Goal: Task Accomplishment & Management: Use online tool/utility

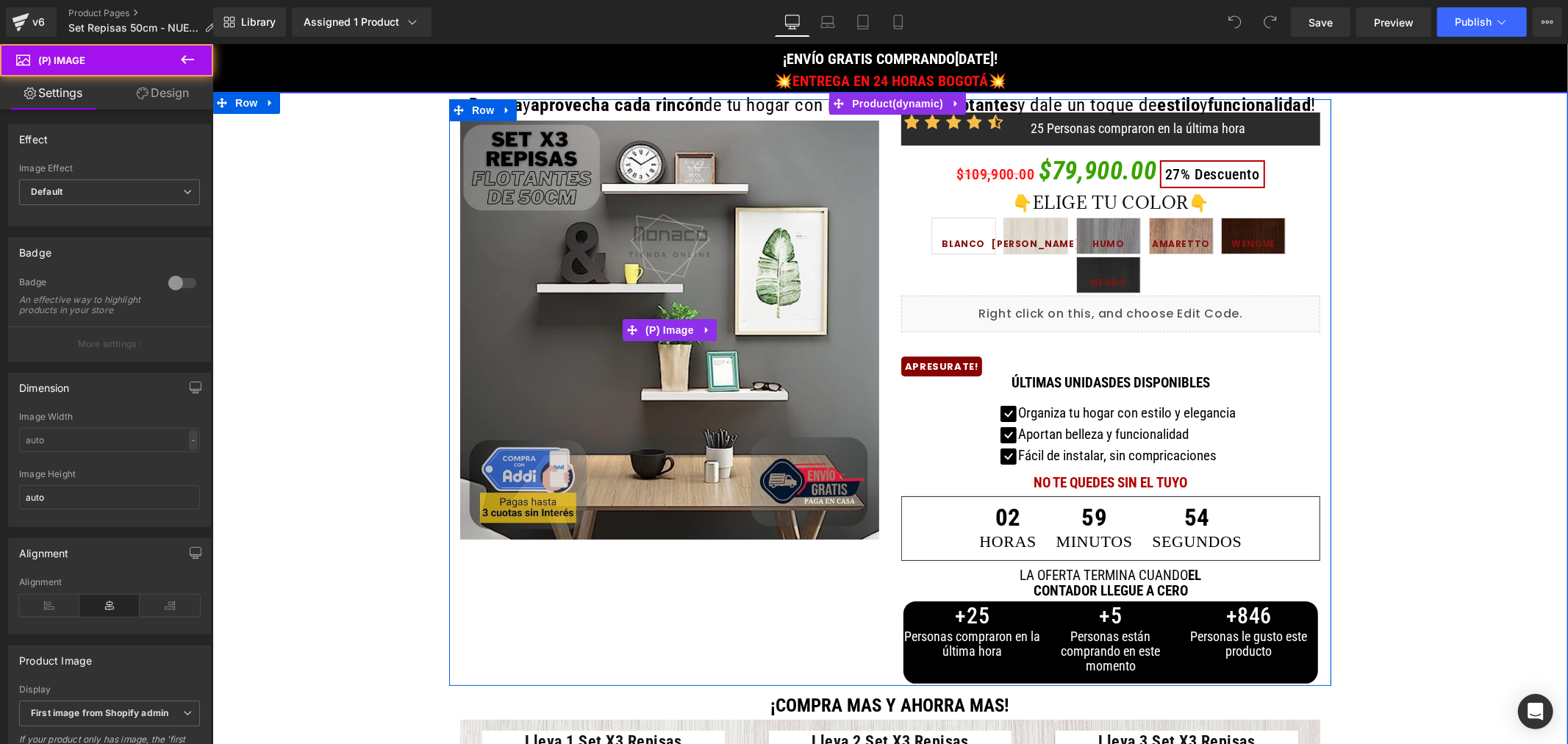
click at [477, 135] on img at bounding box center [669, 329] width 419 height 419
click at [579, 216] on img at bounding box center [669, 329] width 419 height 419
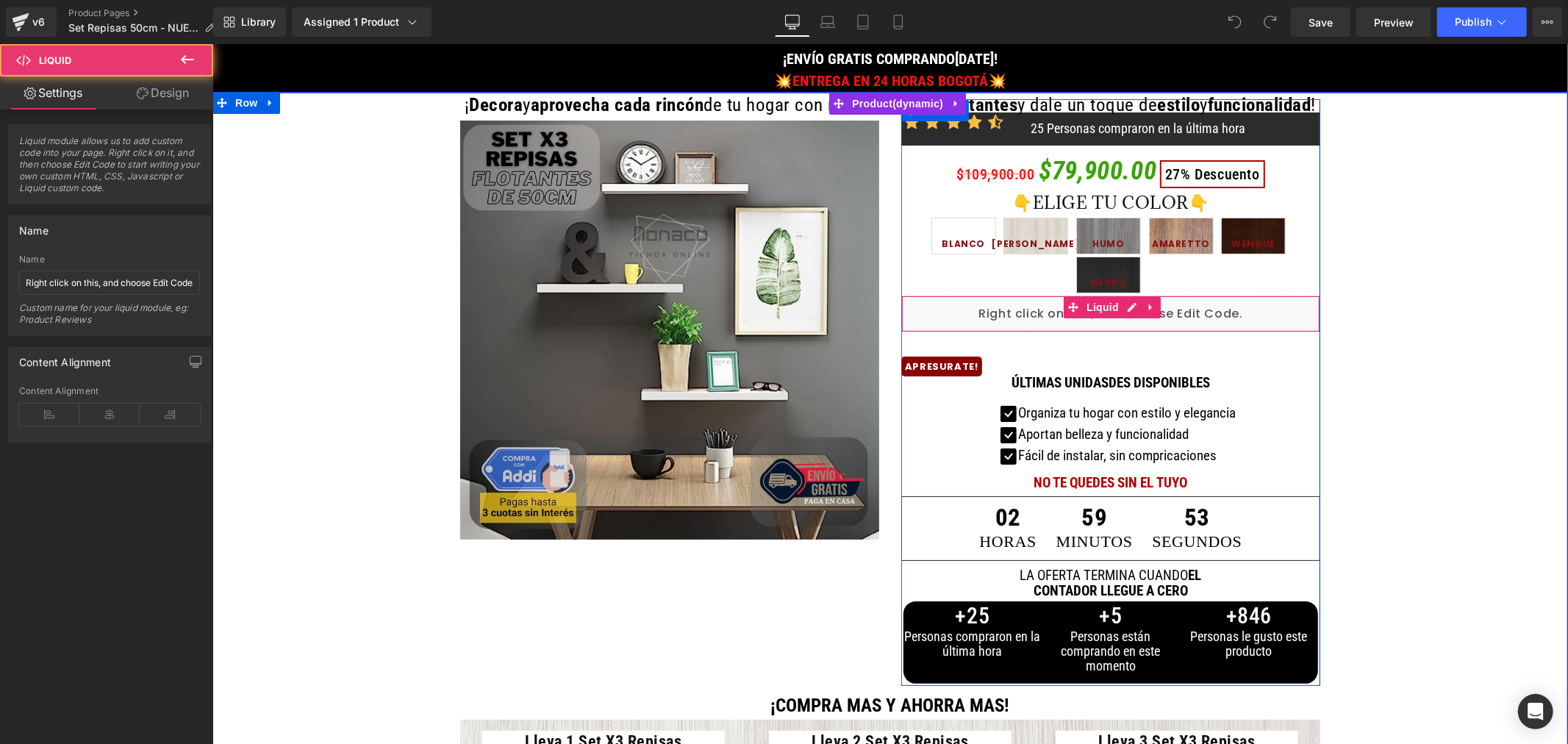
click at [948, 316] on div "Liquid" at bounding box center [1110, 313] width 419 height 36
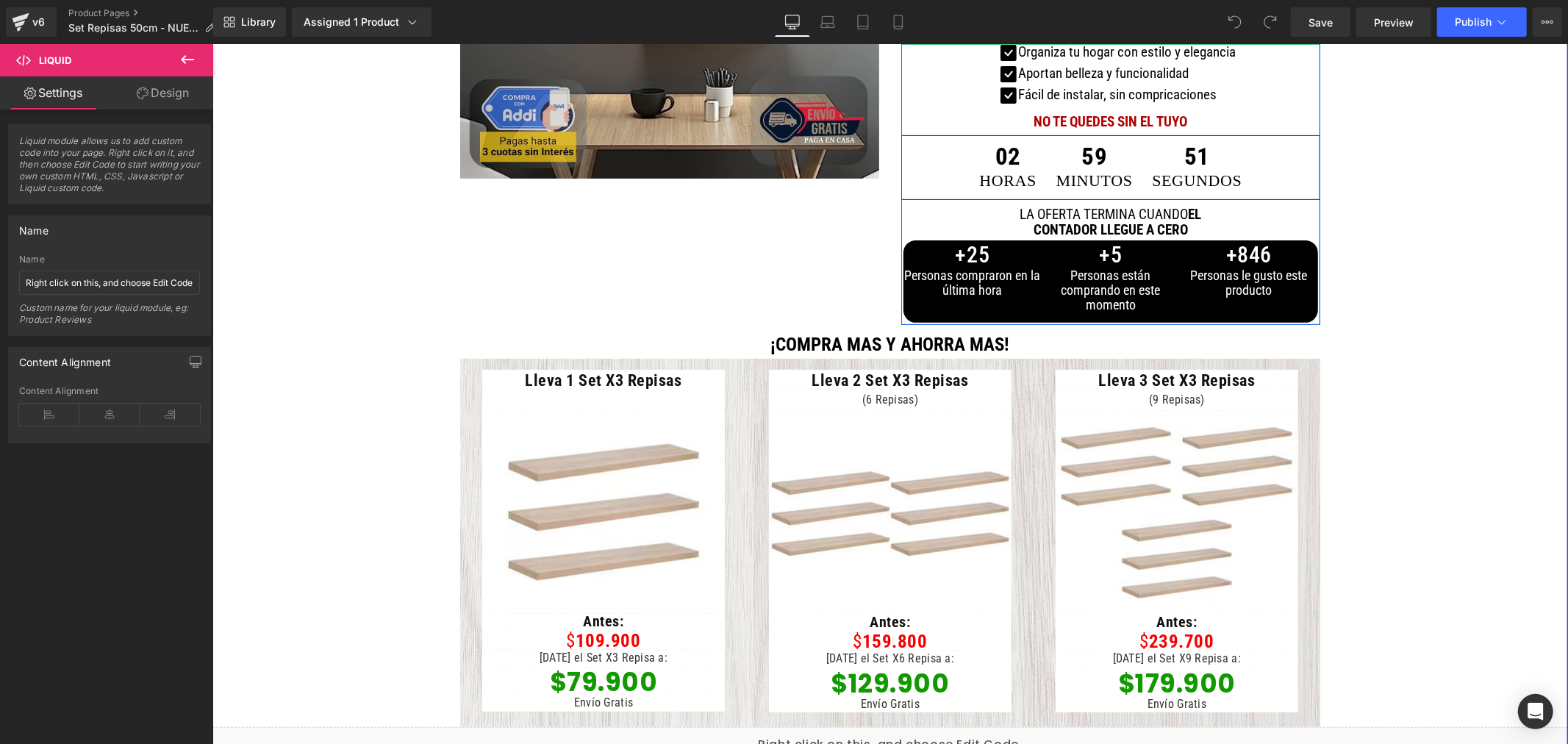
scroll to position [408, 0]
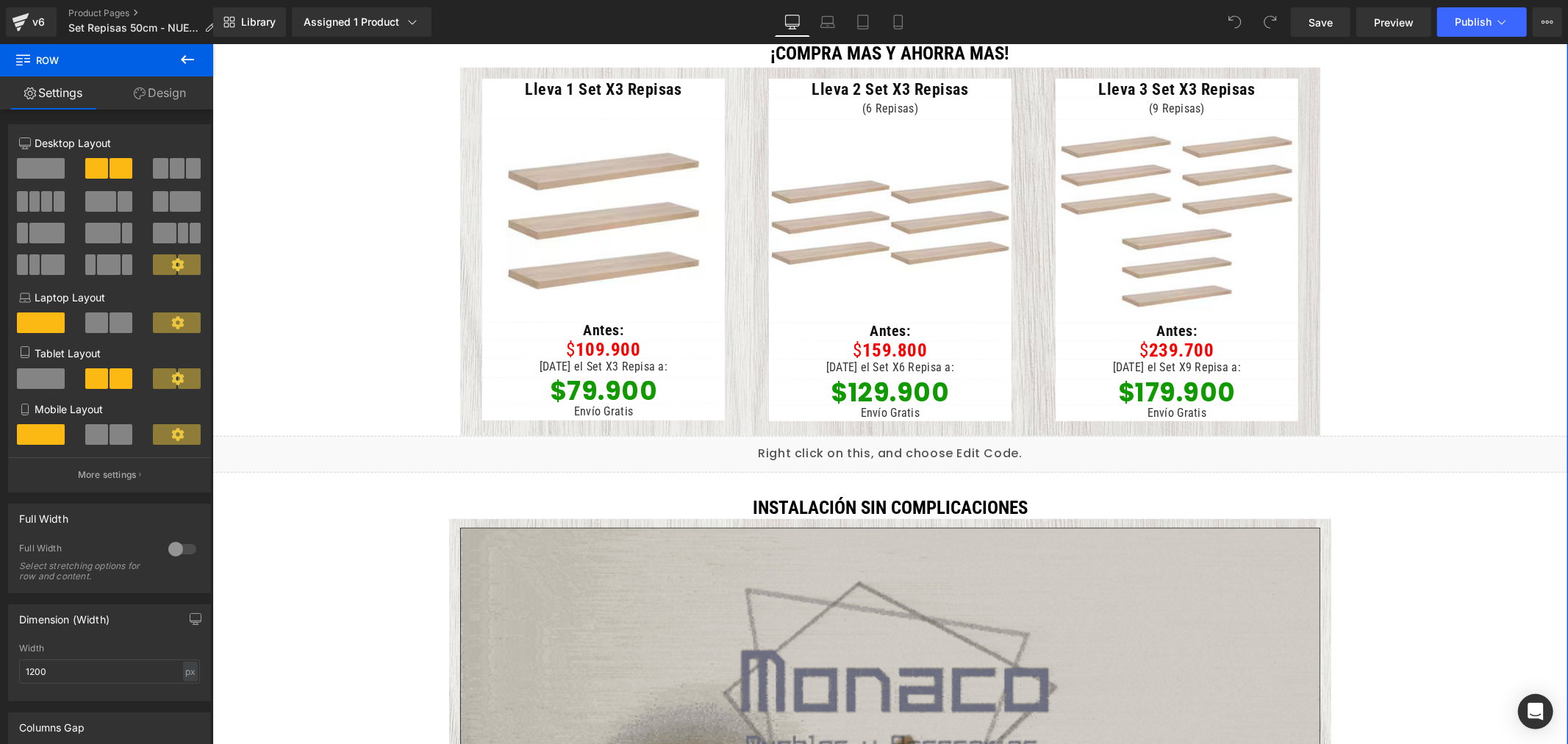
scroll to position [653, 0]
click at [1102, 510] on h1 "INSTALACIÓN SIN COMPLICACIONES" at bounding box center [889, 507] width 1355 height 22
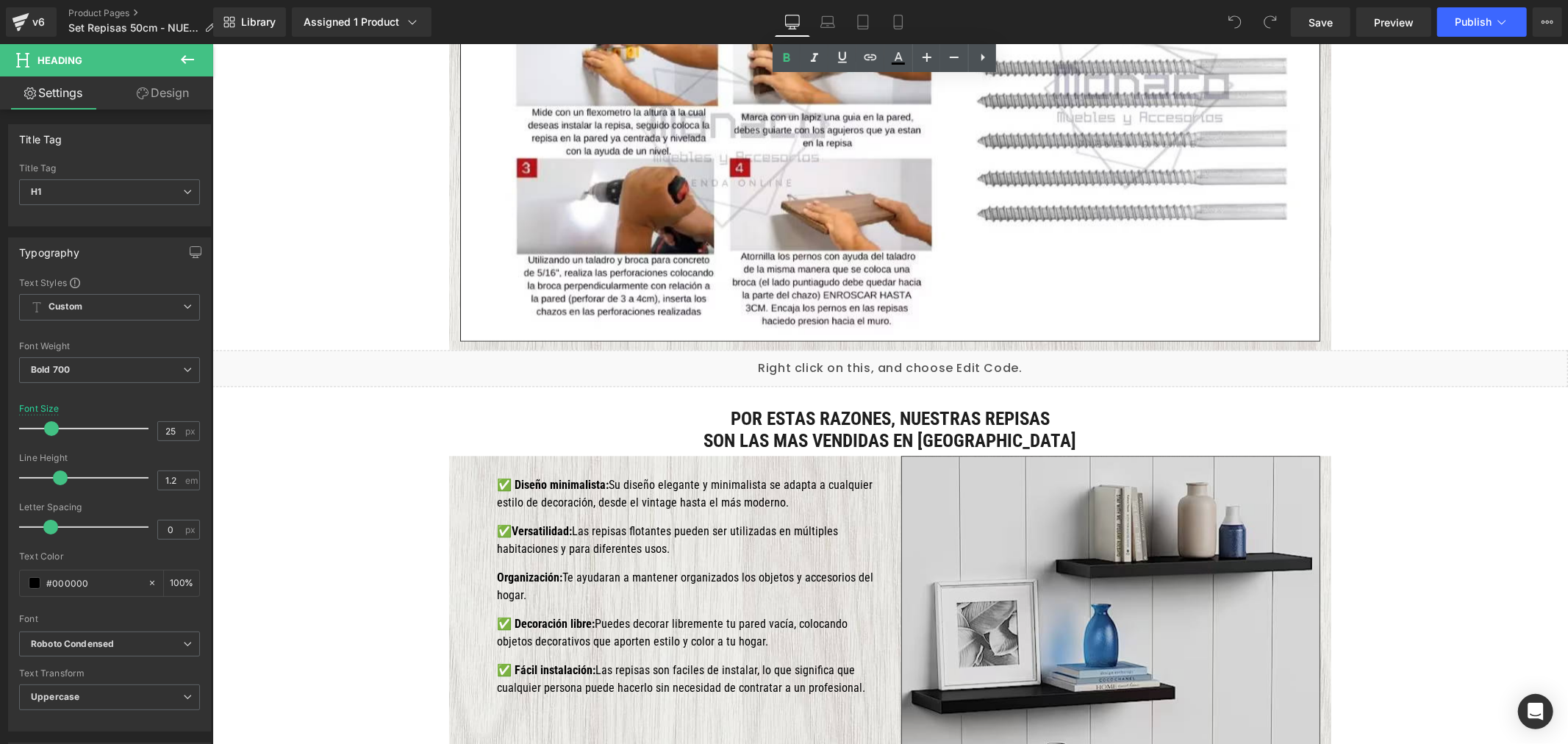
scroll to position [2614, 0]
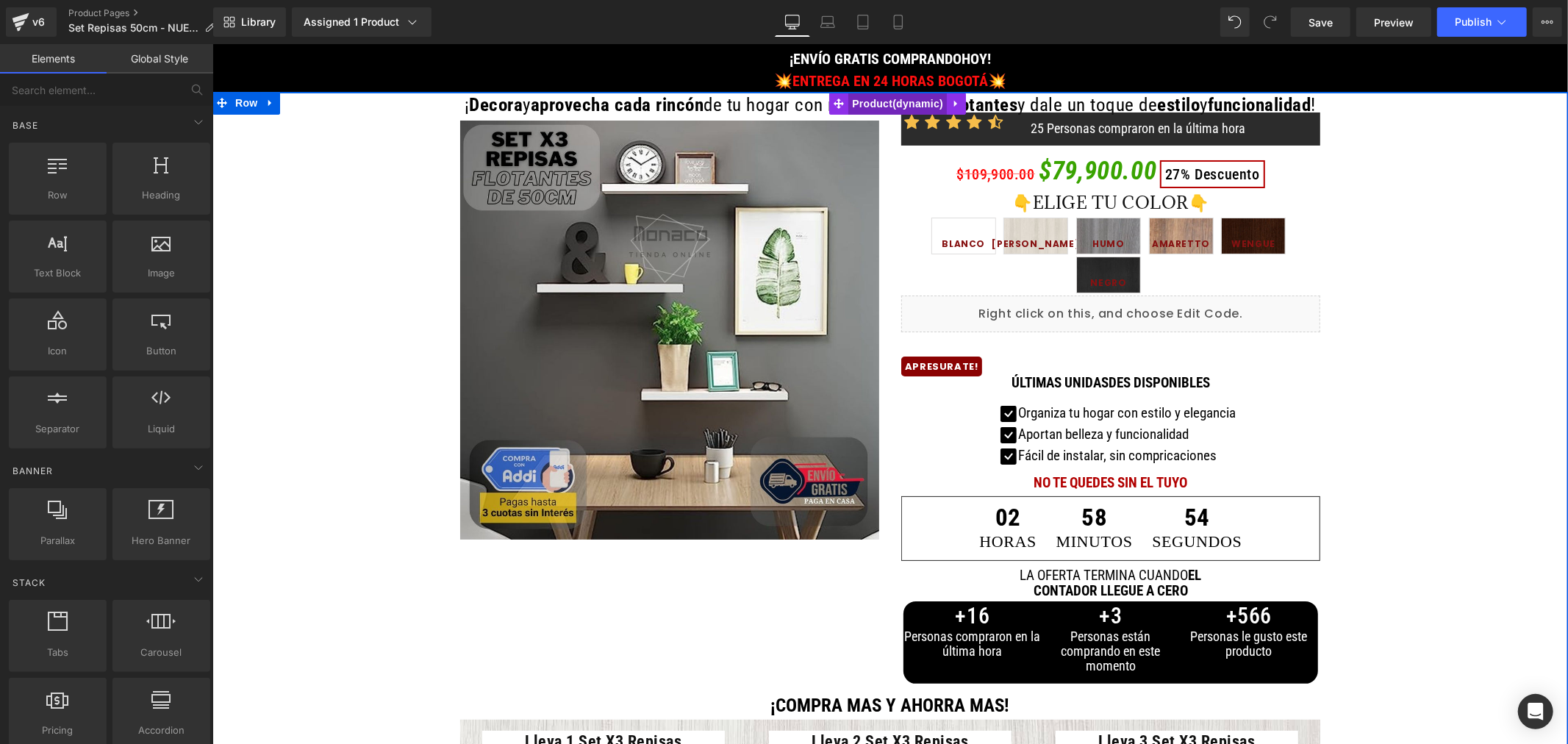
click at [877, 105] on span "Product" at bounding box center [897, 102] width 99 height 22
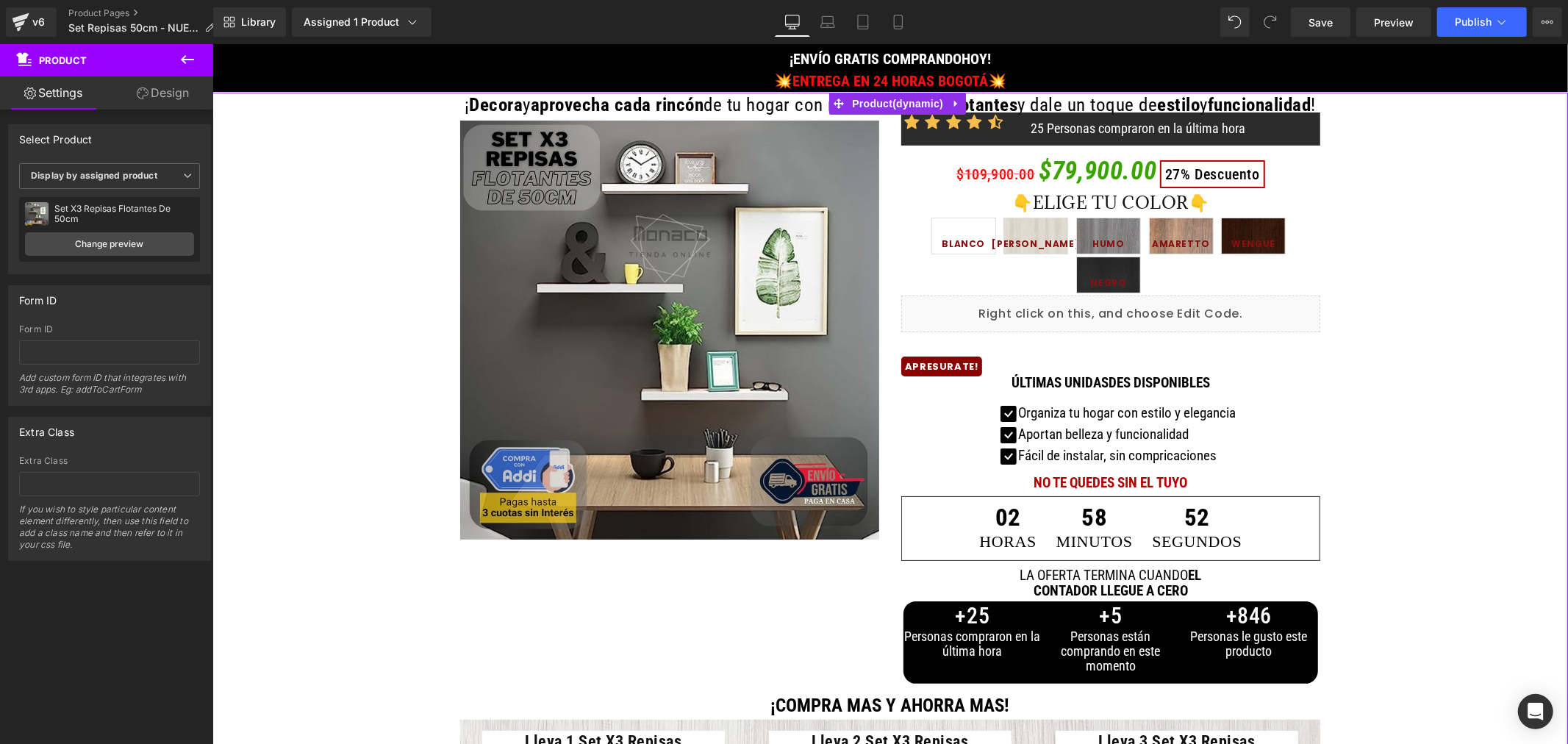
click at [137, 98] on icon at bounding box center [142, 93] width 12 height 12
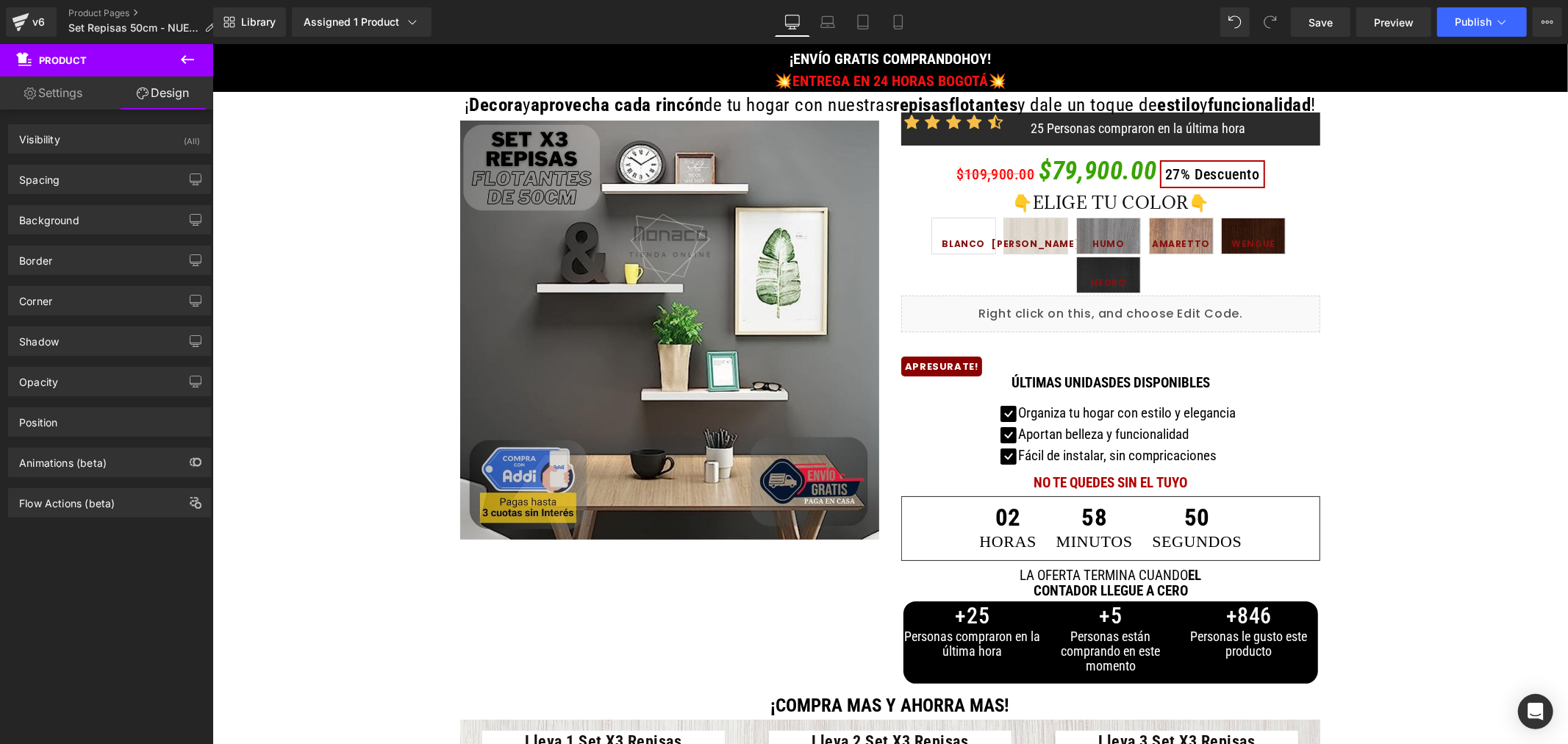
click at [184, 59] on icon at bounding box center [187, 59] width 13 height 9
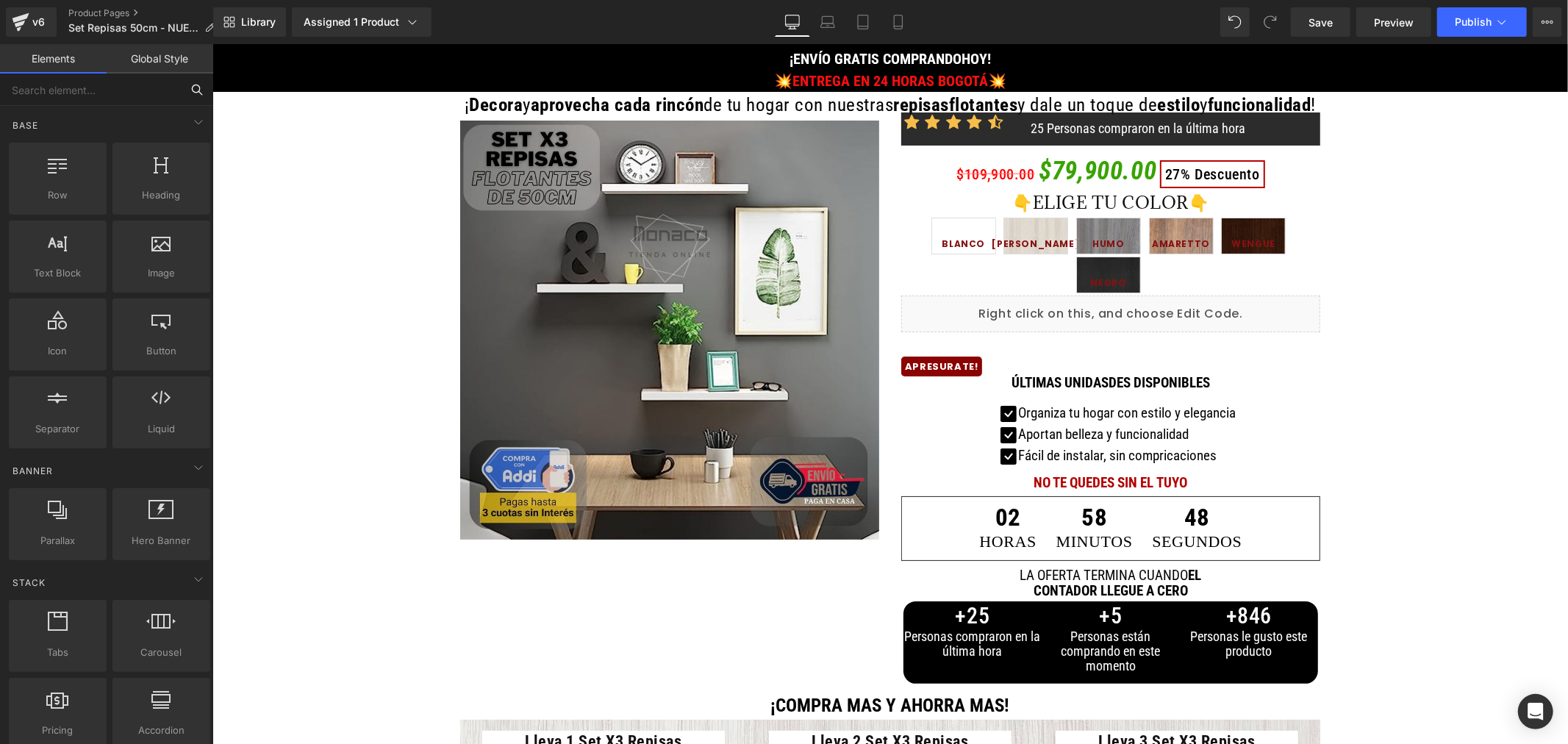
click at [77, 84] on input "text" at bounding box center [90, 90] width 181 height 33
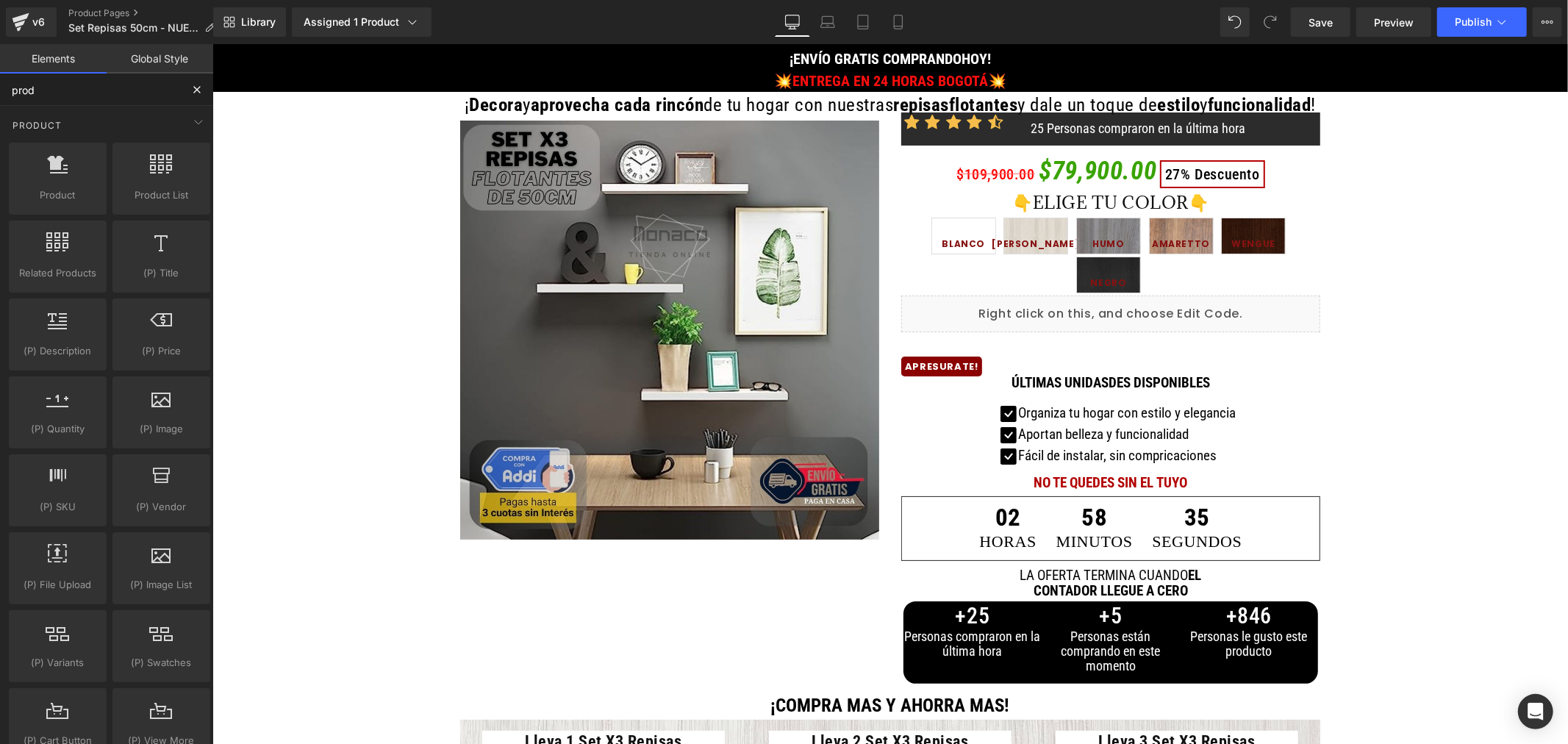
type input "produ"
click at [76, 185] on div at bounding box center [57, 171] width 89 height 33
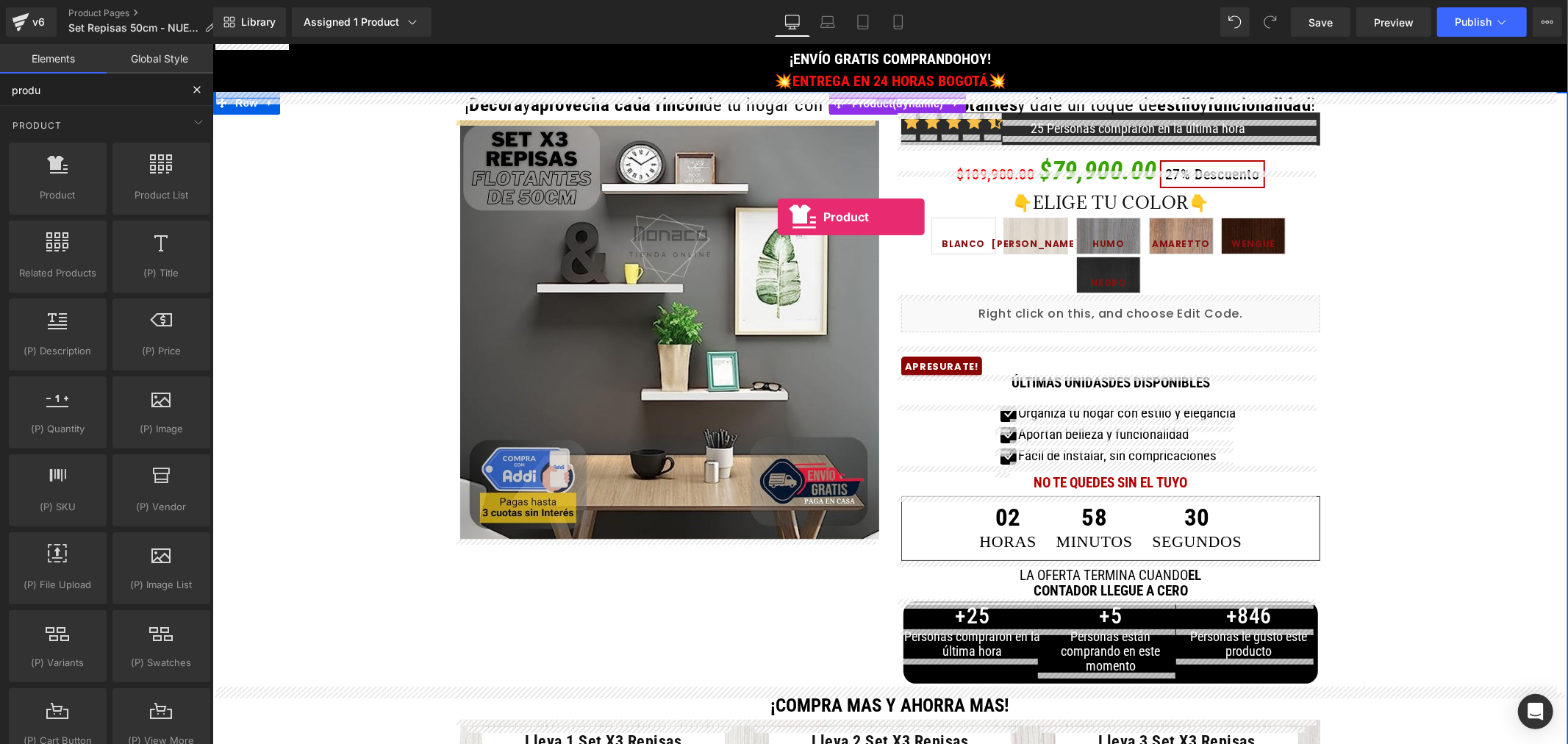
drag, startPoint x: 263, startPoint y: 234, endPoint x: 778, endPoint y: 216, distance: 515.3
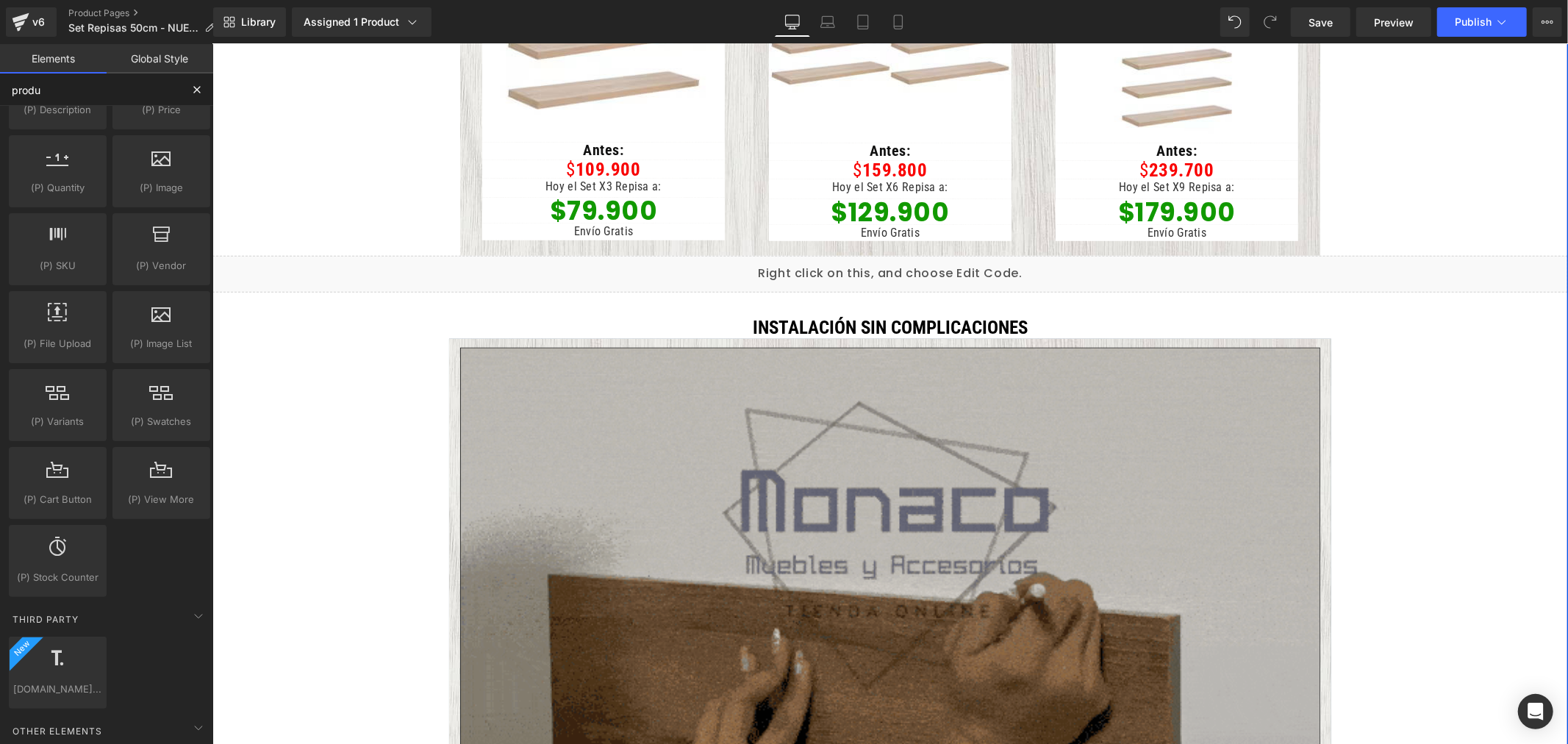
scroll to position [898, 0]
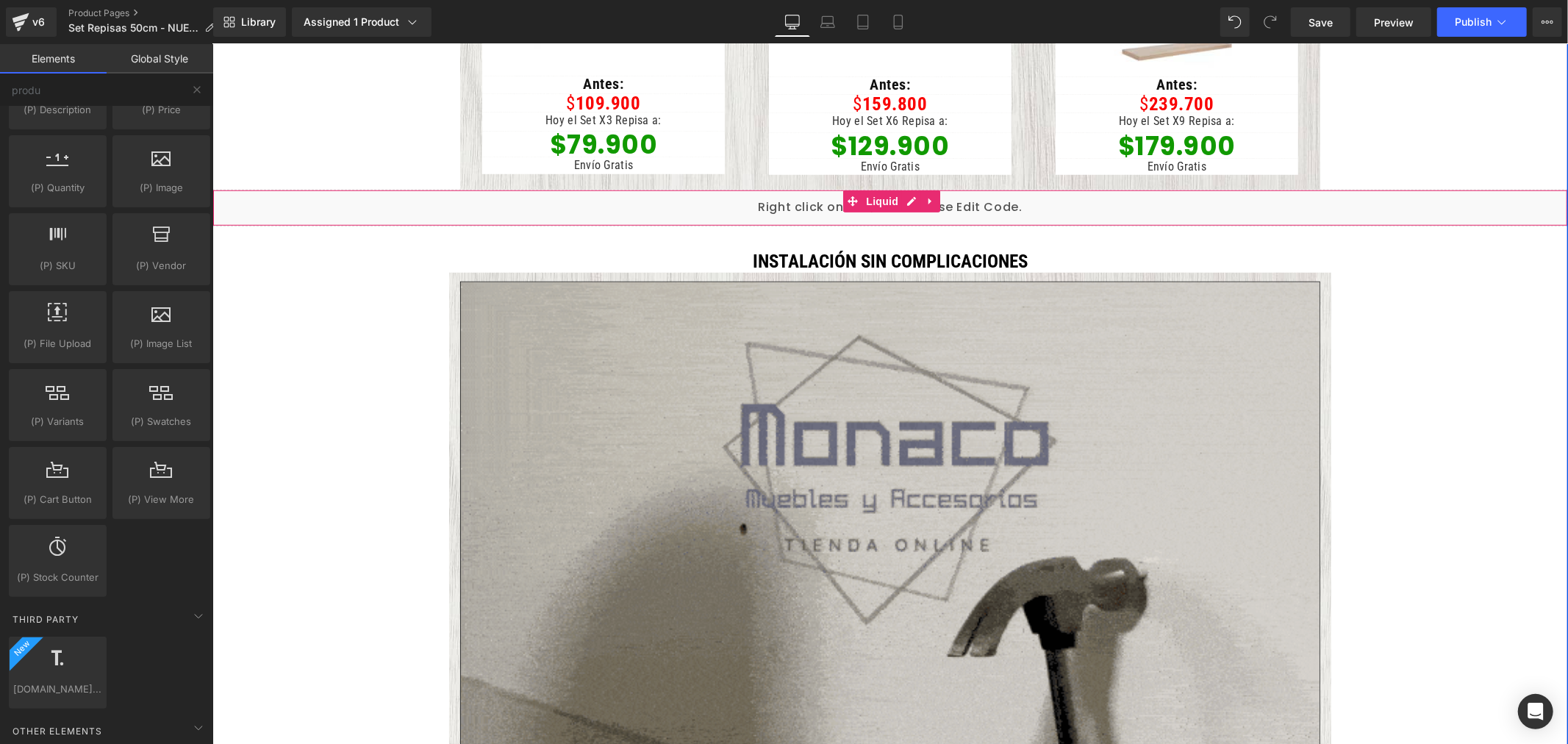
click at [1009, 200] on div "Liquid" at bounding box center [889, 207] width 1355 height 36
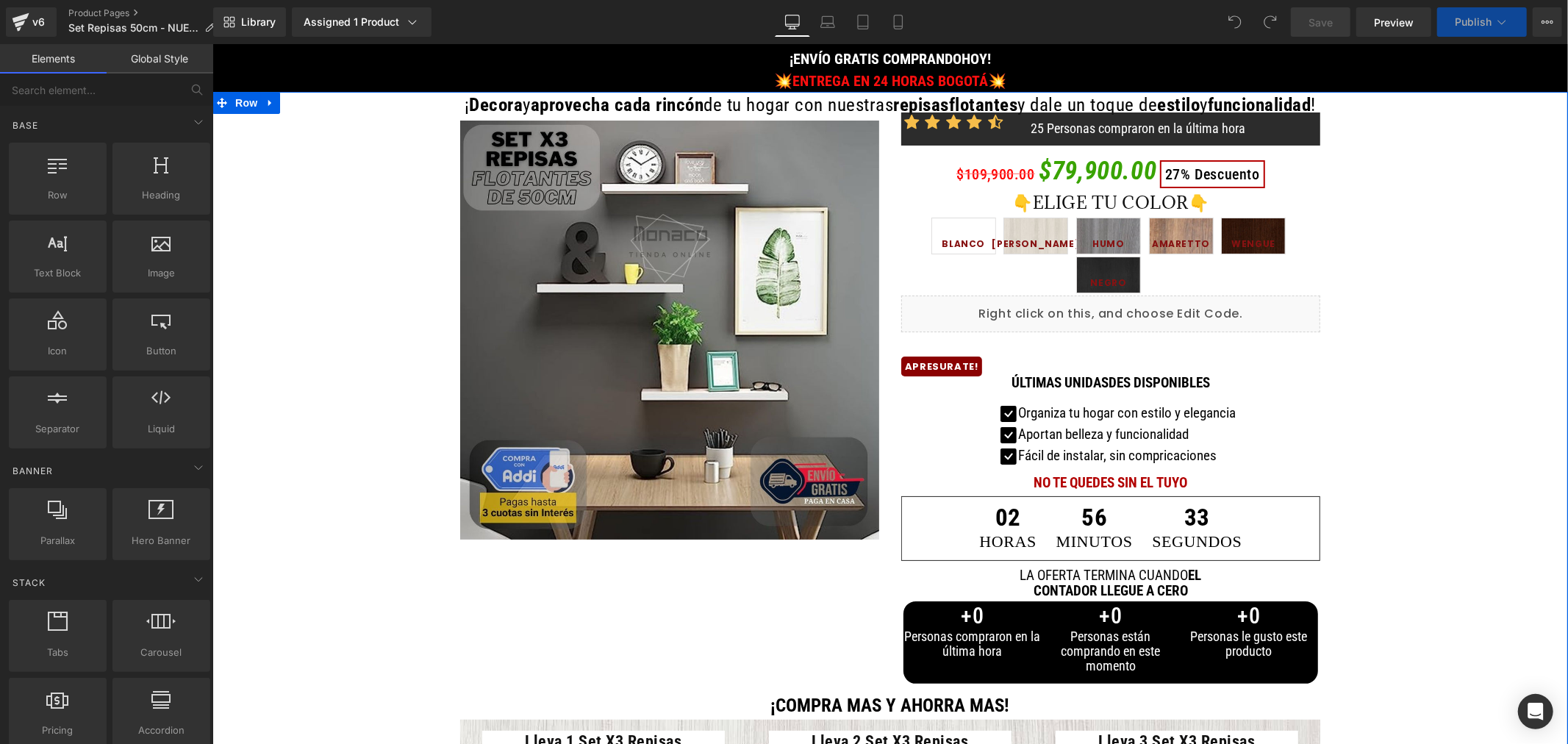
scroll to position [898, 0]
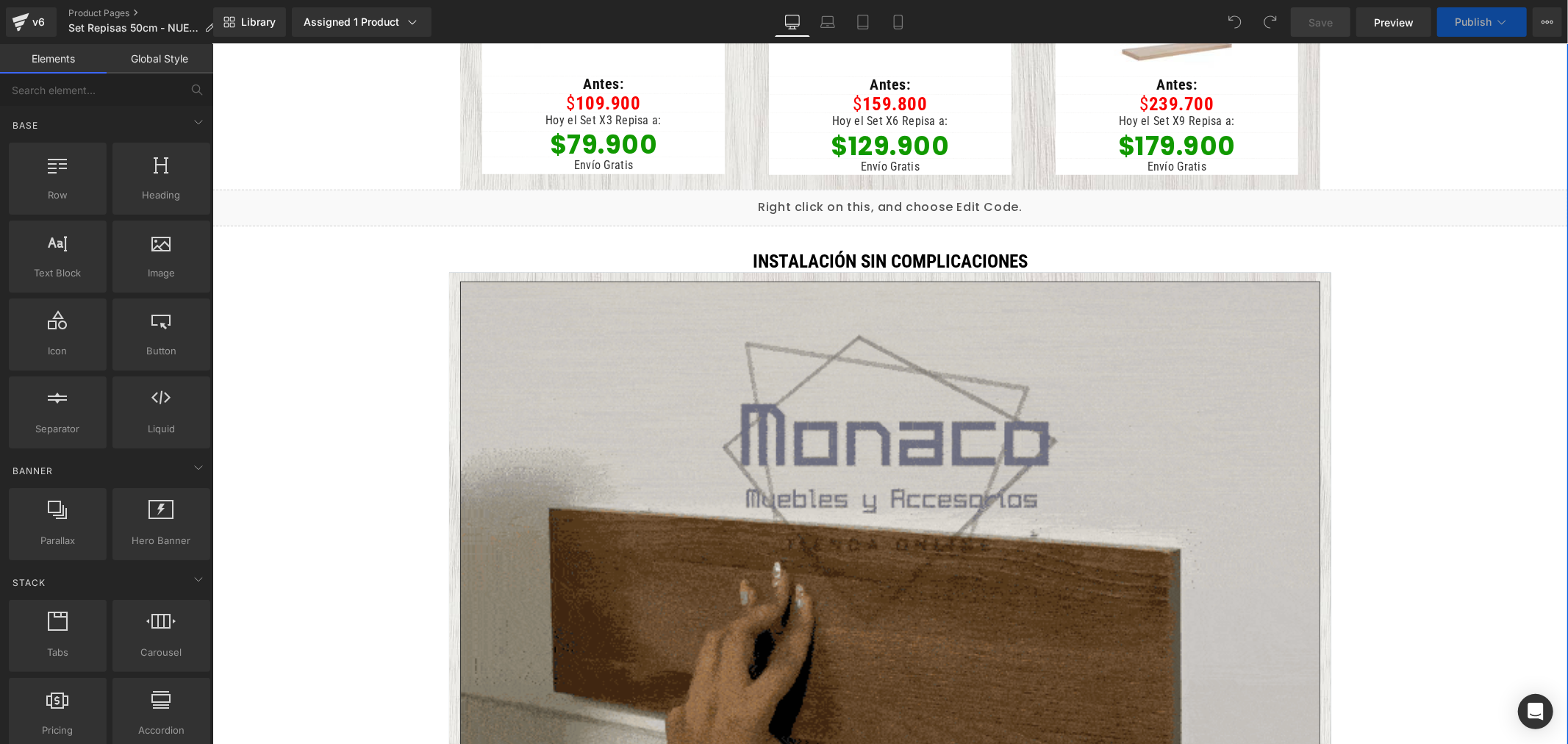
click at [920, 218] on div "Liquid" at bounding box center [889, 207] width 1355 height 36
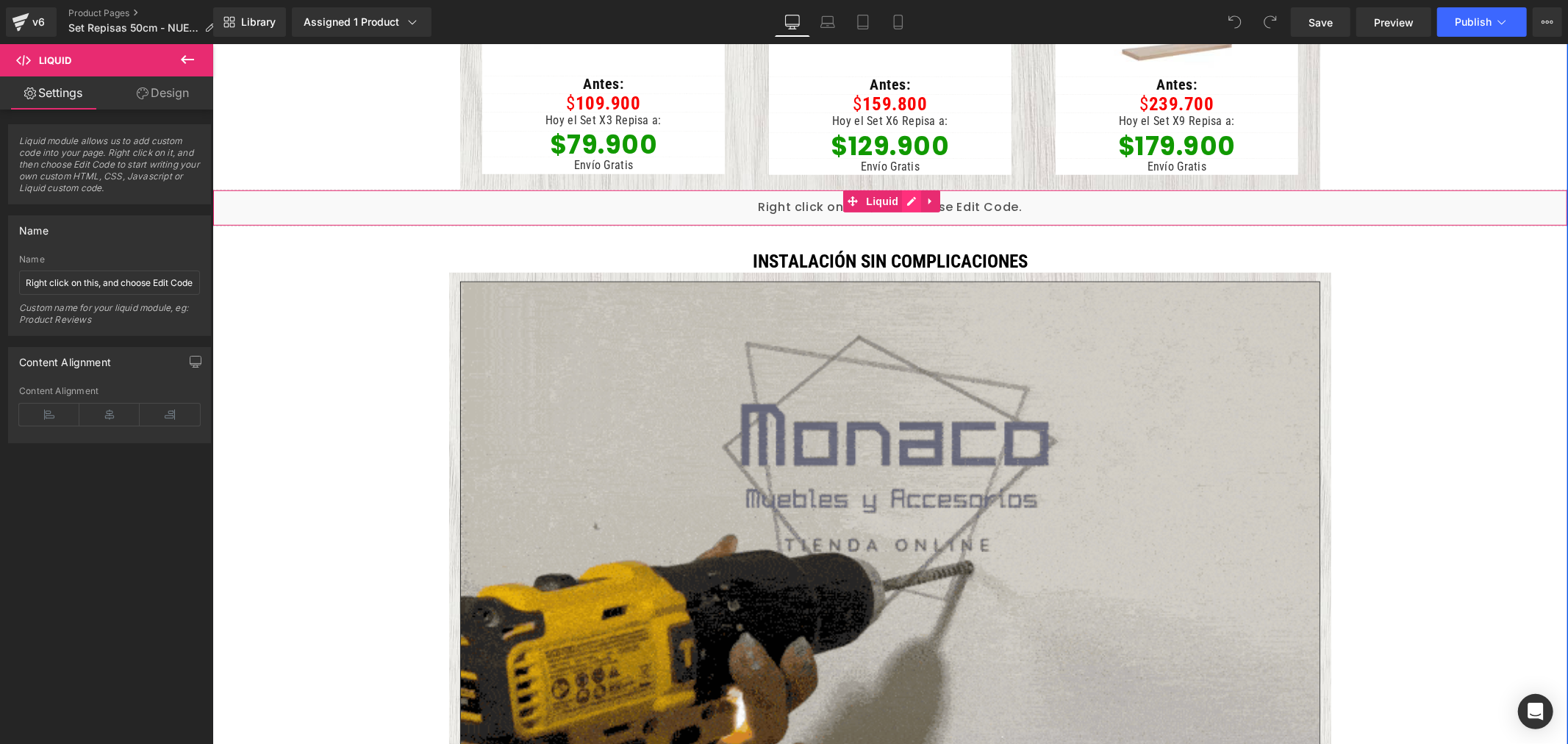
click at [906, 199] on div "Liquid" at bounding box center [889, 207] width 1355 height 36
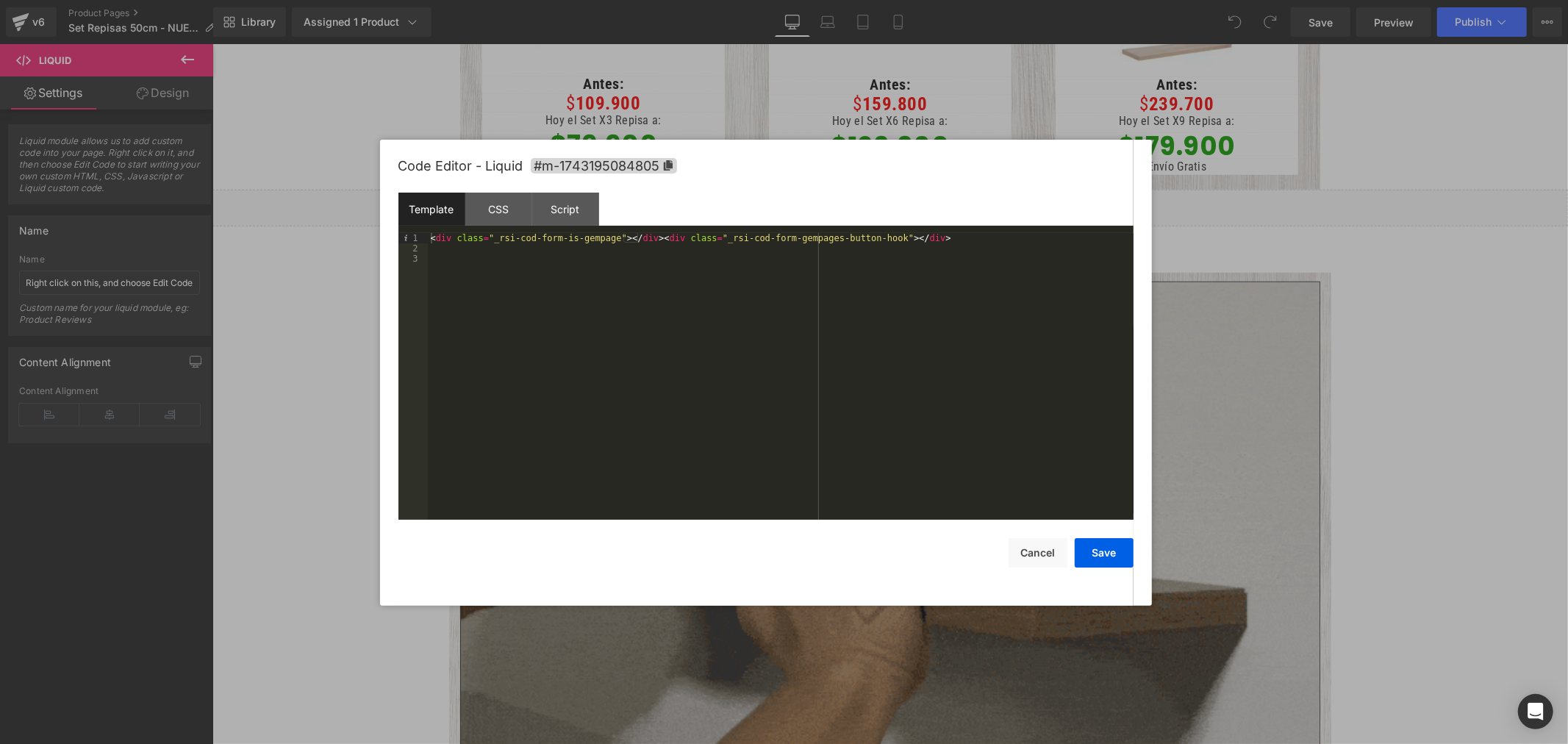
click at [653, 240] on div "< div class = "_rsi-cod-form-is-gempage" > </ div > < div class = "_rsi-cod-for…" at bounding box center [781, 386] width 706 height 308
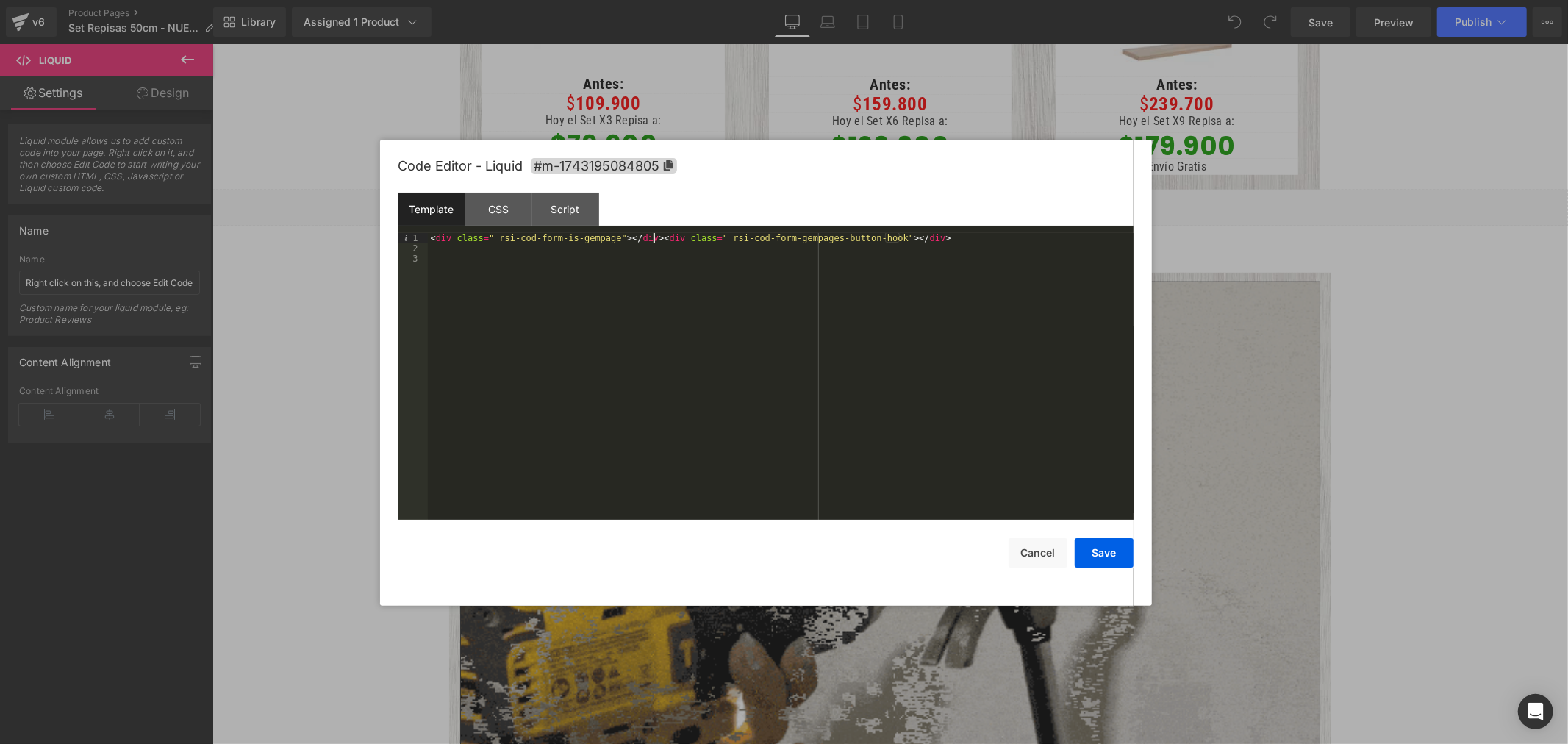
click at [653, 240] on div "< div class = "_rsi-cod-form-is-gempage" > </ div > < div class = "_rsi-cod-for…" at bounding box center [781, 386] width 706 height 308
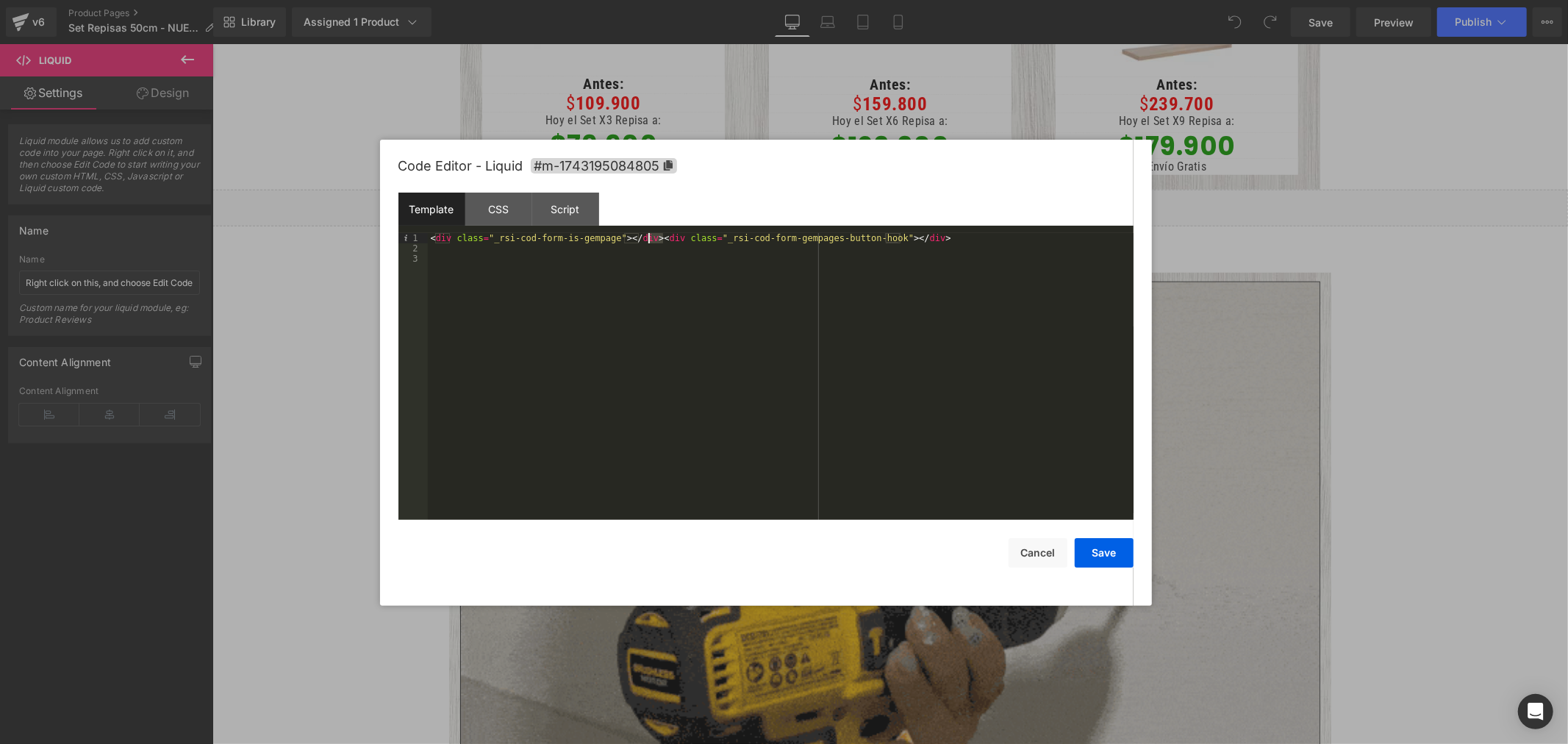
click at [653, 240] on div "< div class = "_rsi-cod-form-is-gempage" > </ div > < div class = "_rsi-cod-for…" at bounding box center [781, 386] width 706 height 308
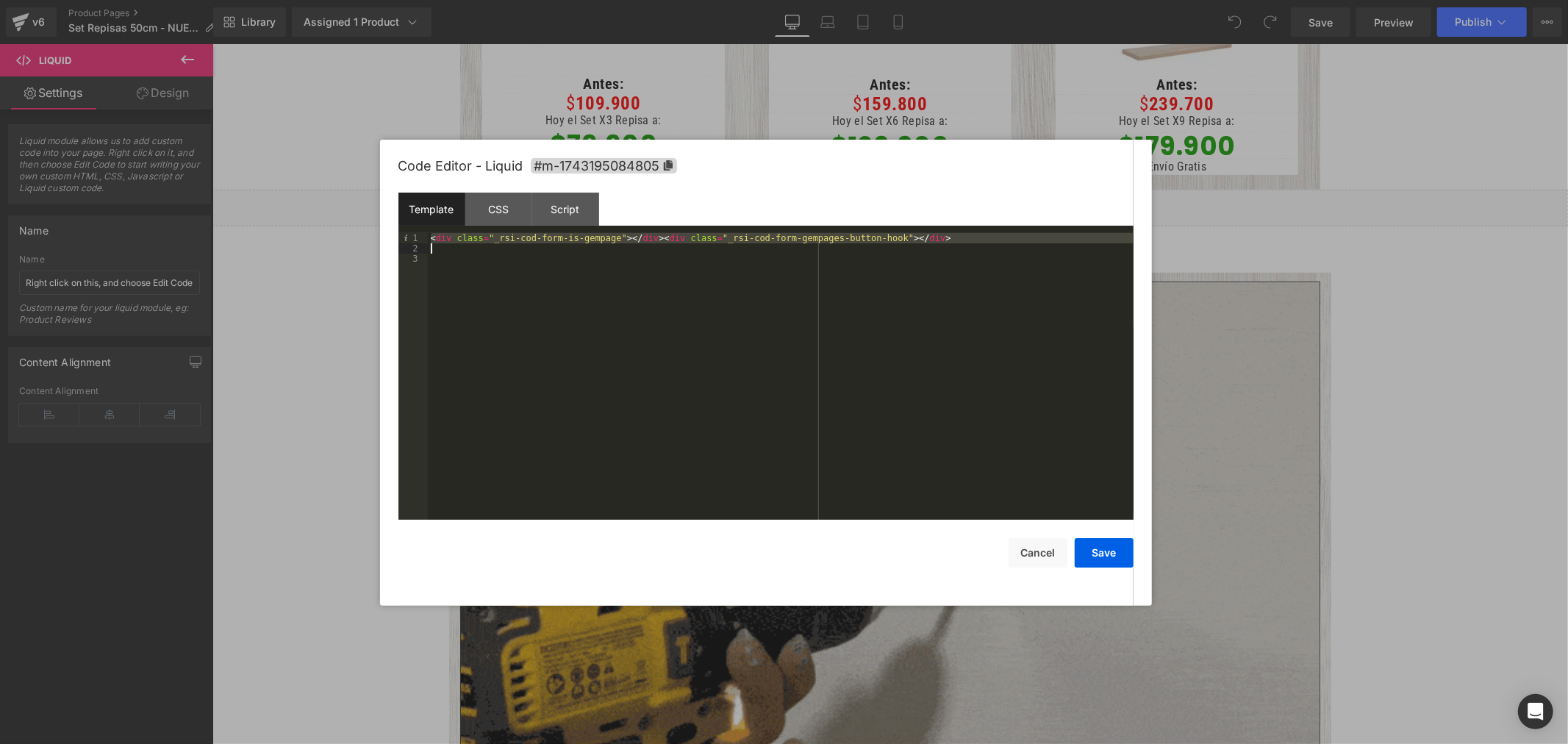
click at [930, 241] on div "< div class = "_rsi-cod-form-is-gempage" > </ div > < div class = "_rsi-cod-for…" at bounding box center [781, 376] width 706 height 287
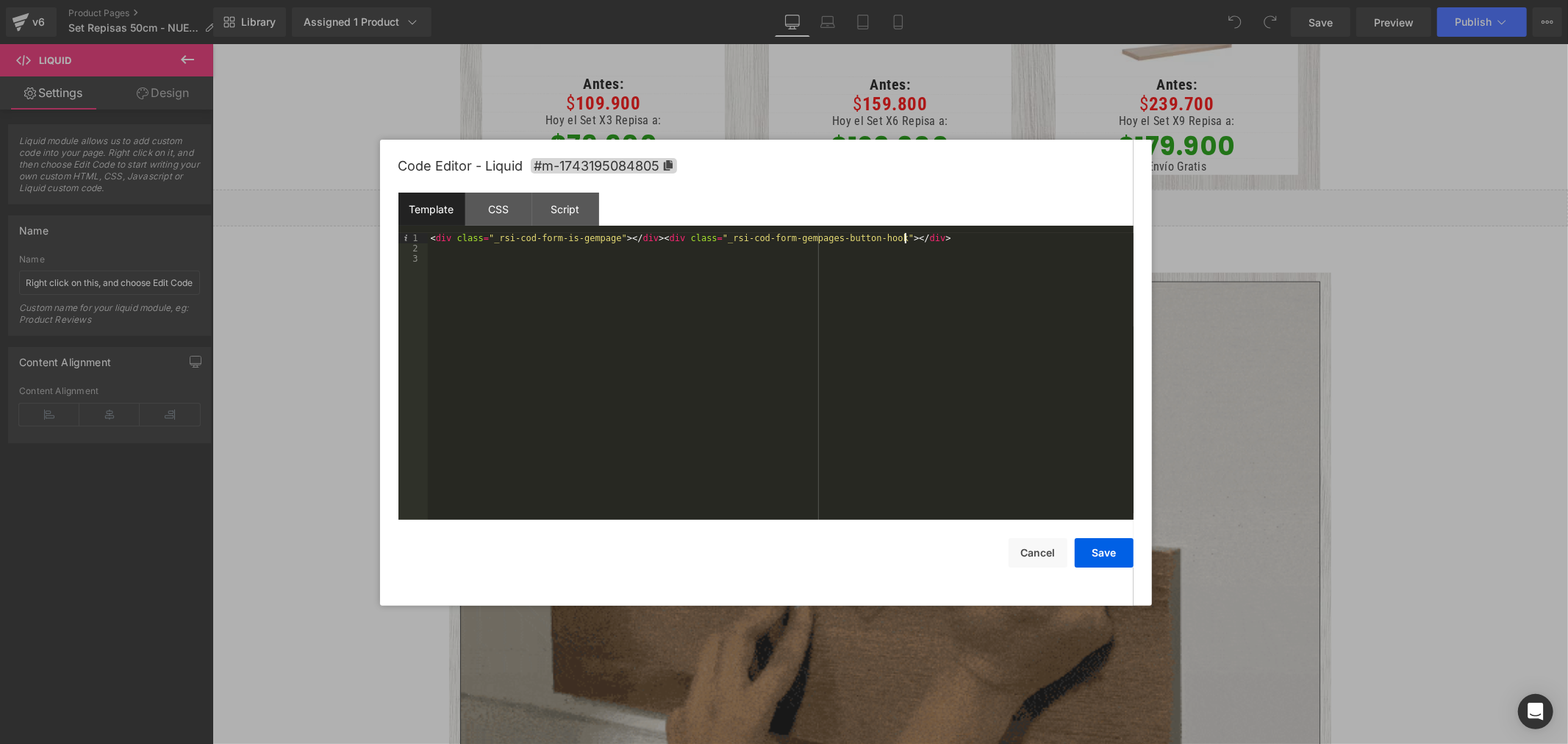
click at [861, 238] on div "< div class = "_rsi-cod-form-is-gempage" > </ div > < div class = "_rsi-cod-for…" at bounding box center [781, 386] width 706 height 308
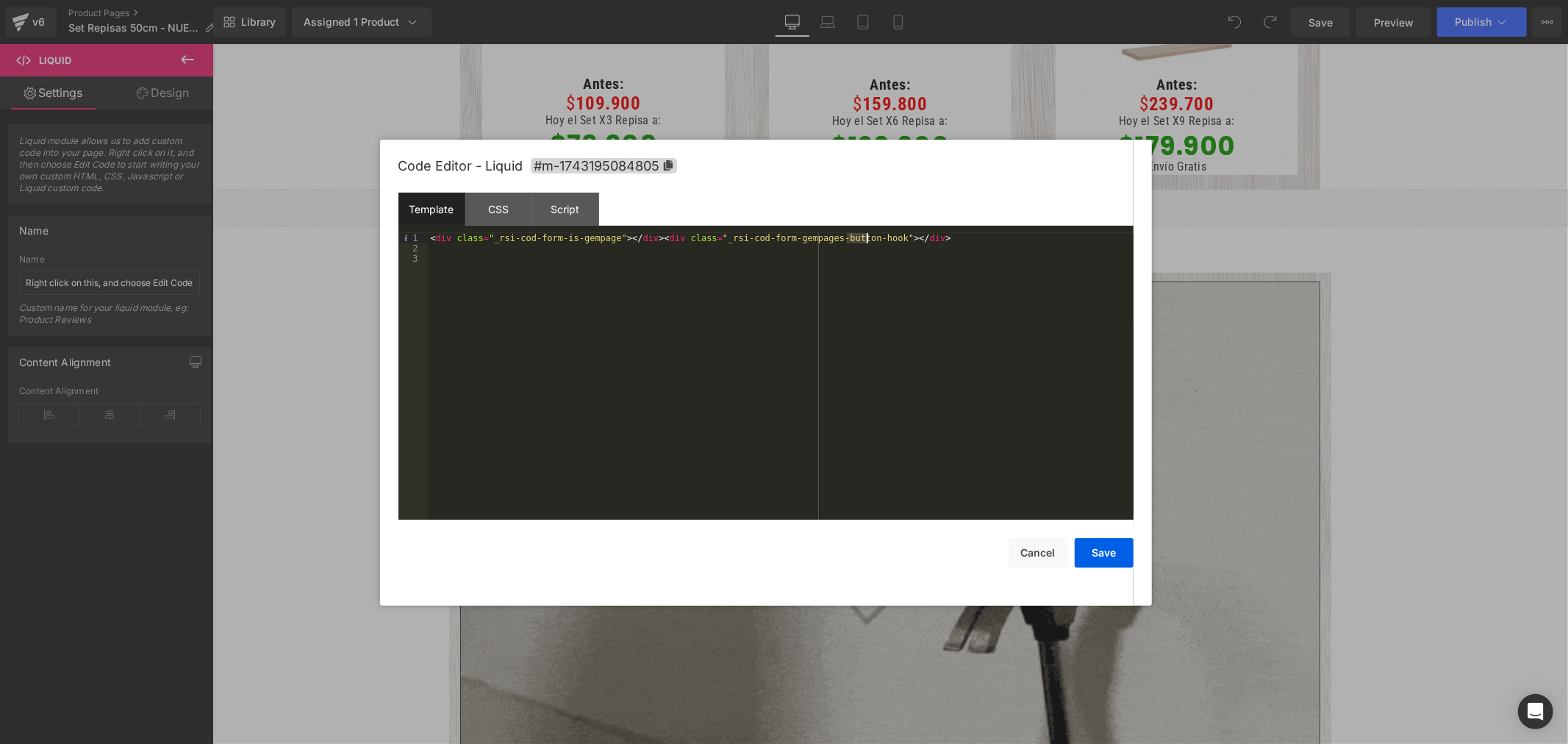
click at [861, 238] on div "< div class = "_rsi-cod-form-is-gempage" > </ div > < div class = "_rsi-cod-for…" at bounding box center [781, 386] width 706 height 308
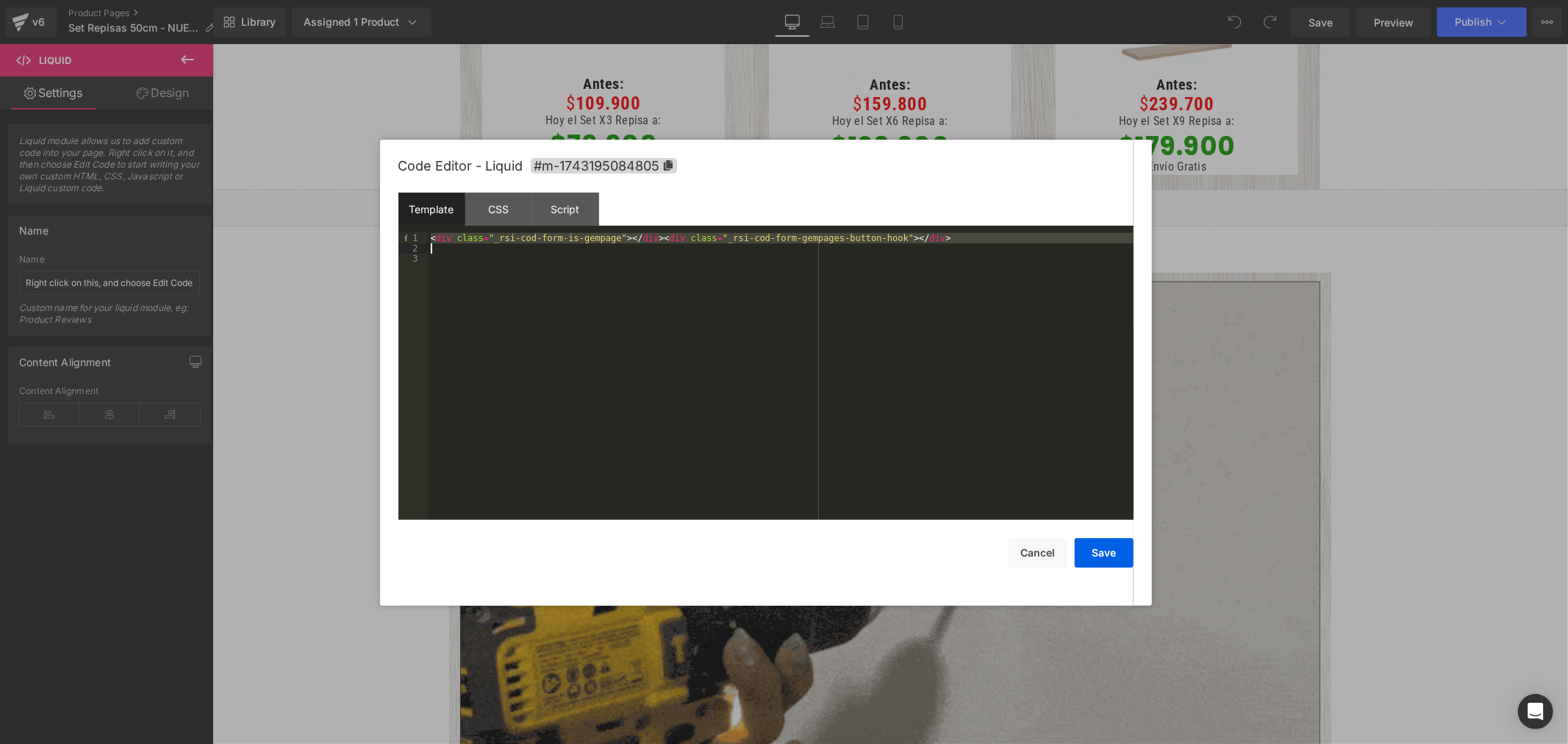
click at [861, 238] on div "< div class = "_rsi-cod-form-is-gempage" > </ div > < div class = "_rsi-cod-for…" at bounding box center [781, 386] width 706 height 308
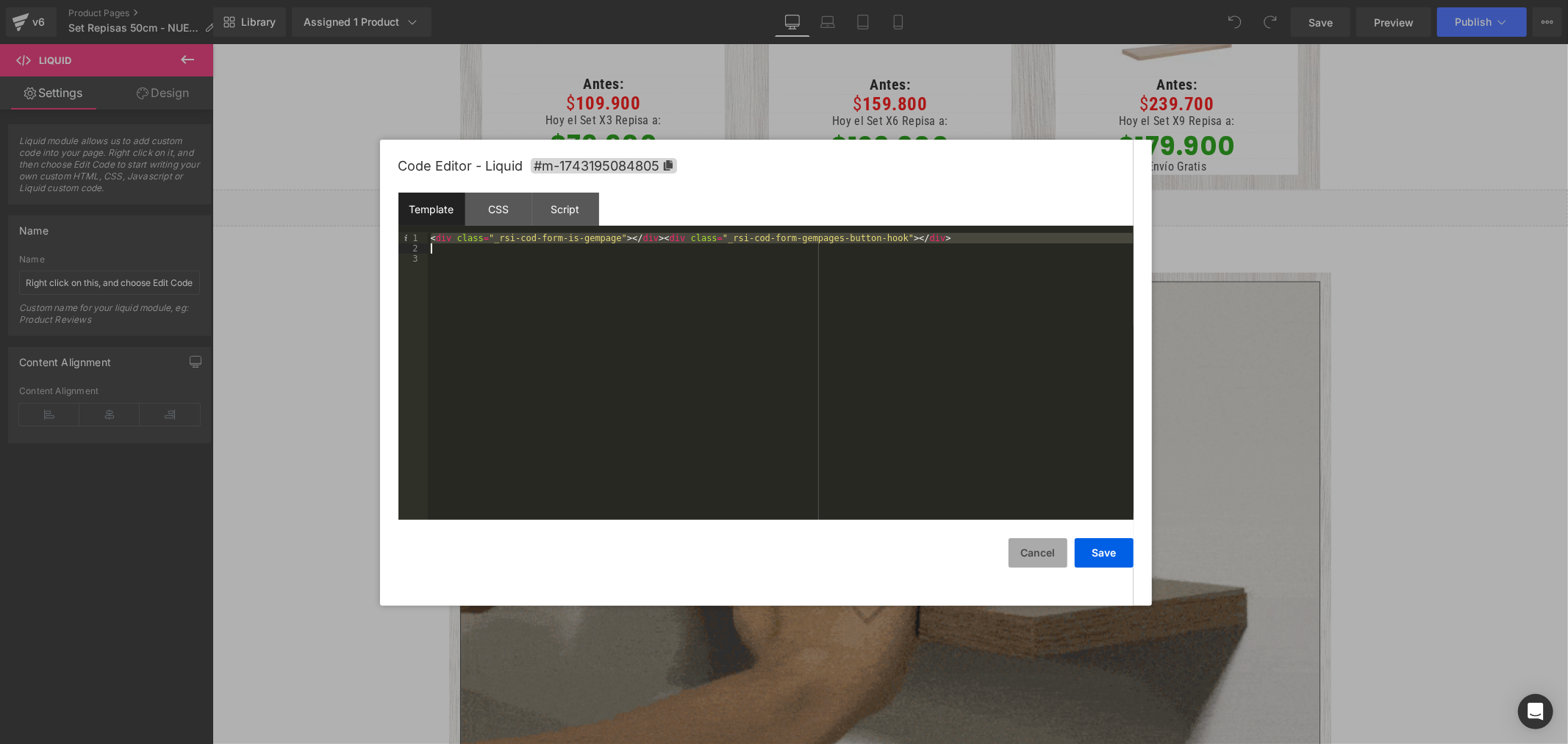
drag, startPoint x: 1028, startPoint y: 564, endPoint x: 821, endPoint y: 517, distance: 212.3
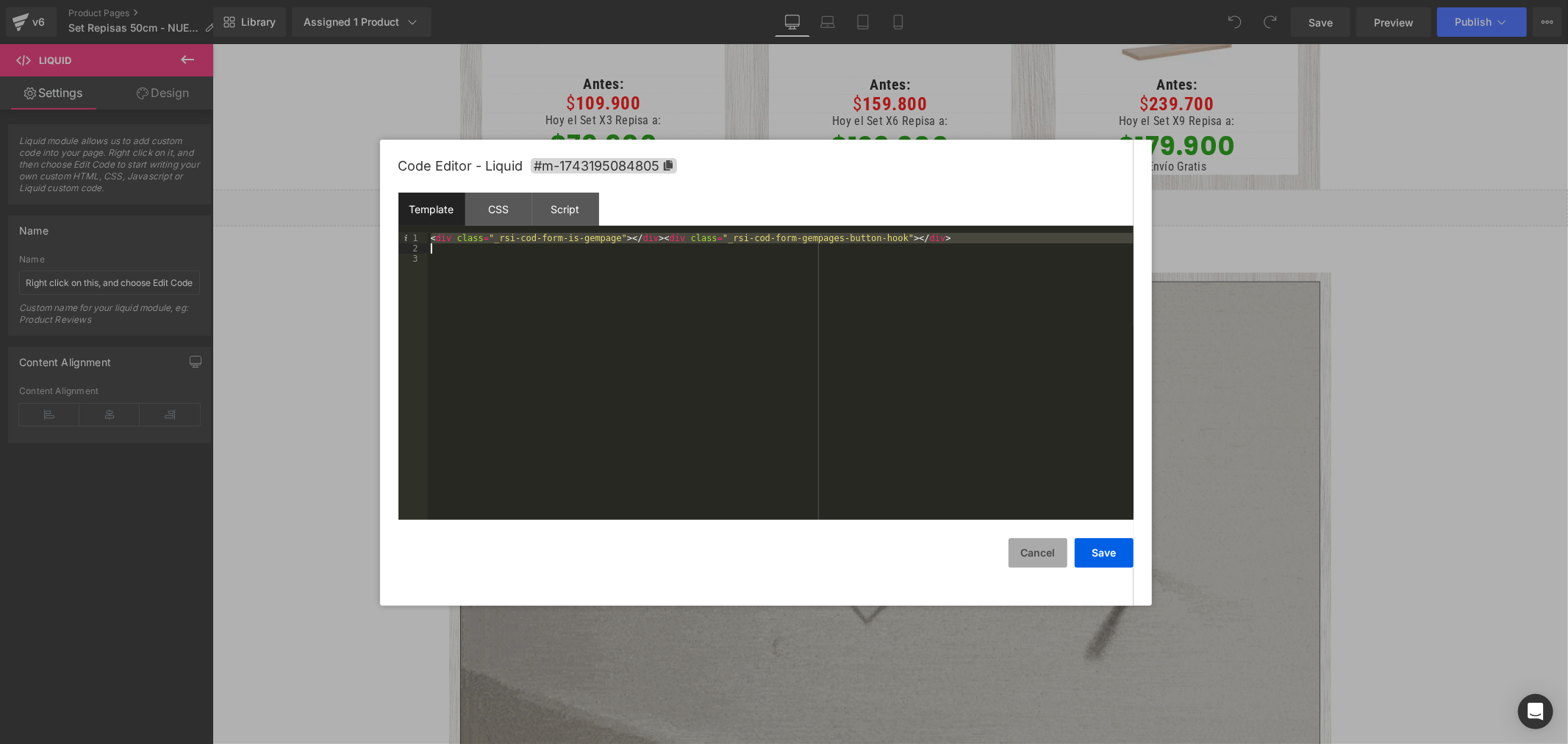
click at [1028, 564] on button "Cancel" at bounding box center [1038, 553] width 59 height 29
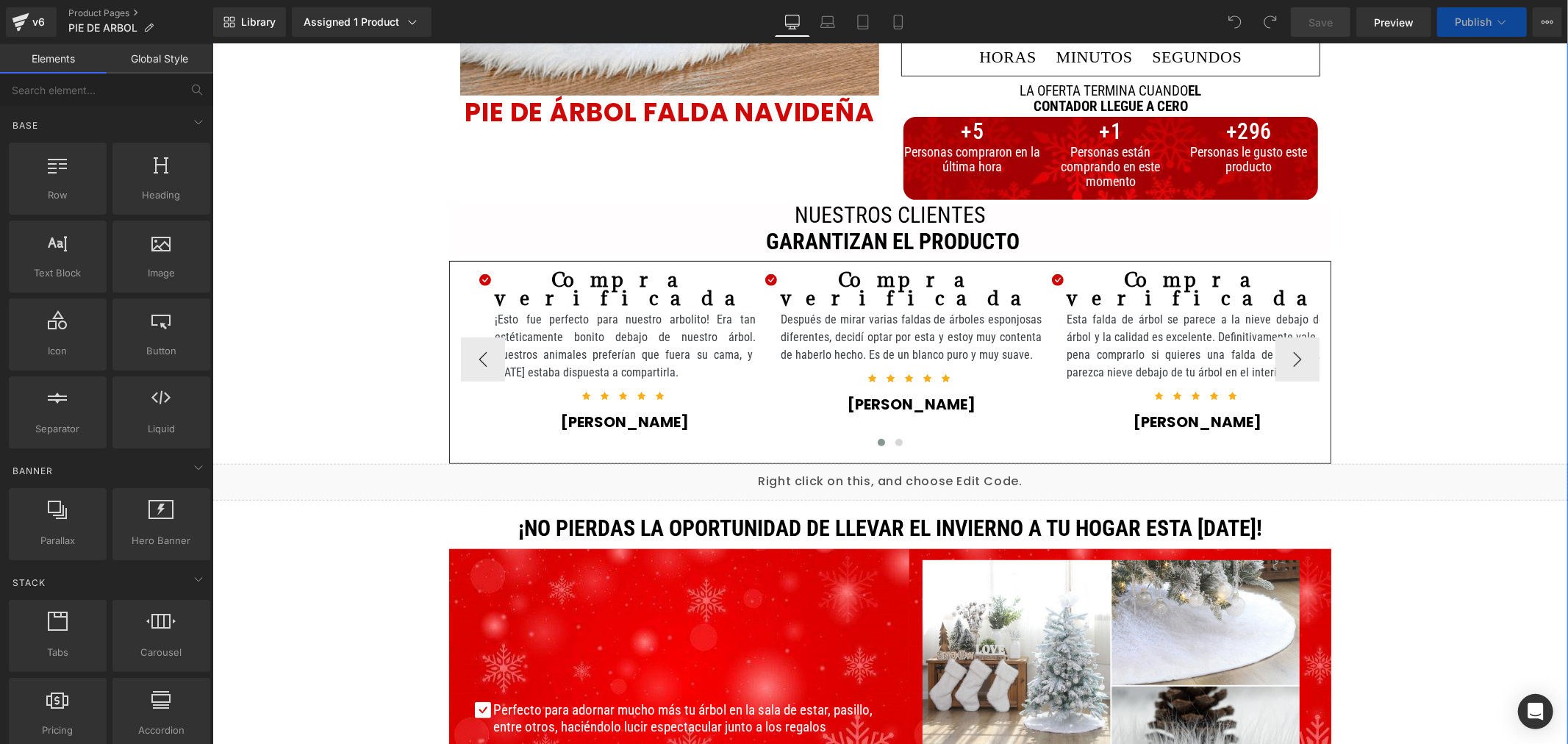
scroll to position [490, 0]
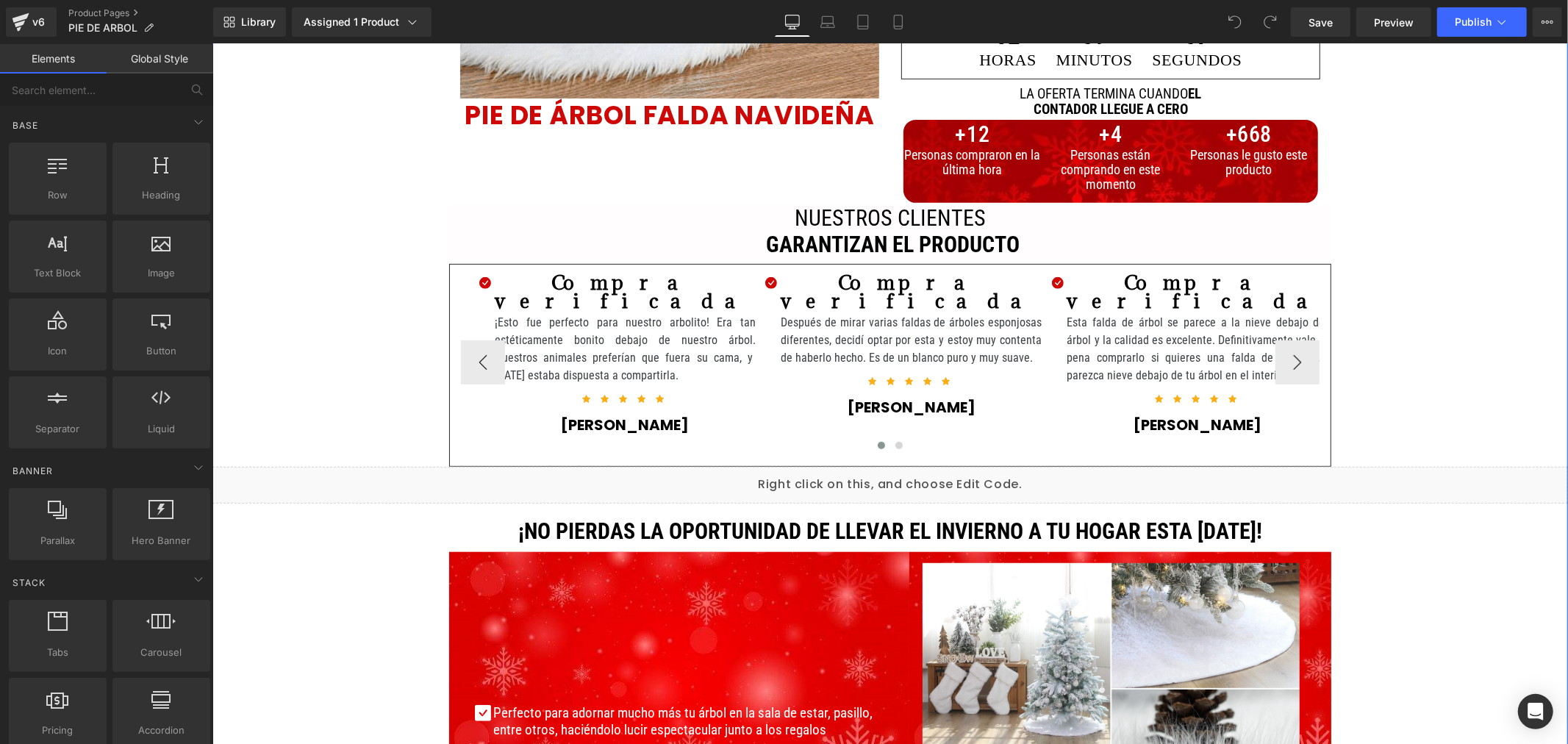
click at [842, 313] on p "Después de mirar varias faldas de árboles esponjosas diferentes, decidí optar p…" at bounding box center [910, 340] width 261 height 53
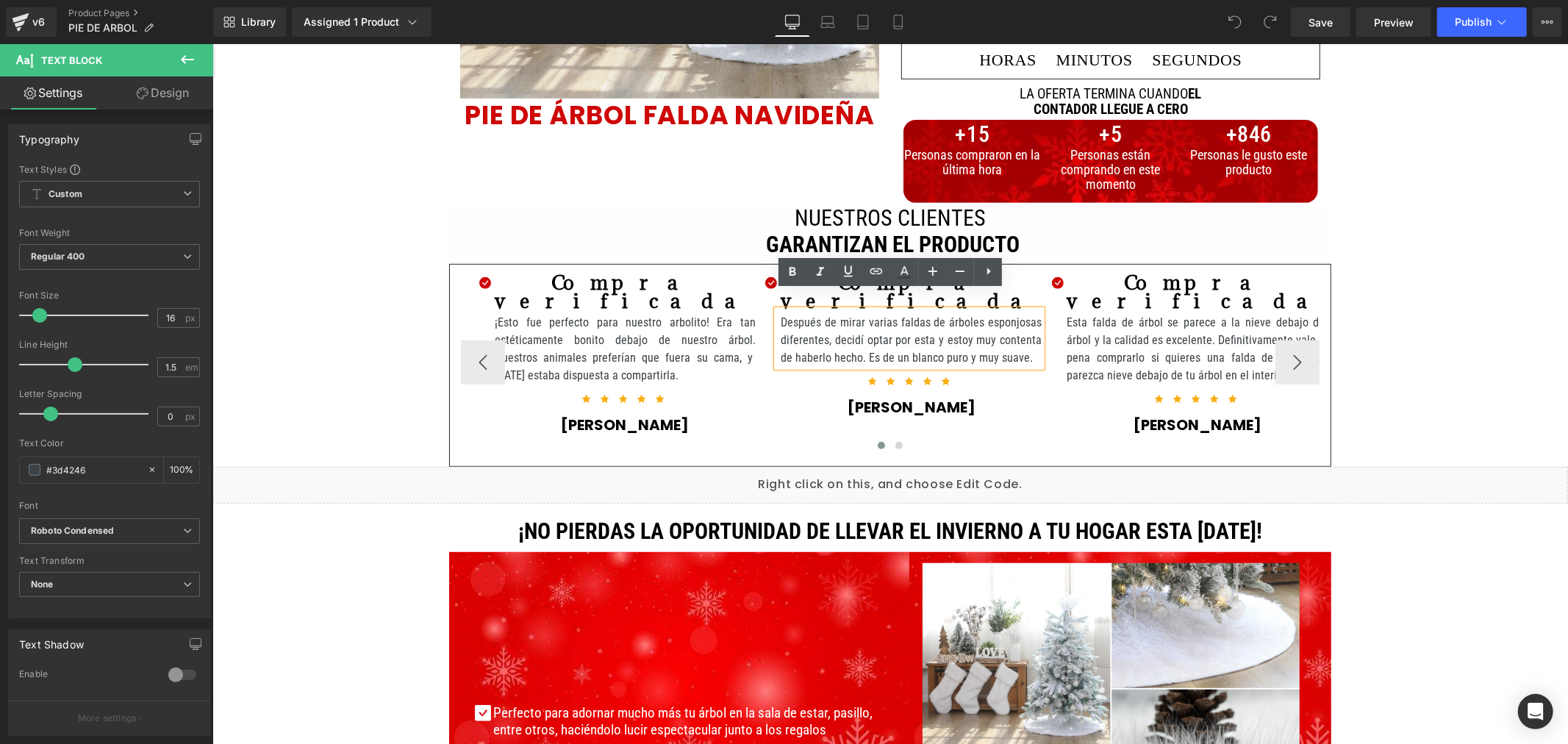
click at [753, 268] on div "Icon Compra verificada Text Block Después de mirar varias faldas de árboles esp…" at bounding box center [889, 344] width 272 height 157
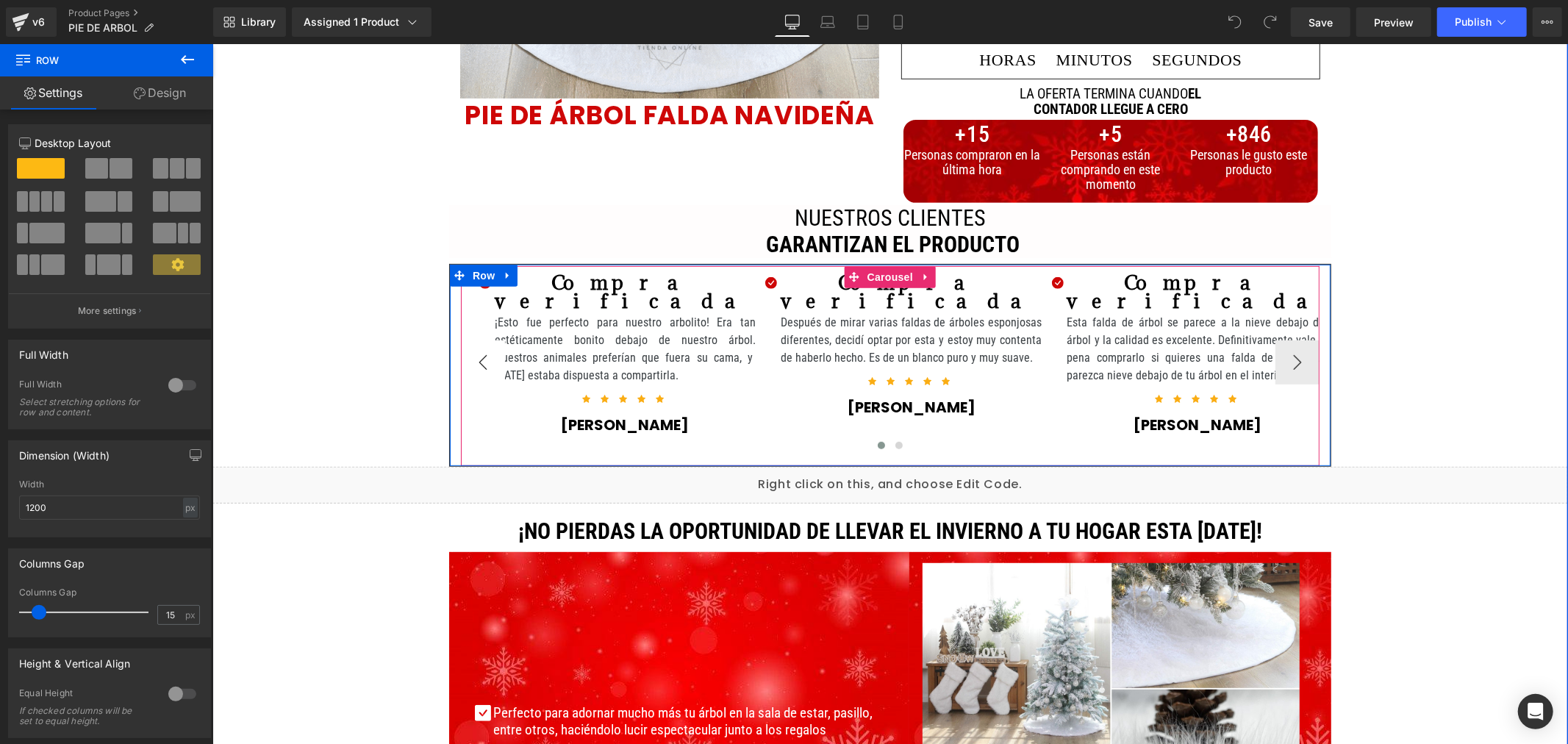
click at [471, 349] on button "‹" at bounding box center [482, 362] width 44 height 44
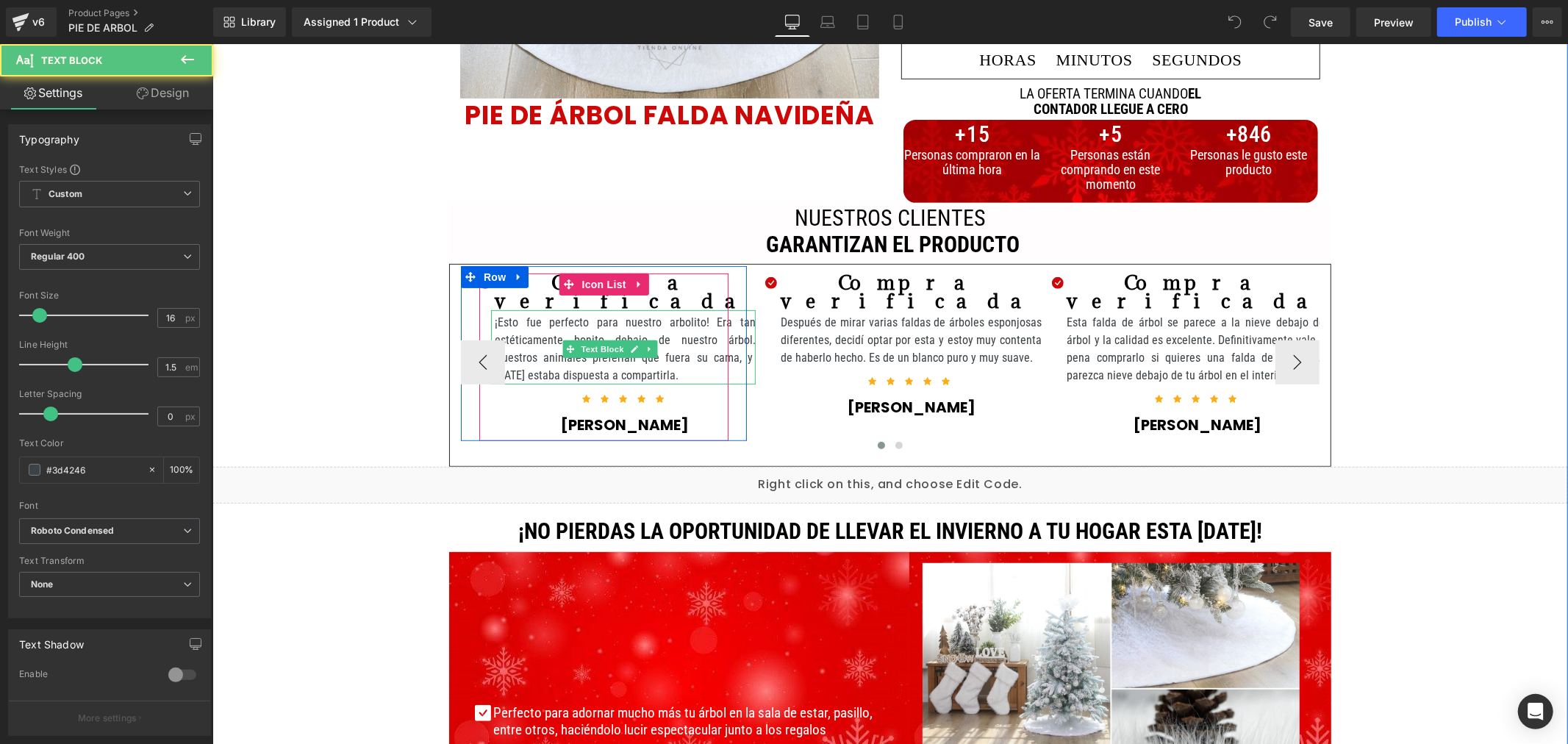
click at [695, 336] on p "¡Esto fue perfecto para nuestro arbolito! Era tan estéticamente bonito debajo d…" at bounding box center [625, 348] width 261 height 71
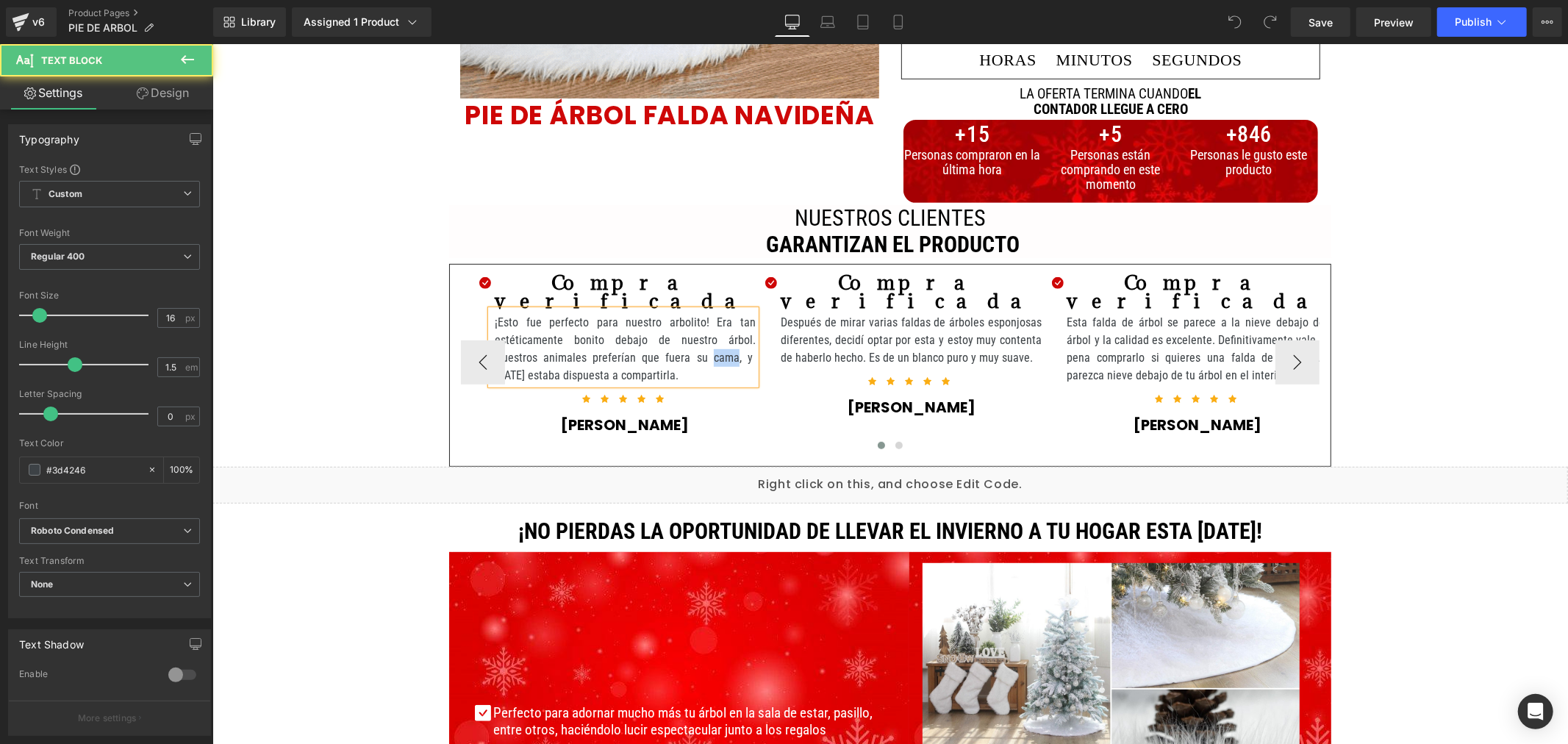
click at [695, 336] on p "¡Esto fue perfecto para nuestro arbolito! Era tan estéticamente bonito debajo d…" at bounding box center [625, 348] width 261 height 71
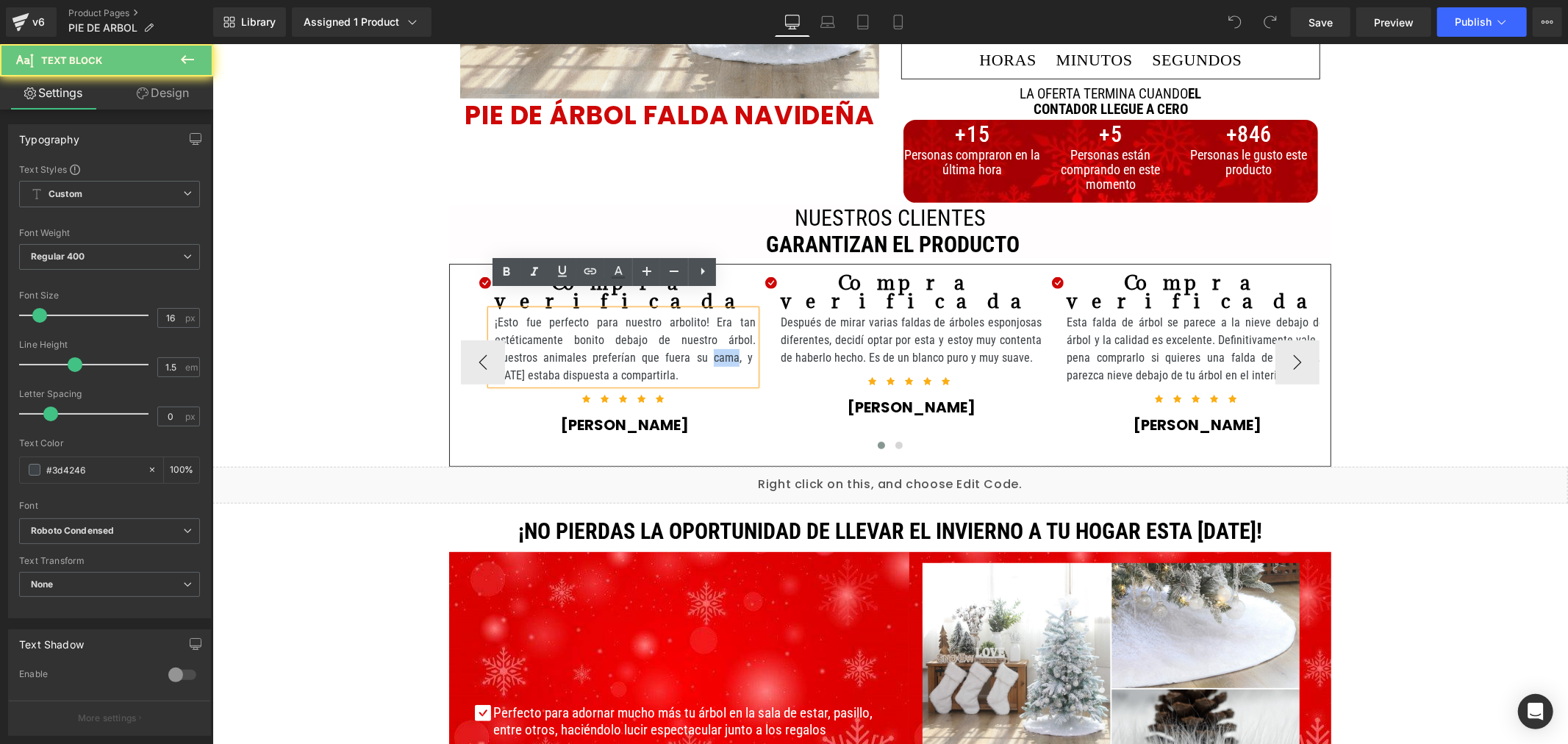
click at [695, 336] on p "¡Esto fue perfecto para nuestro arbolito! Era tan estéticamente bonito debajo d…" at bounding box center [625, 348] width 261 height 71
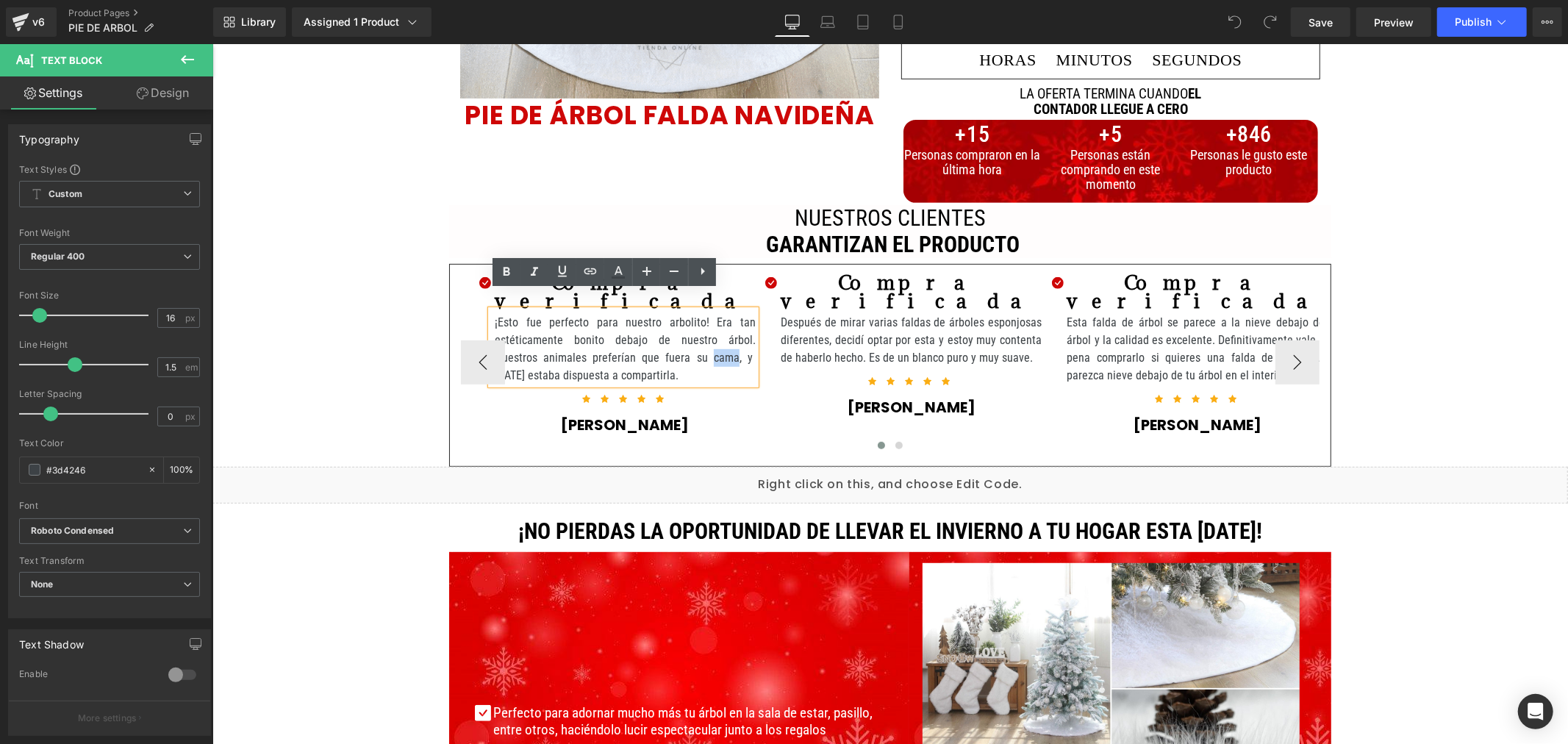
copy p "¡Esto fue perfecto para nuestro arbolito! Era tan estéticamente bonito debajo d…"
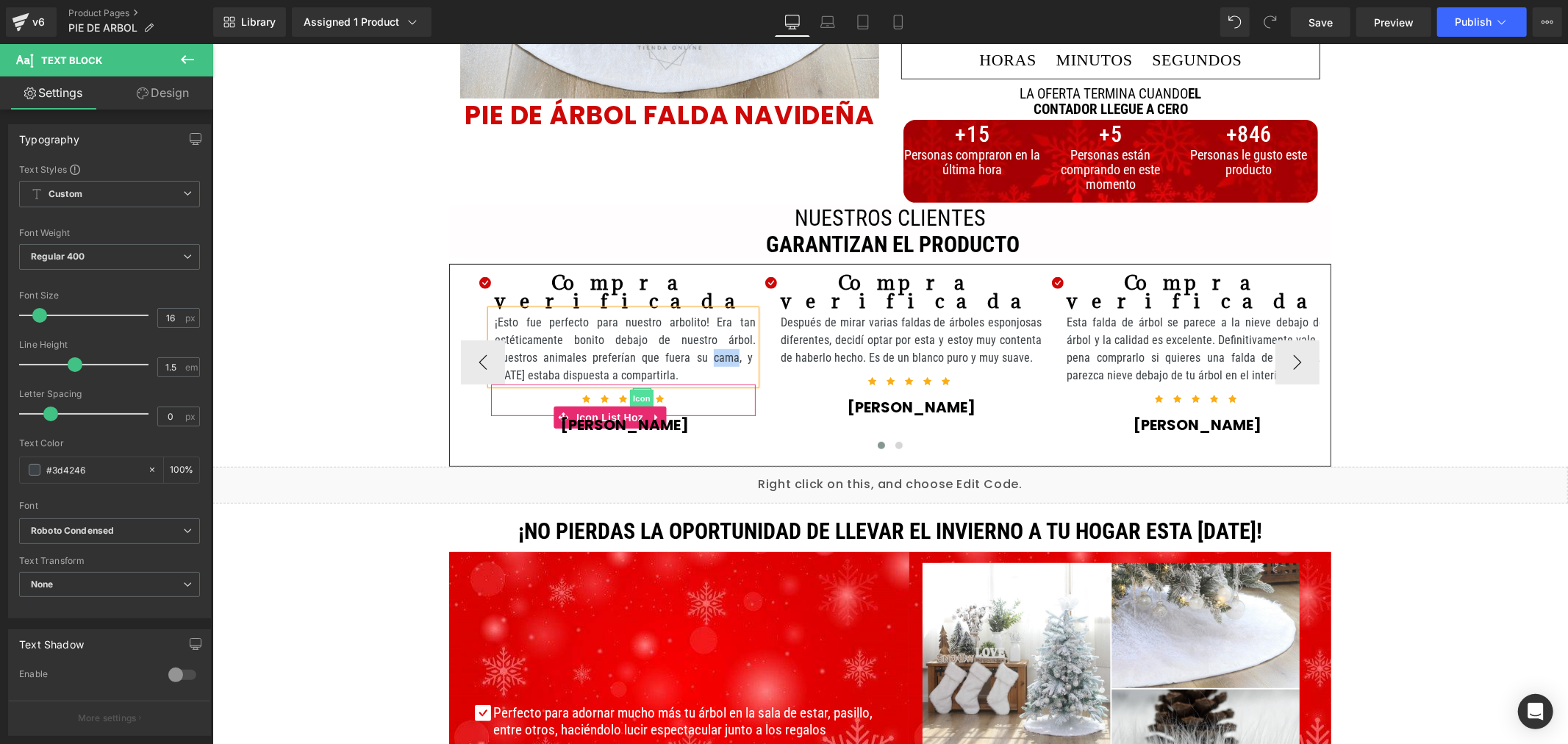
click at [629, 389] on span "Icon" at bounding box center [641, 397] width 23 height 18
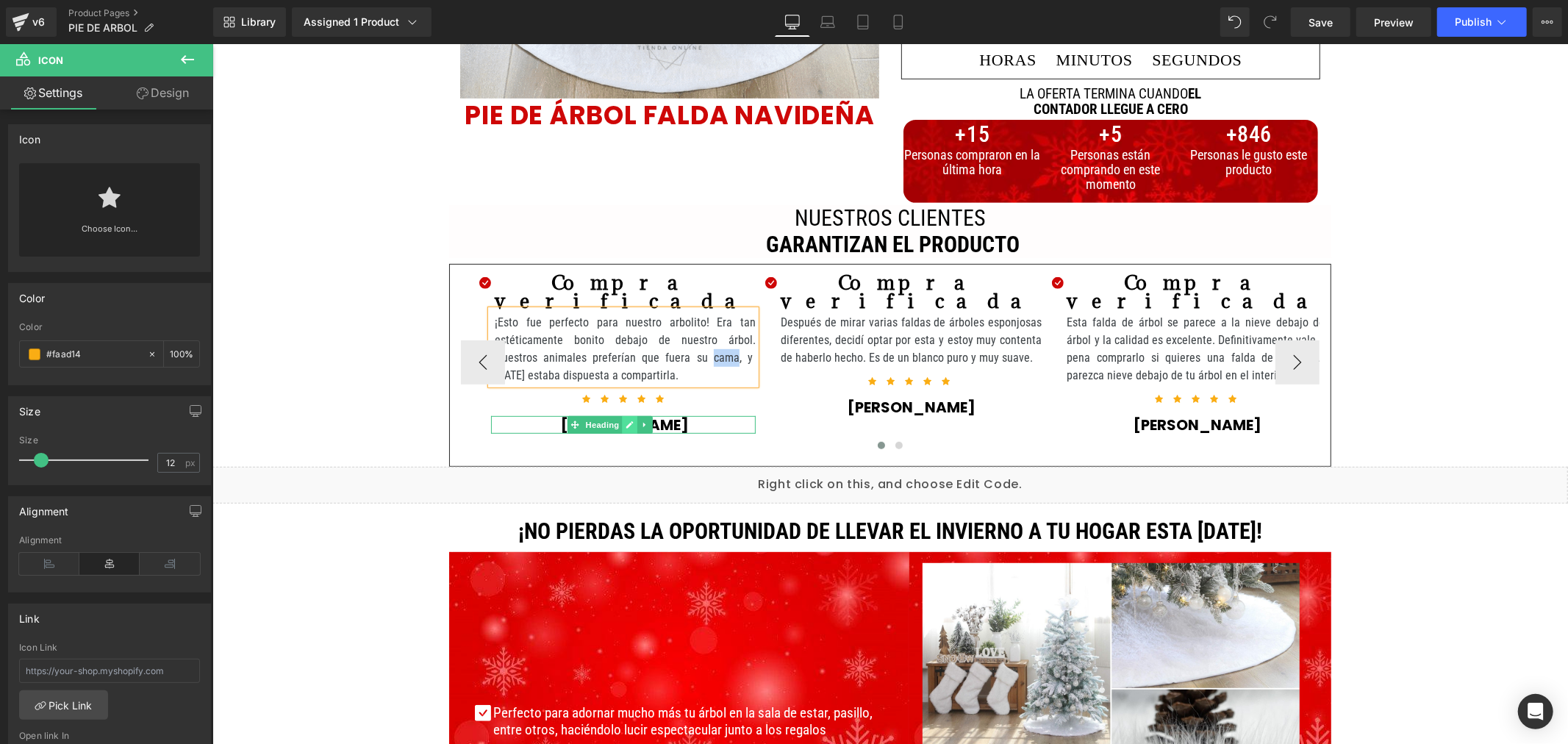
click at [625, 420] on icon at bounding box center [629, 424] width 8 height 9
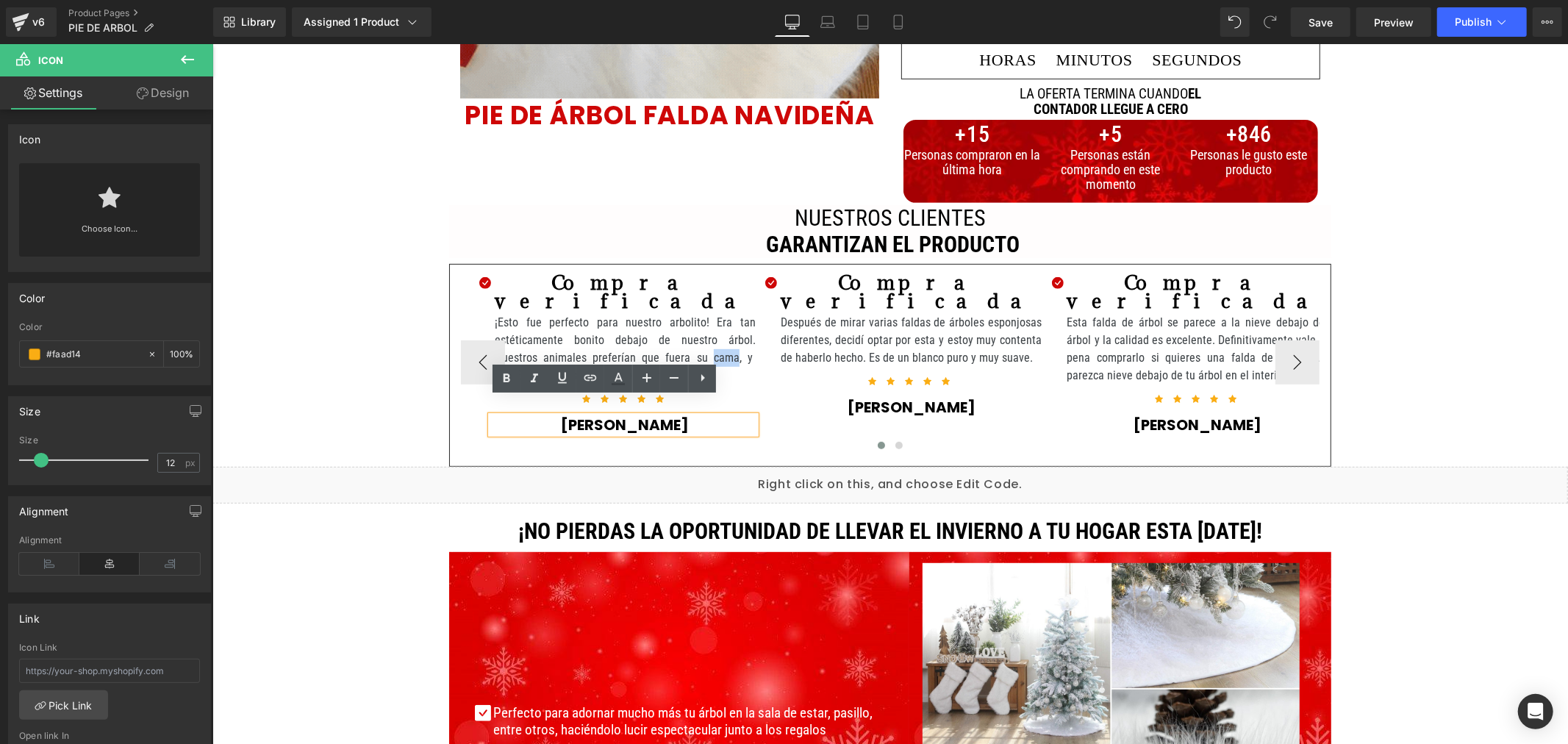
click at [625, 414] on strong "Luisa Sandoval" at bounding box center [625, 424] width 128 height 21
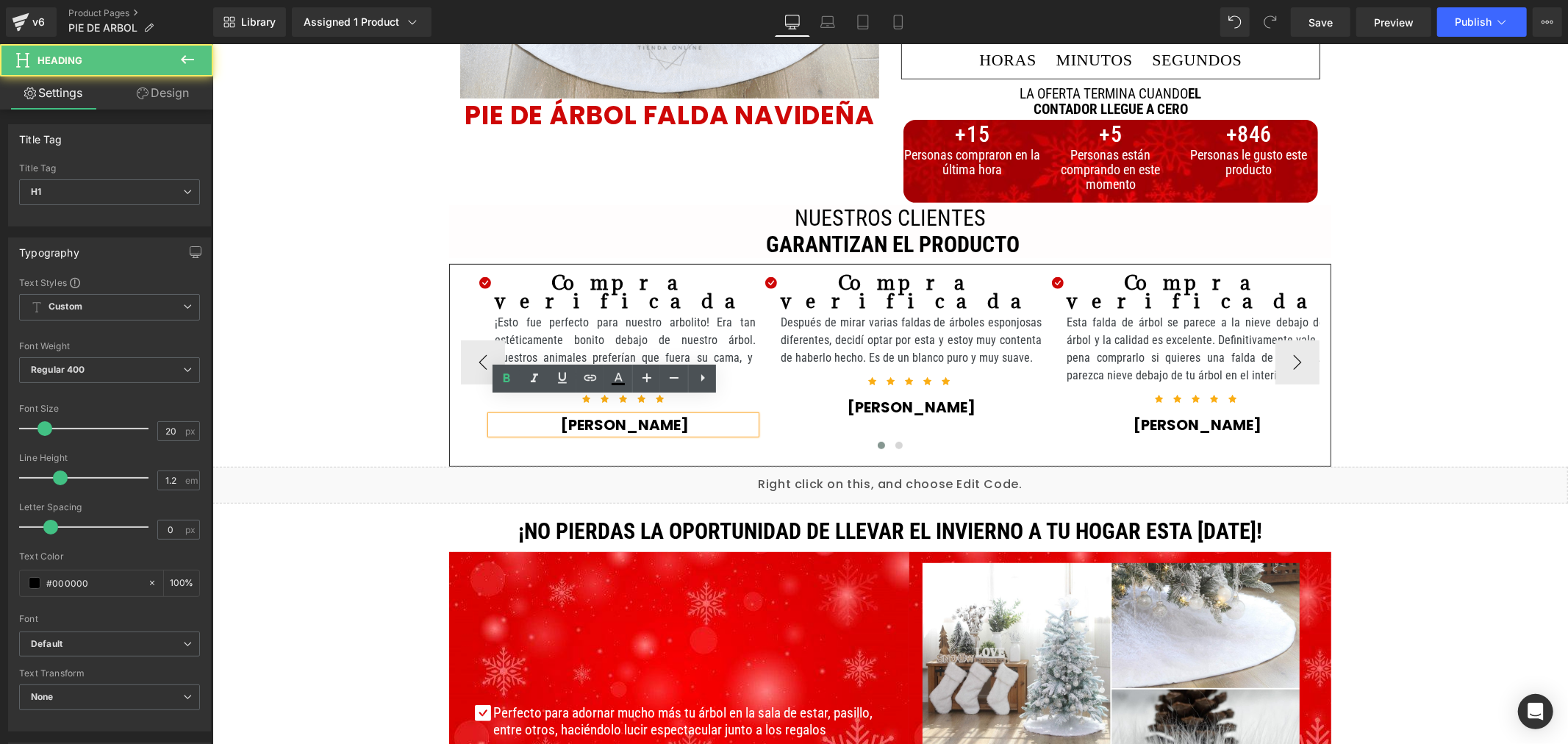
click at [625, 414] on strong "Luisa Sandoval" at bounding box center [625, 424] width 128 height 21
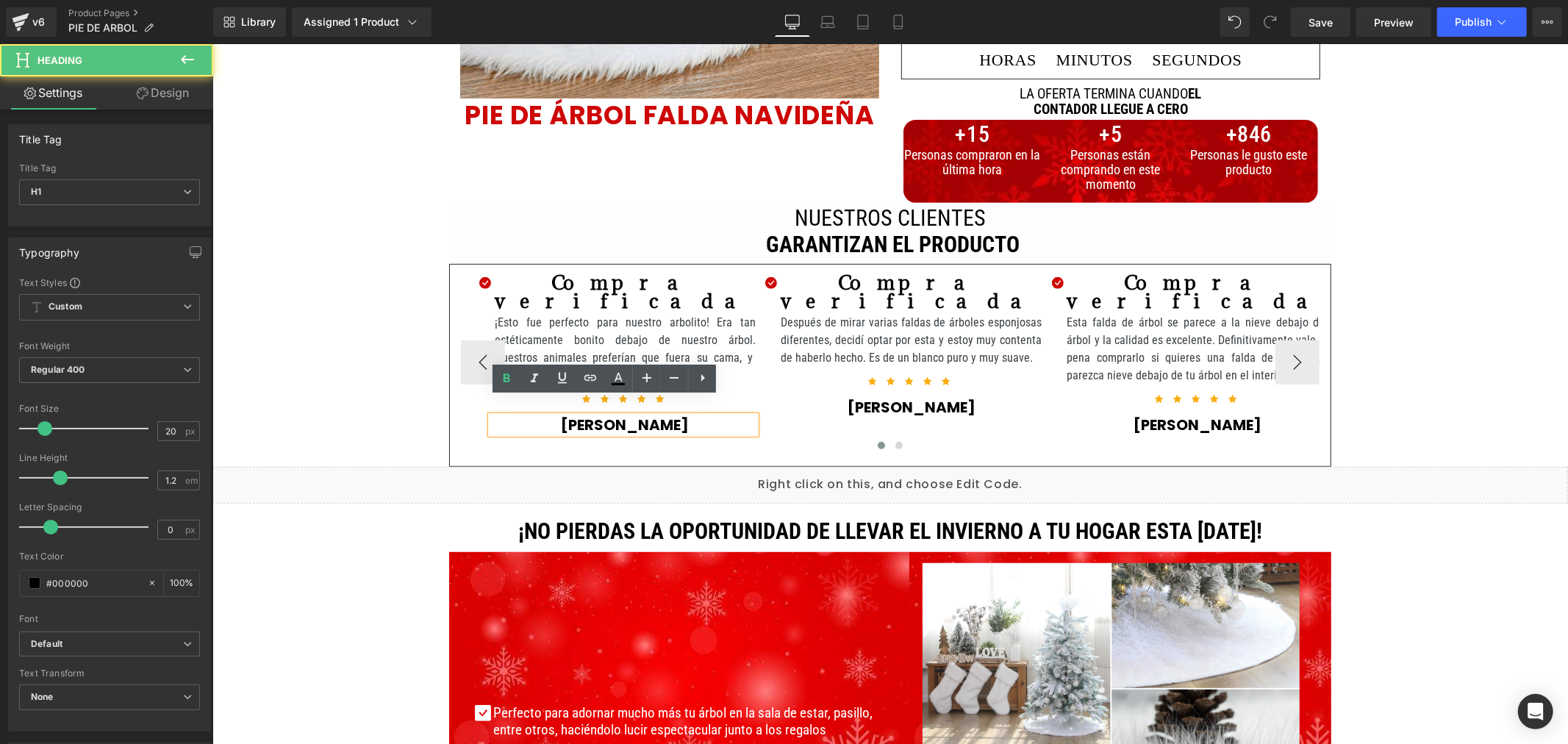
click at [616, 414] on strong "Luisa Sandoval" at bounding box center [625, 424] width 128 height 21
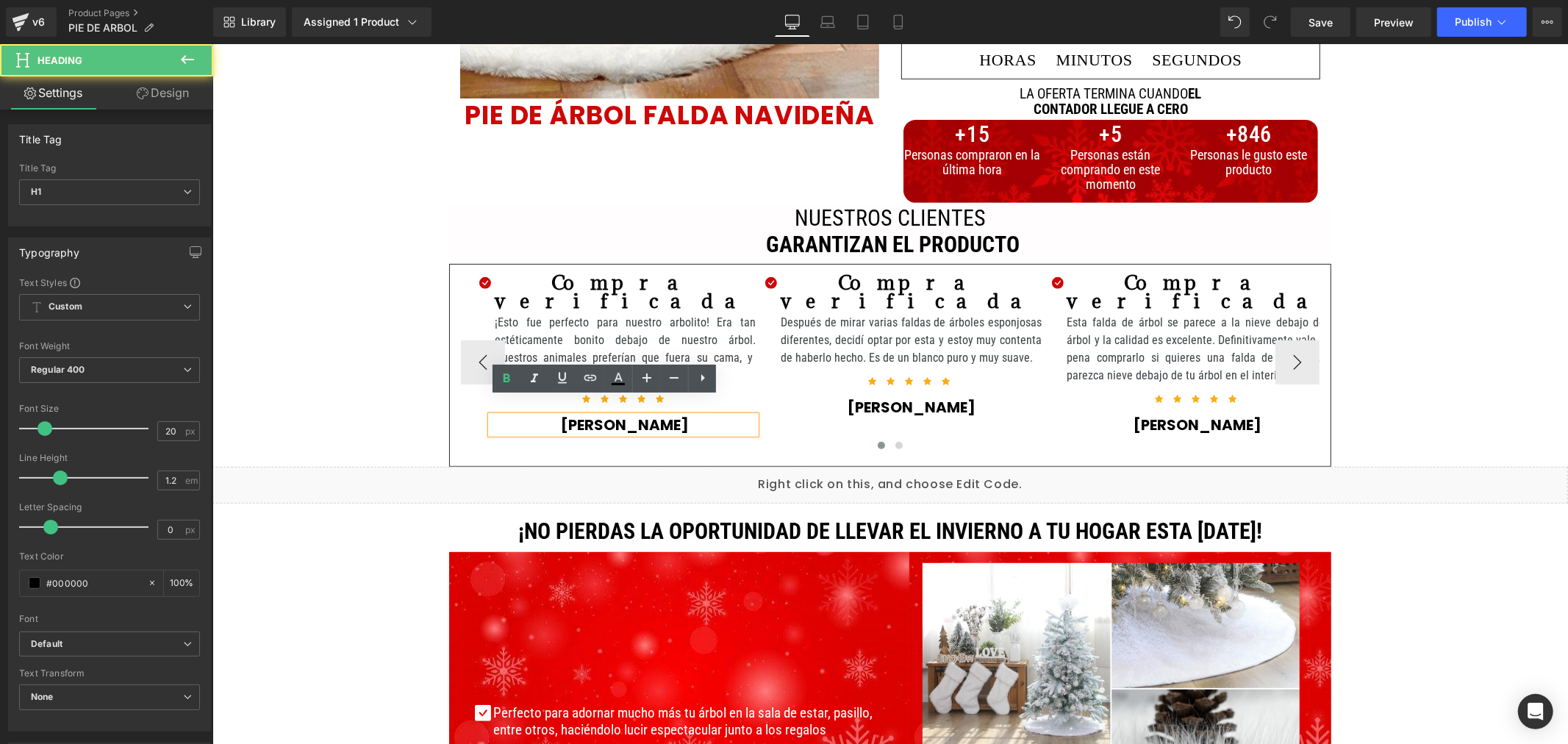
click at [616, 414] on strong "Luisa Sandoval" at bounding box center [625, 424] width 128 height 21
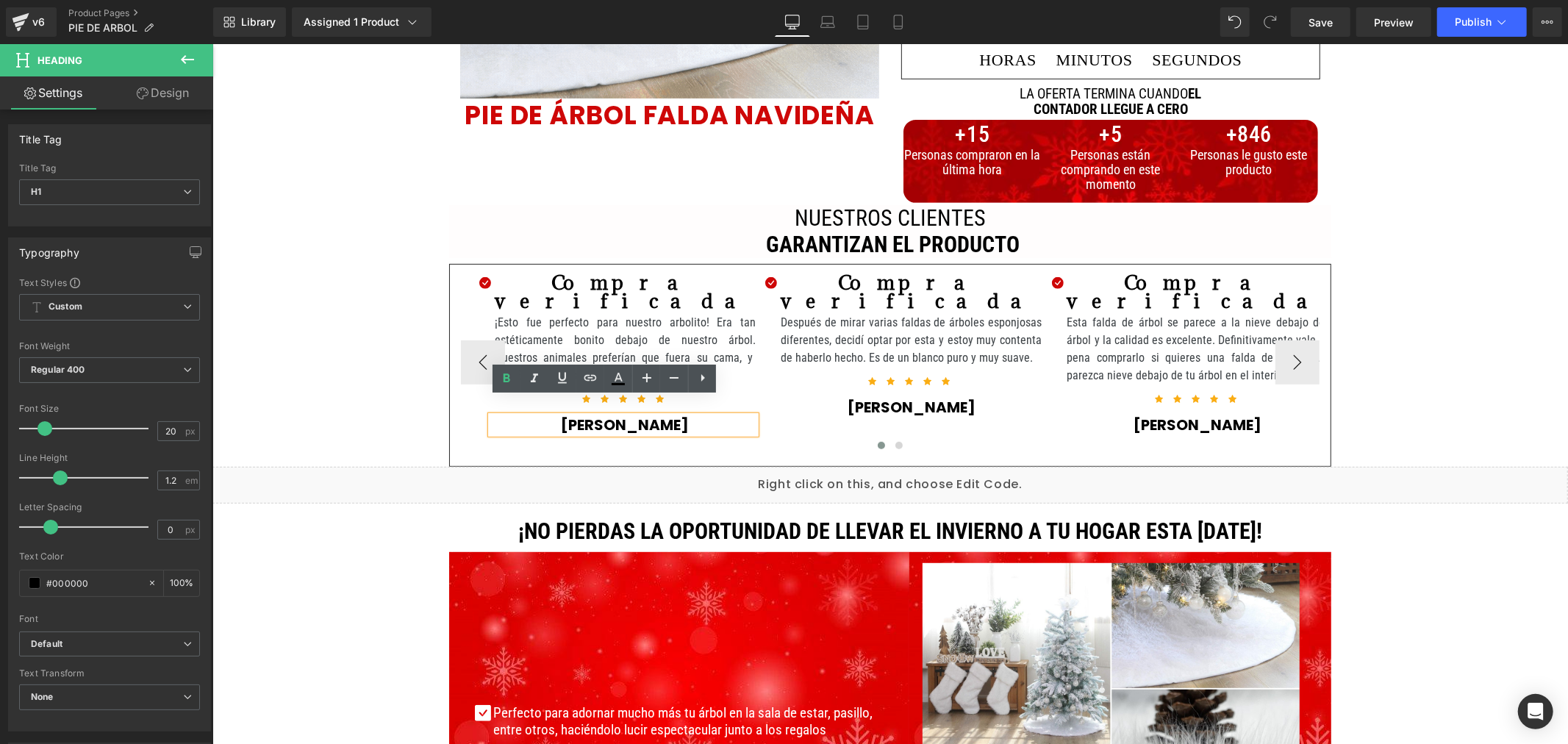
click at [616, 414] on strong "Luisa Sandoval" at bounding box center [625, 424] width 128 height 21
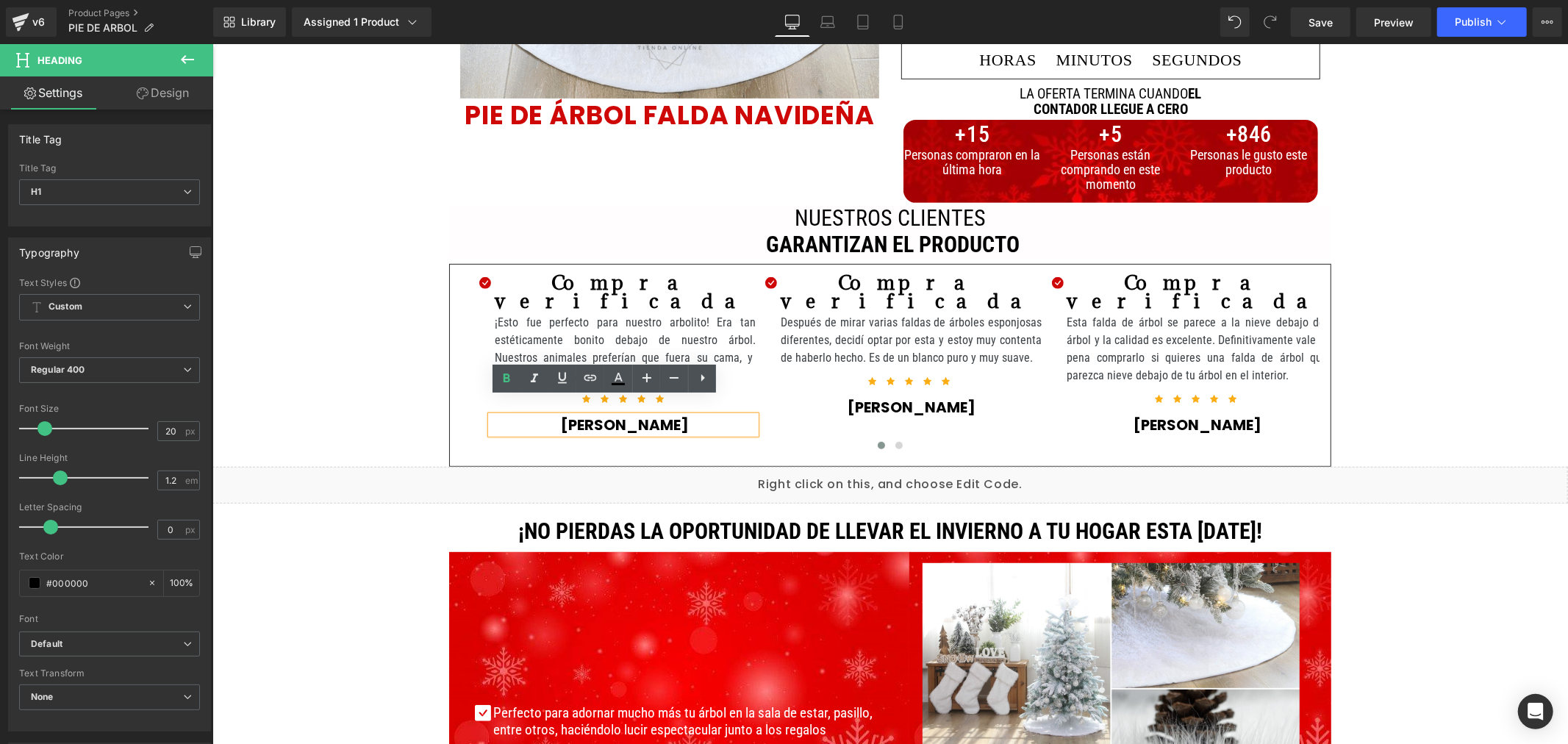
copy strong "Luisa Sandoval"
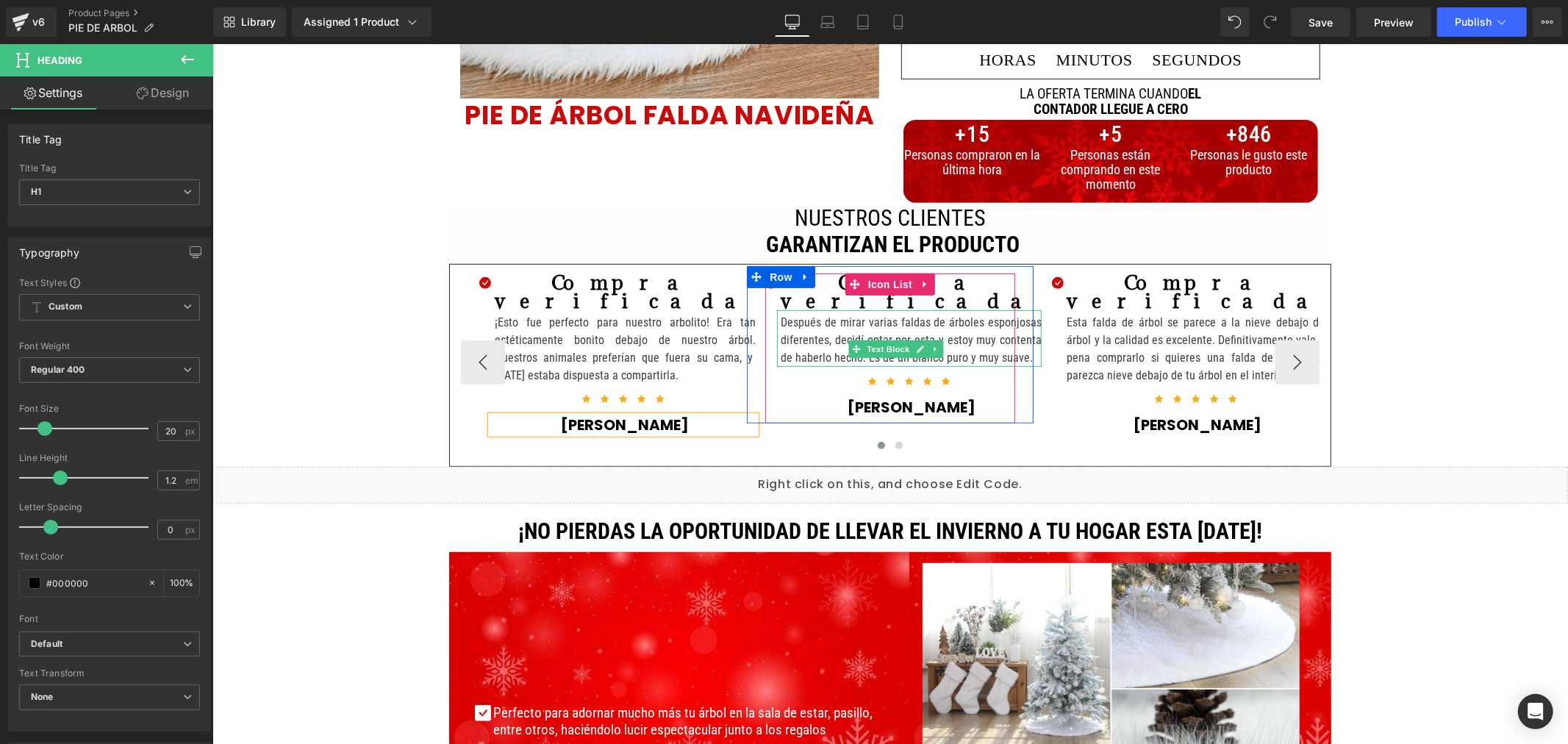
click at [798, 327] on p "Después de mirar varias faldas de árboles esponjosas diferentes, decidí optar p…" at bounding box center [910, 340] width 261 height 53
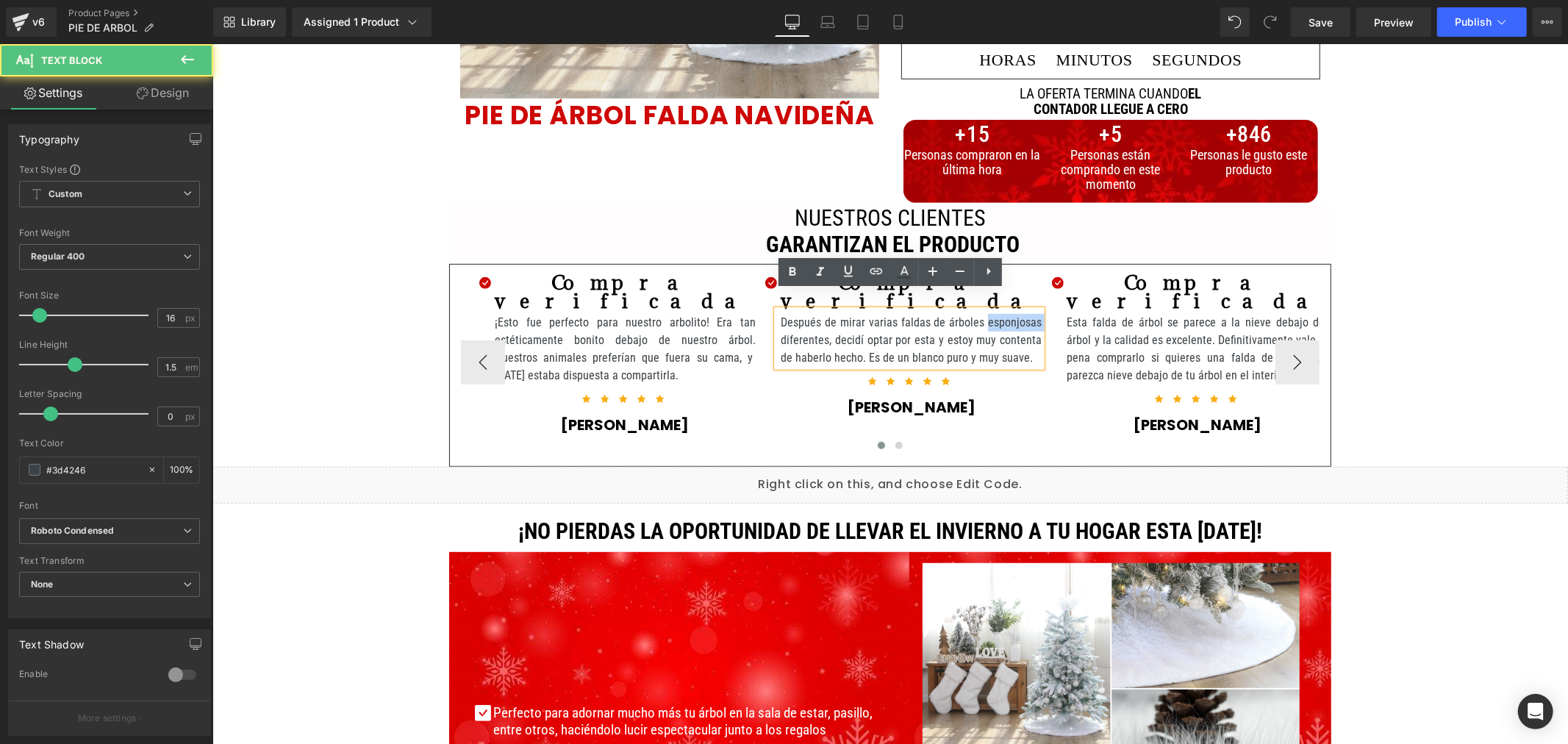
click at [798, 327] on p "Después de mirar varias faldas de árboles esponjosas diferentes, decidí optar p…" at bounding box center [910, 340] width 261 height 53
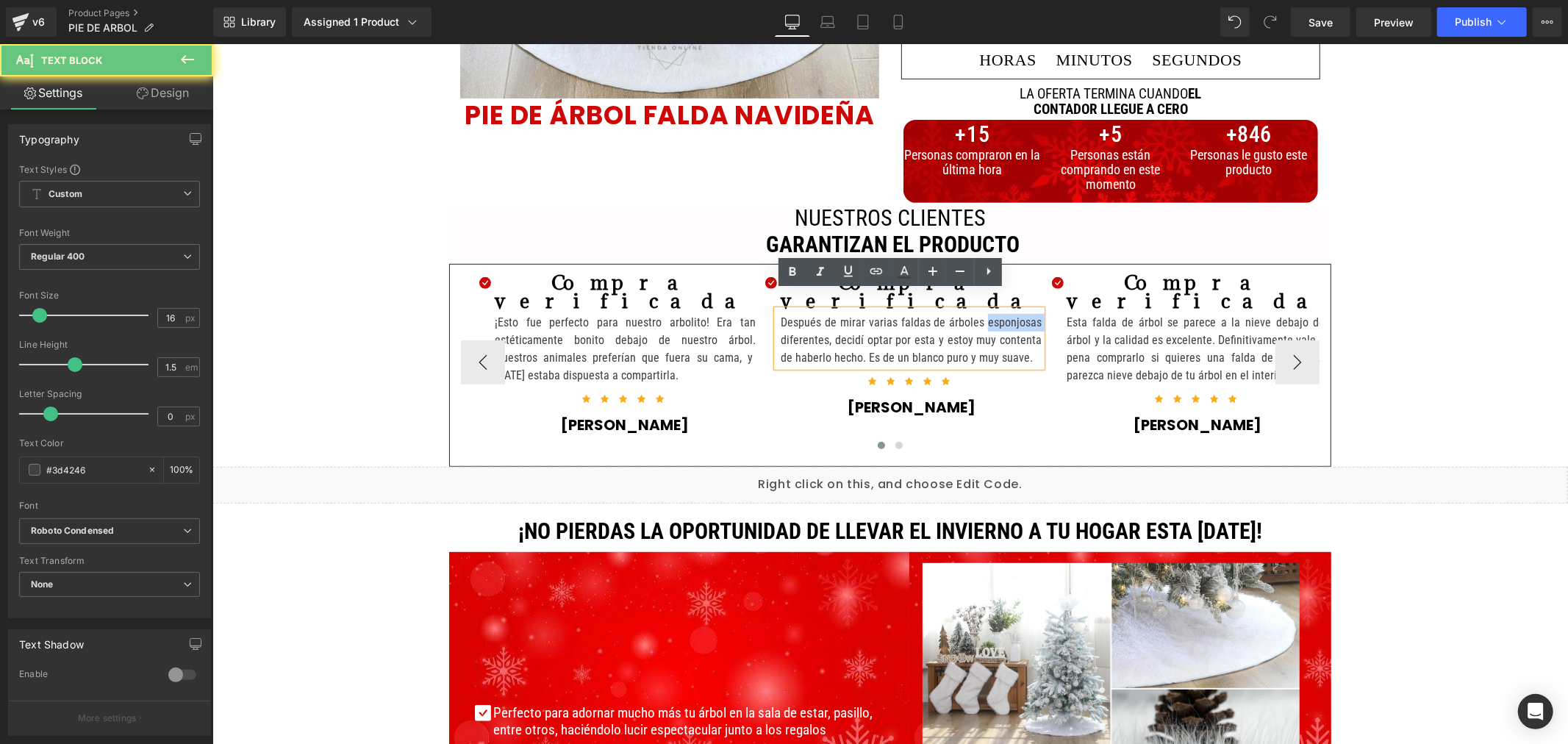
click at [798, 327] on p "Después de mirar varias faldas de árboles esponjosas diferentes, decidí optar p…" at bounding box center [910, 340] width 261 height 53
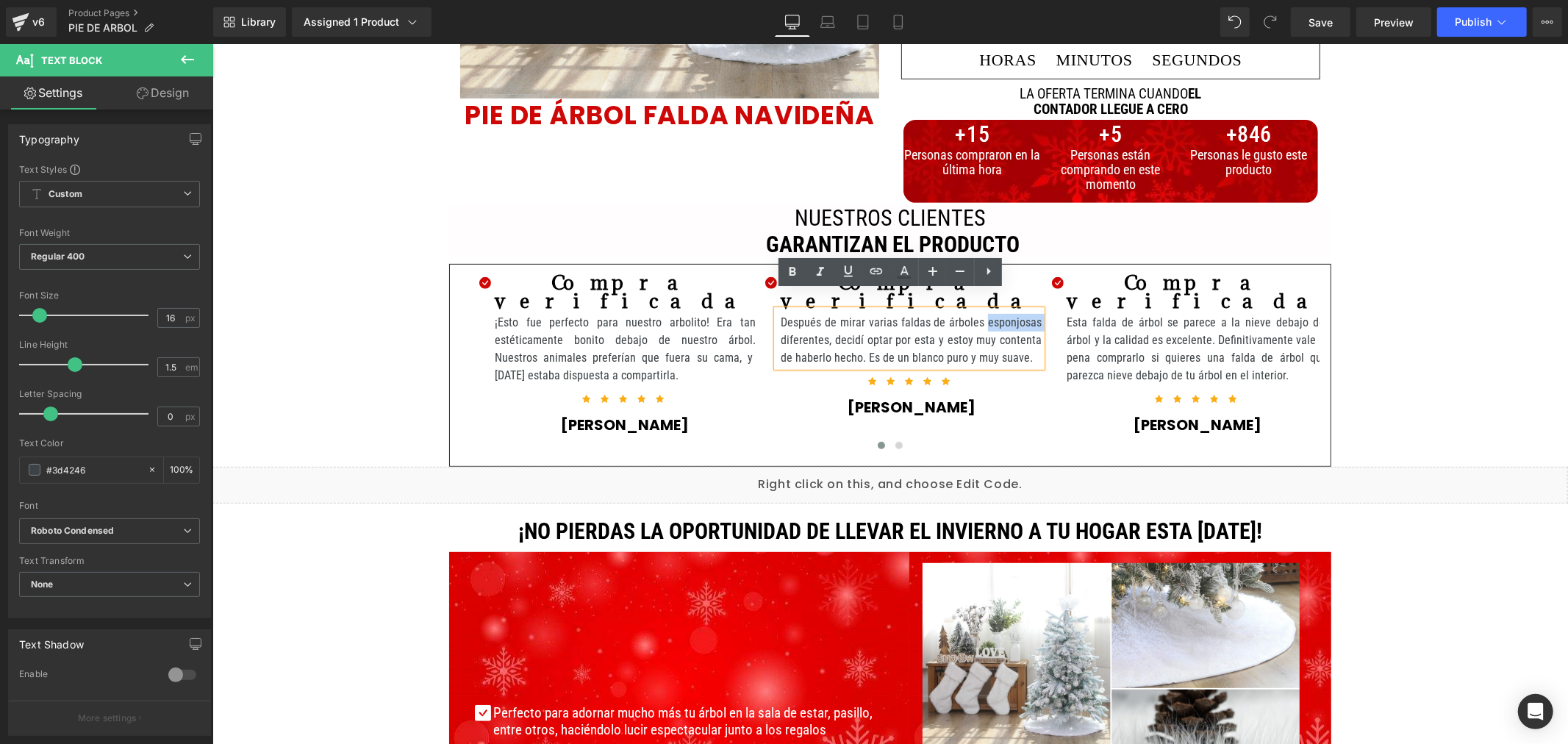
copy p "Después de mirar varias faldas de árboles esponjosas diferentes, decidí optar p…"
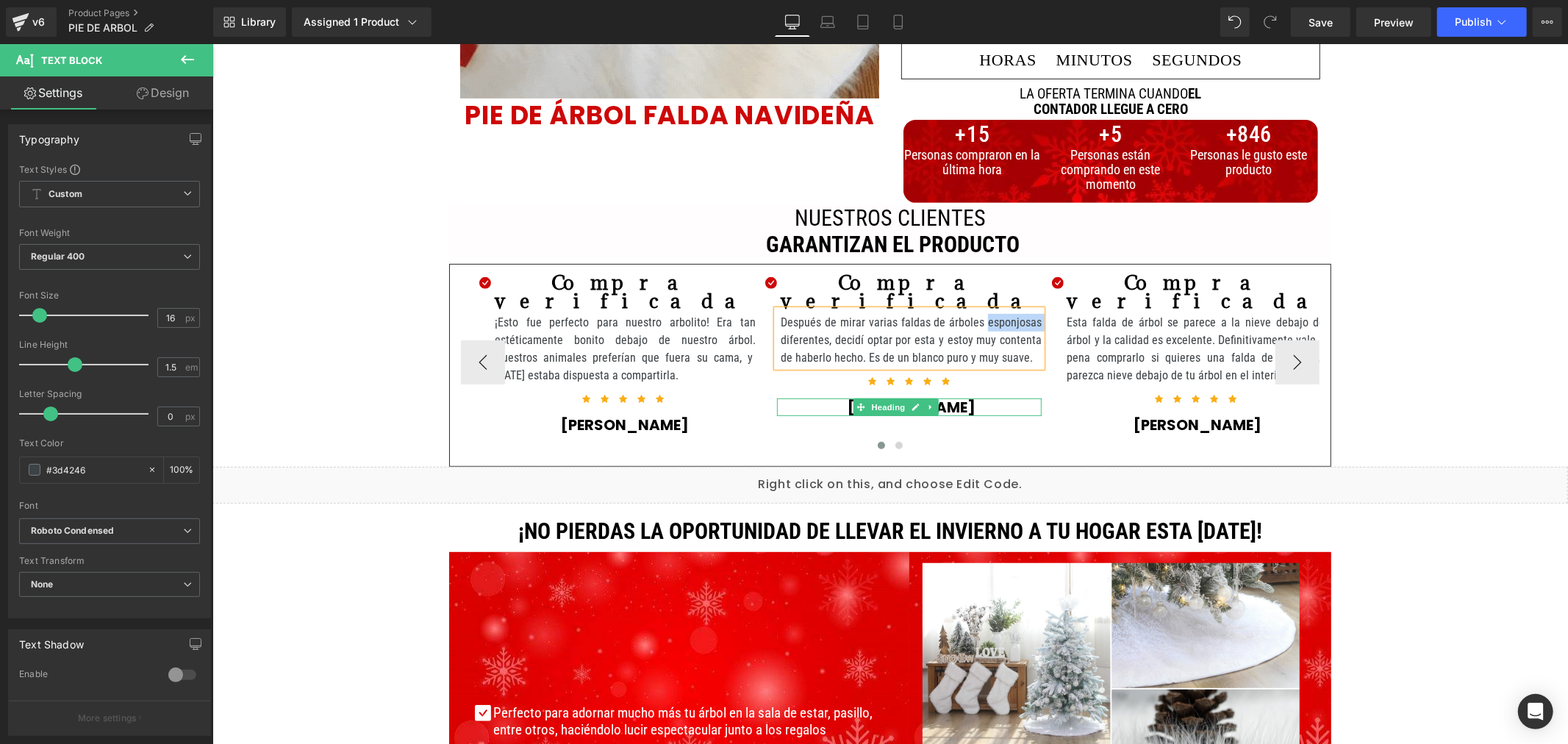
click at [954, 407] on h1 "Carmen Villegas" at bounding box center [910, 407] width 261 height 18
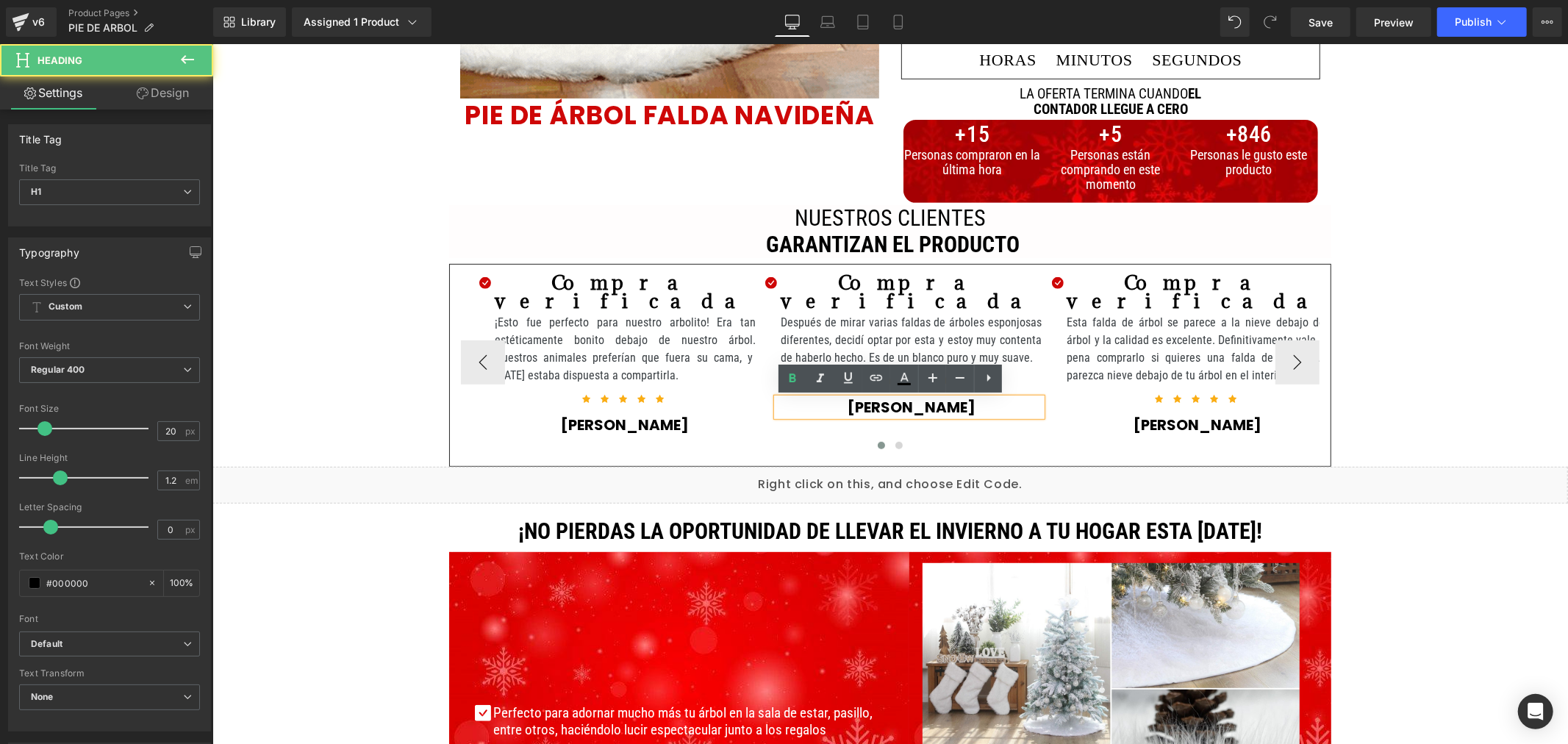
click at [954, 407] on h1 "Carmen Villegas" at bounding box center [910, 407] width 261 height 18
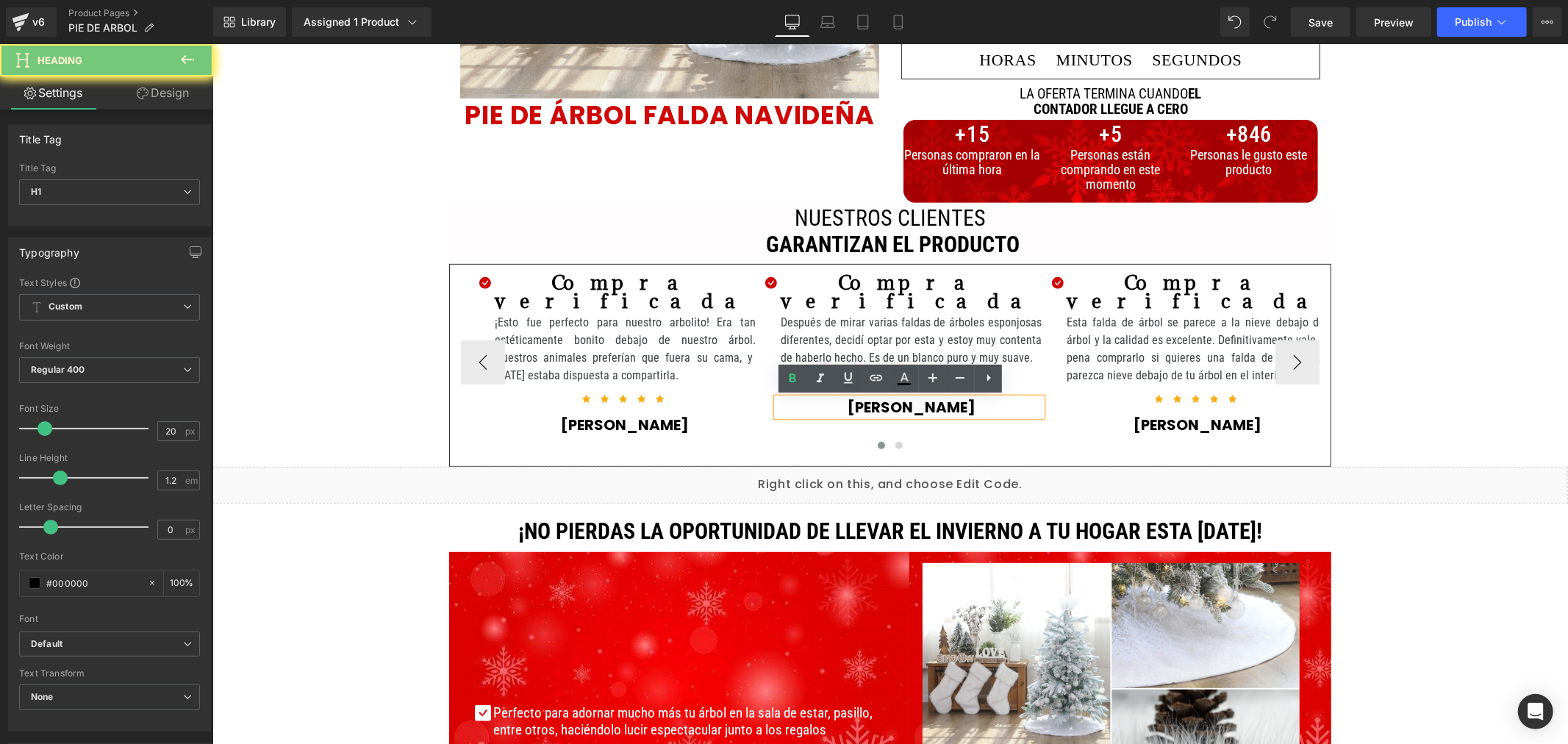
click at [954, 407] on h1 "Carmen Villegas" at bounding box center [910, 407] width 261 height 18
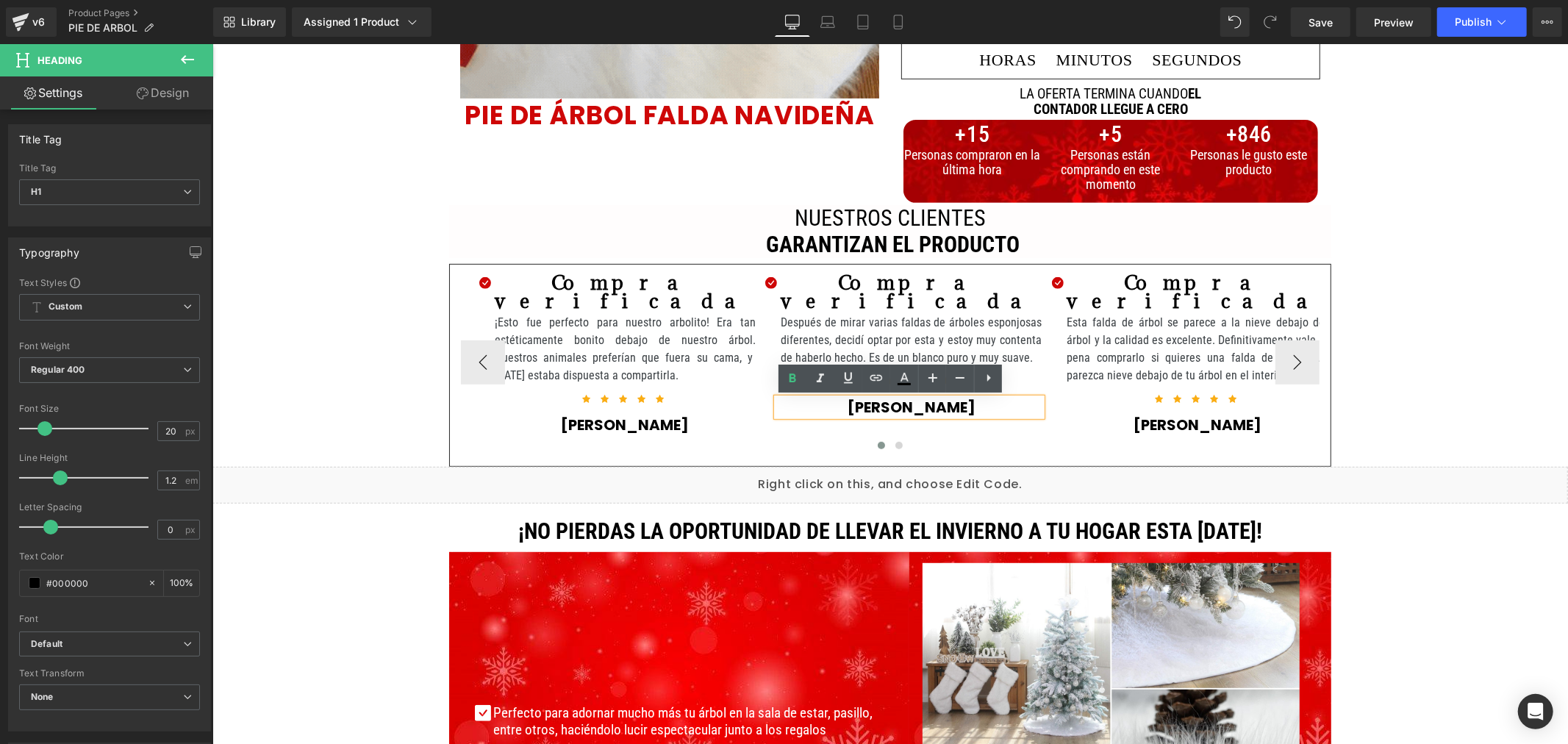
copy strong "Carmen Villegas"
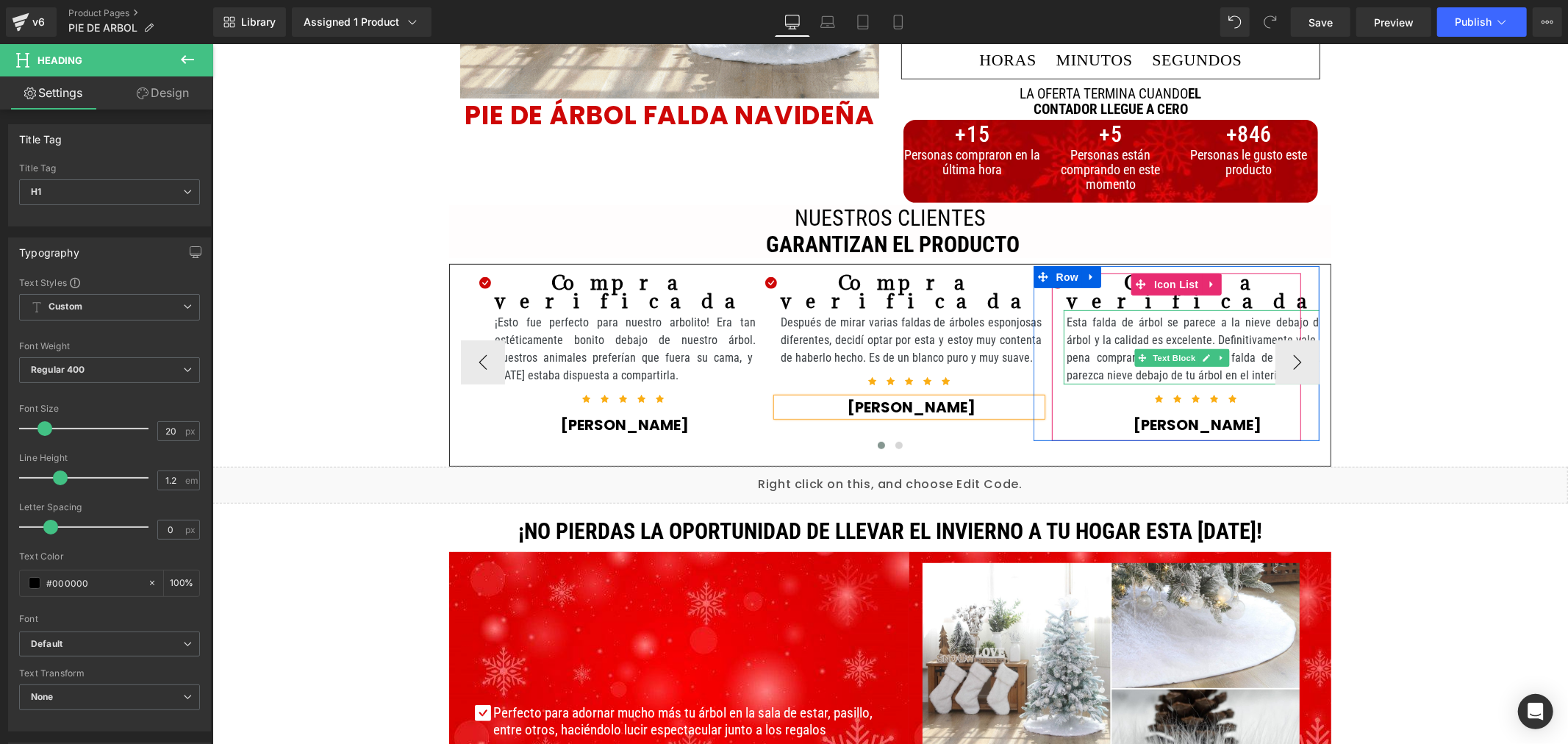
click at [1108, 331] on p "Esta falda de árbol se parece a la nieve debajo del árbol y la calidad es excel…" at bounding box center [1197, 348] width 261 height 71
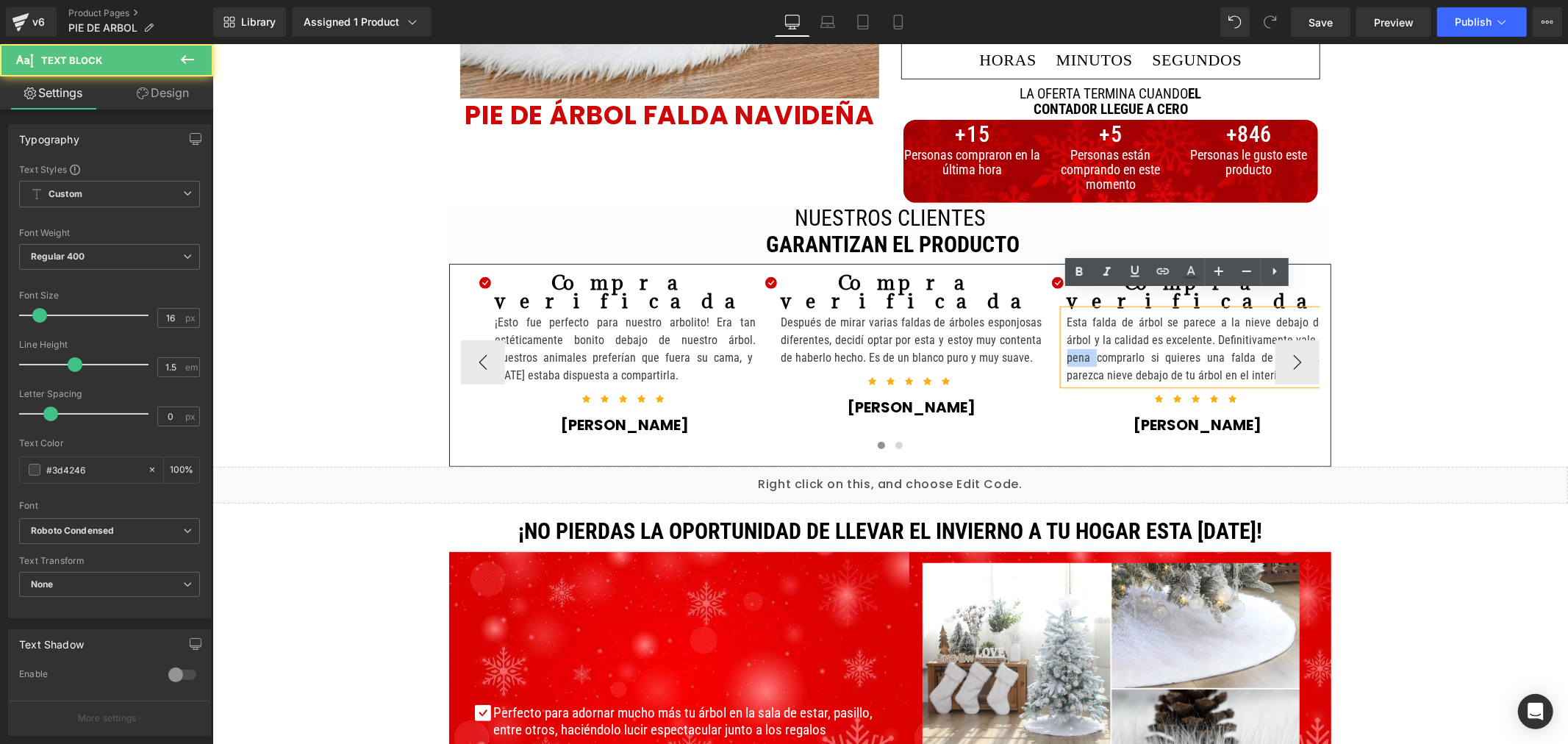
click at [1108, 331] on p "Esta falda de árbol se parece a la nieve debajo del árbol y la calidad es excel…" at bounding box center [1197, 348] width 261 height 71
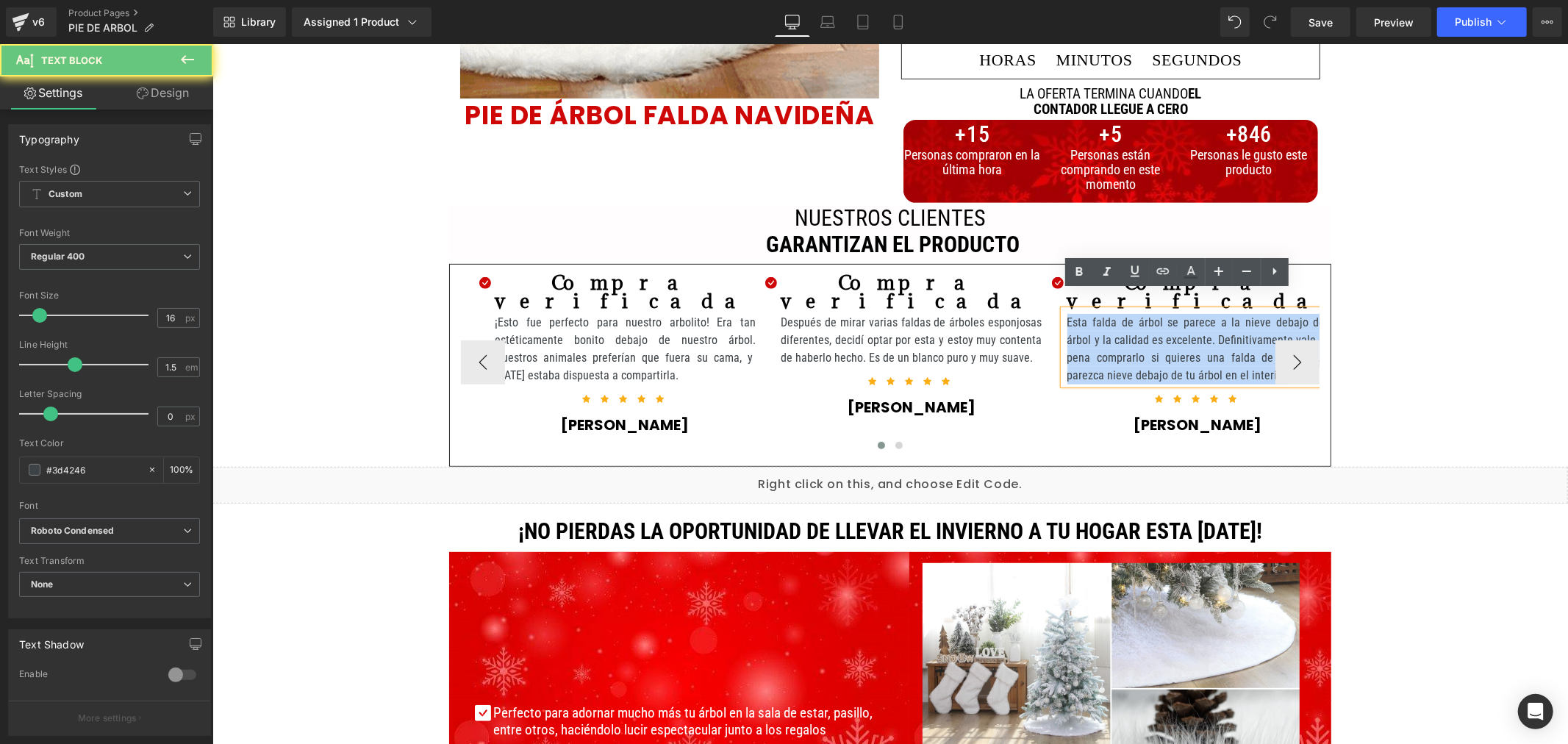
click at [1108, 331] on p "Esta falda de árbol se parece a la nieve debajo del árbol y la calidad es excel…" at bounding box center [1197, 348] width 261 height 71
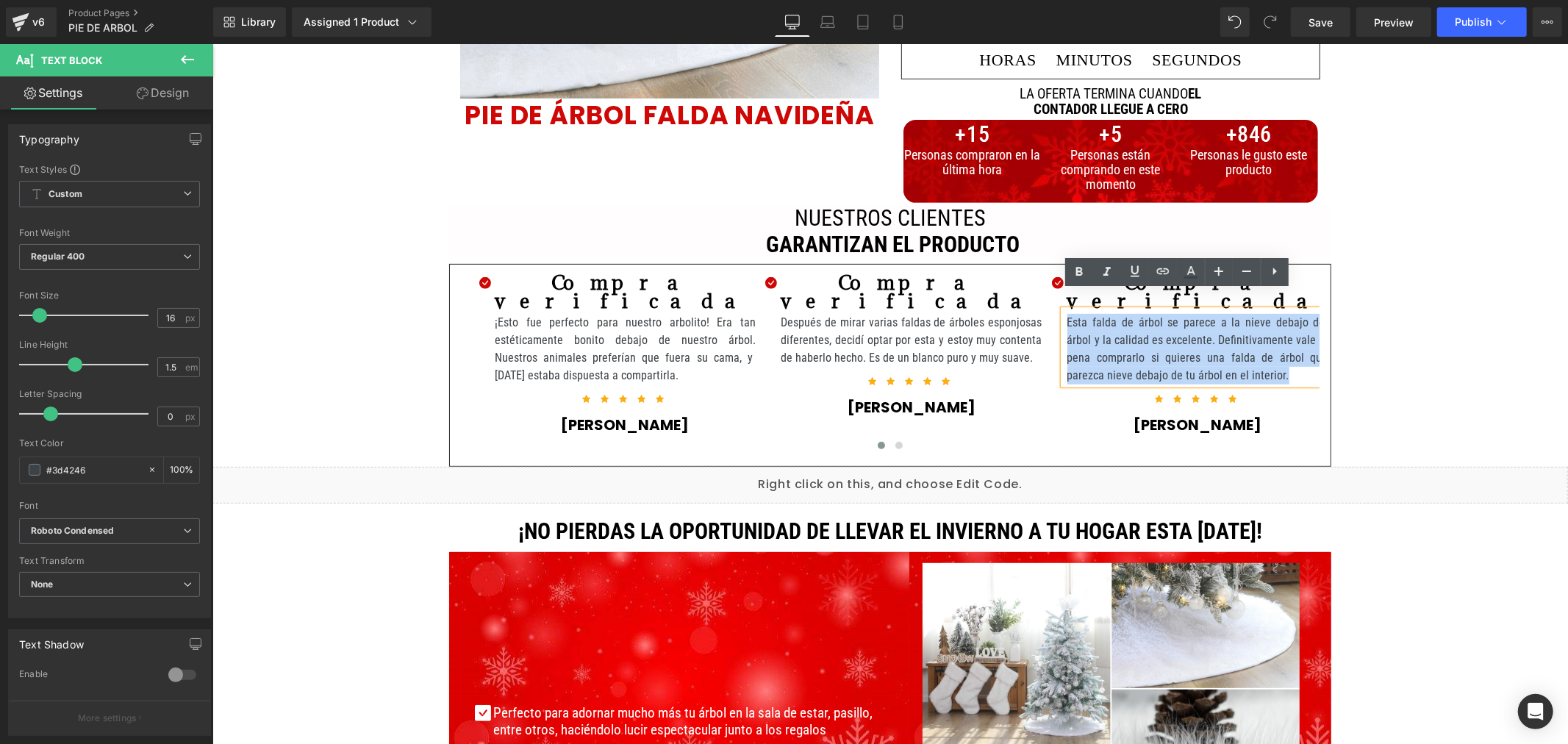
copy p "Esta falda de árbol se parece a la nieve debajo del árbol y la calidad es excel…"
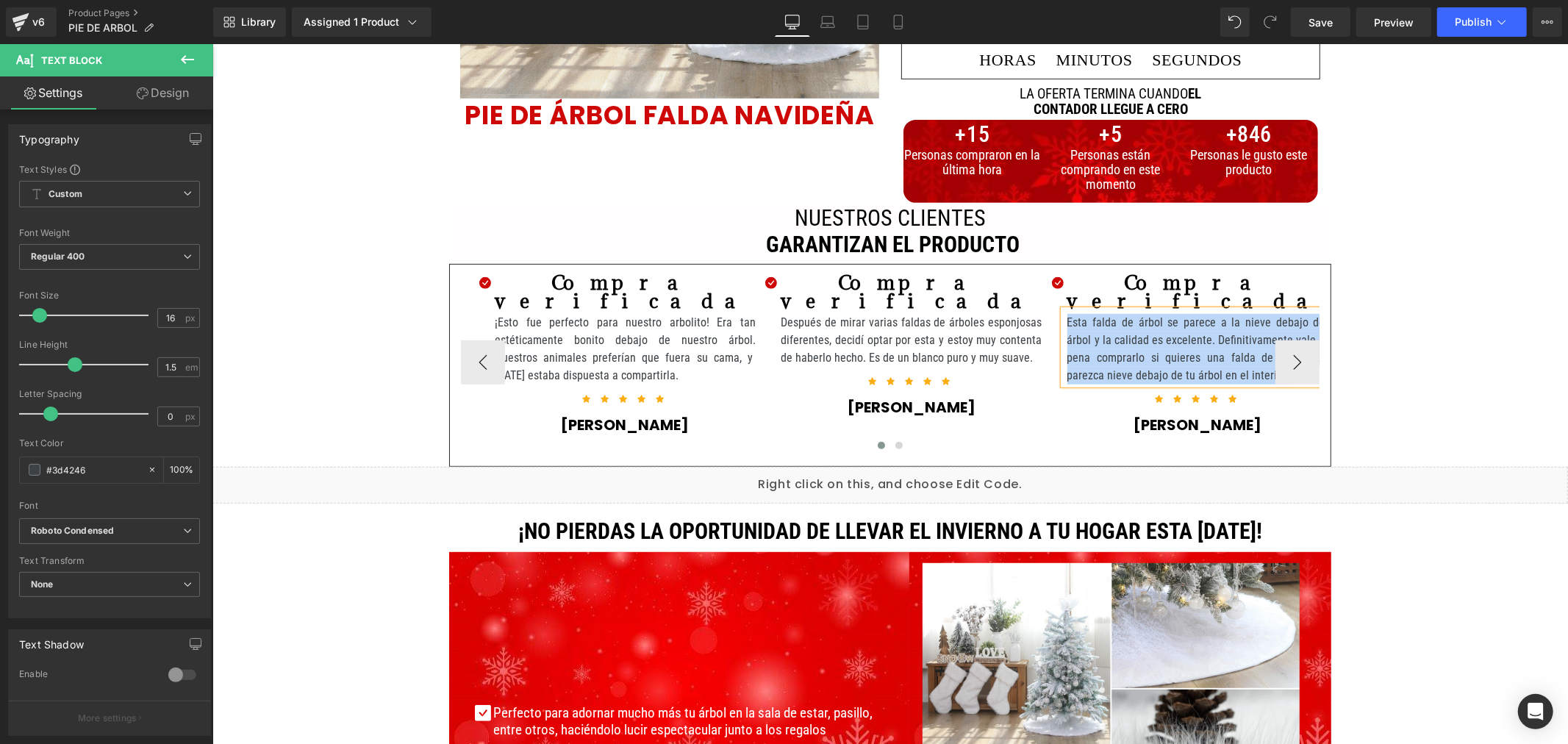
click at [1186, 438] on div at bounding box center [889, 448] width 859 height 22
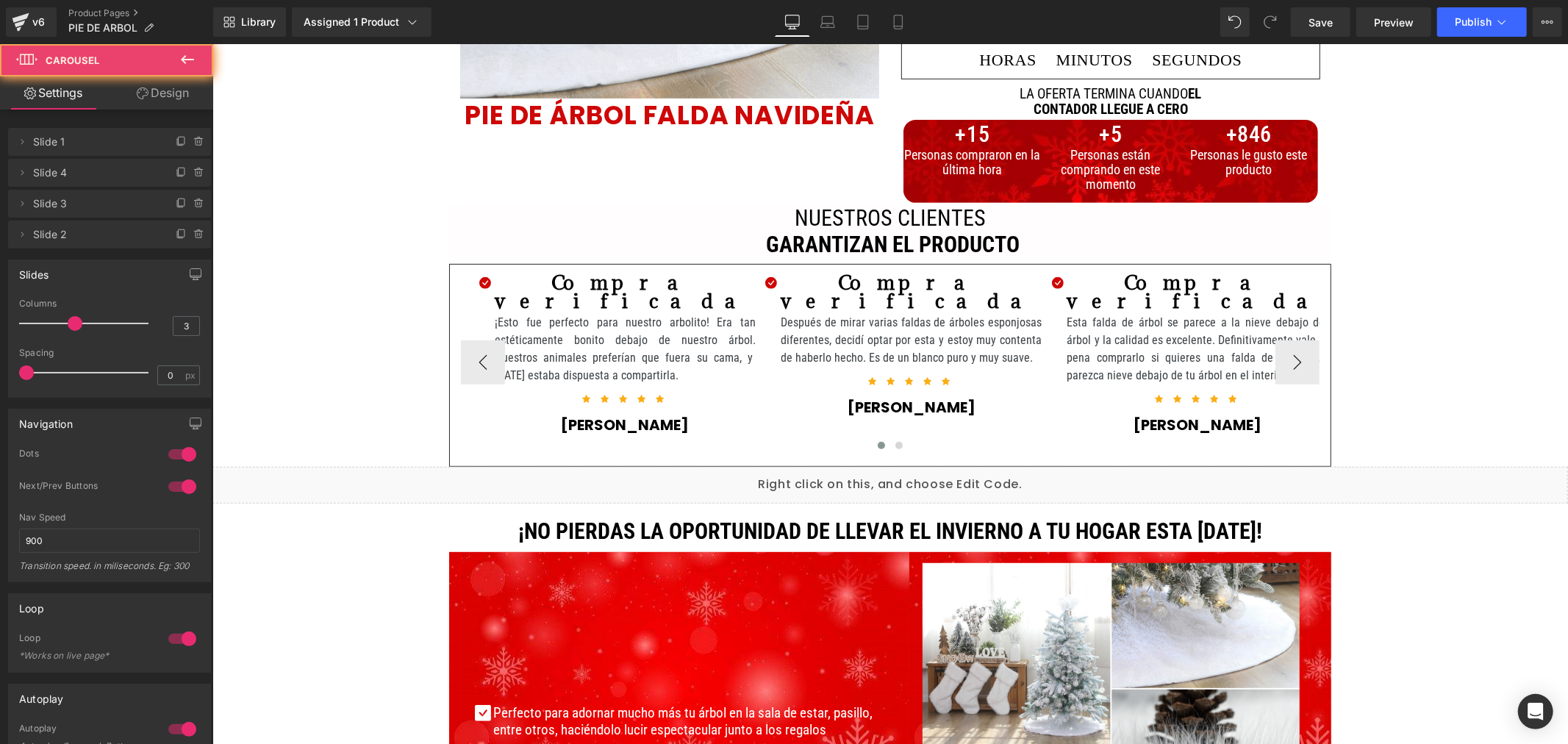
click at [1188, 438] on div at bounding box center [889, 448] width 859 height 22
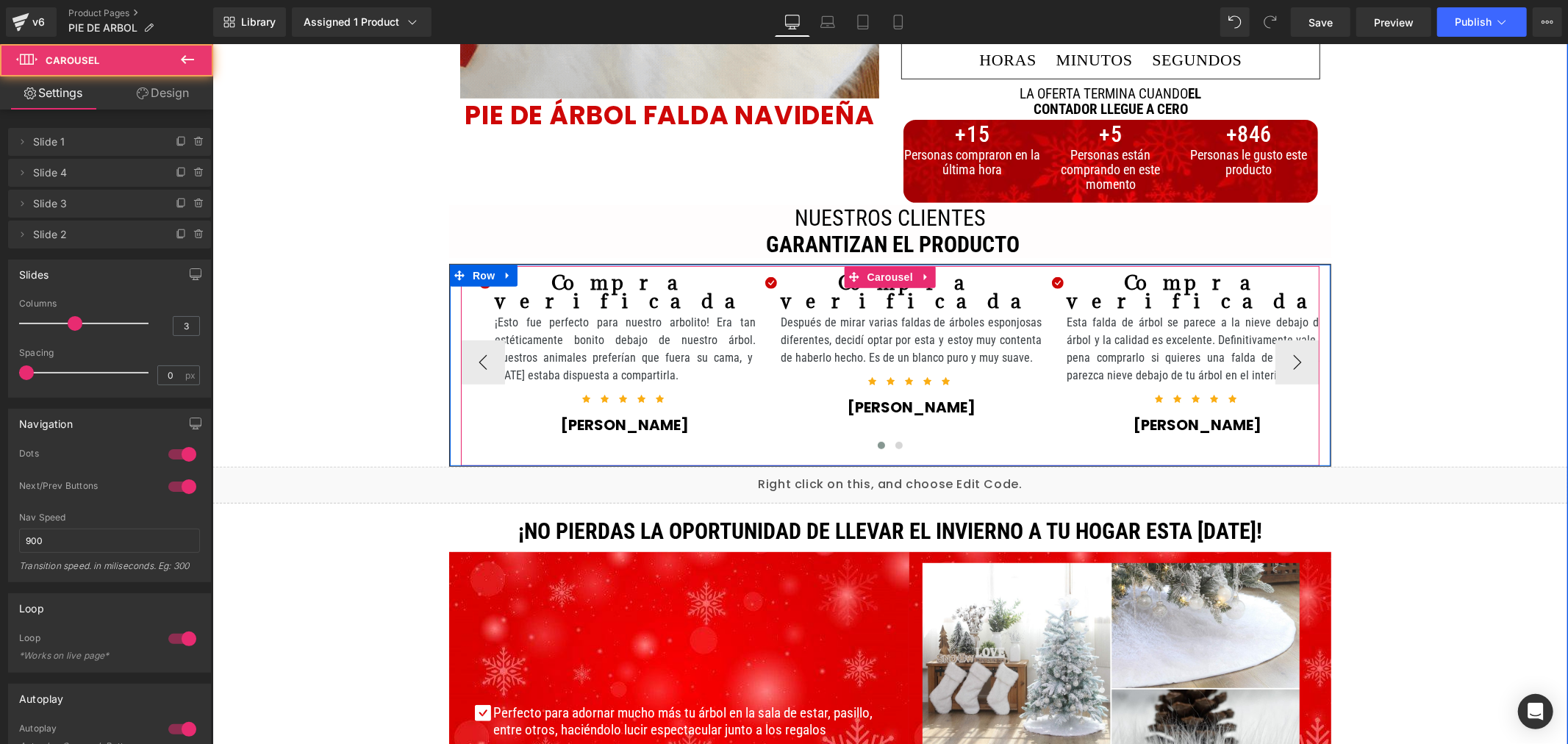
click at [1187, 438] on div at bounding box center [889, 448] width 859 height 22
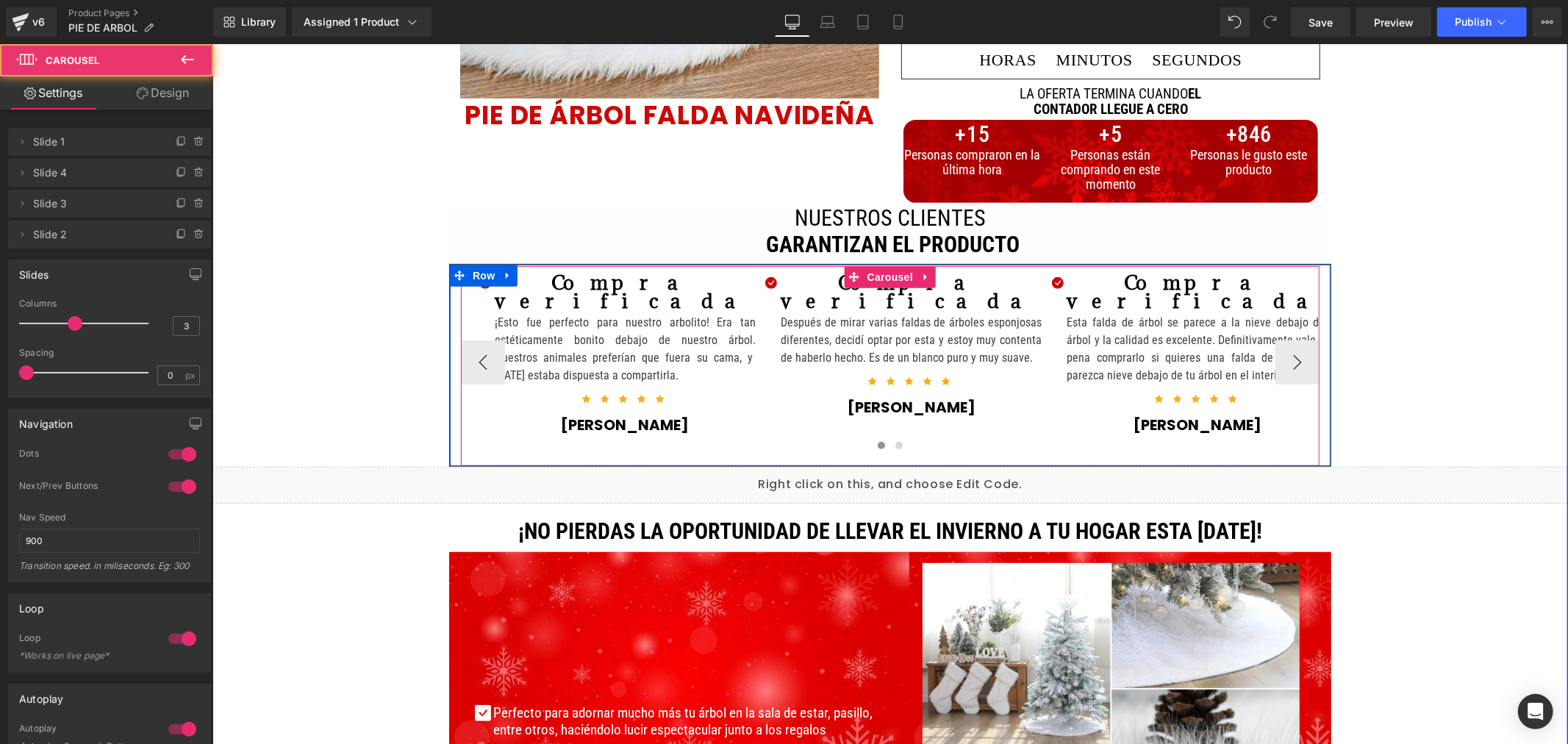
click at [1130, 438] on div at bounding box center [889, 448] width 859 height 22
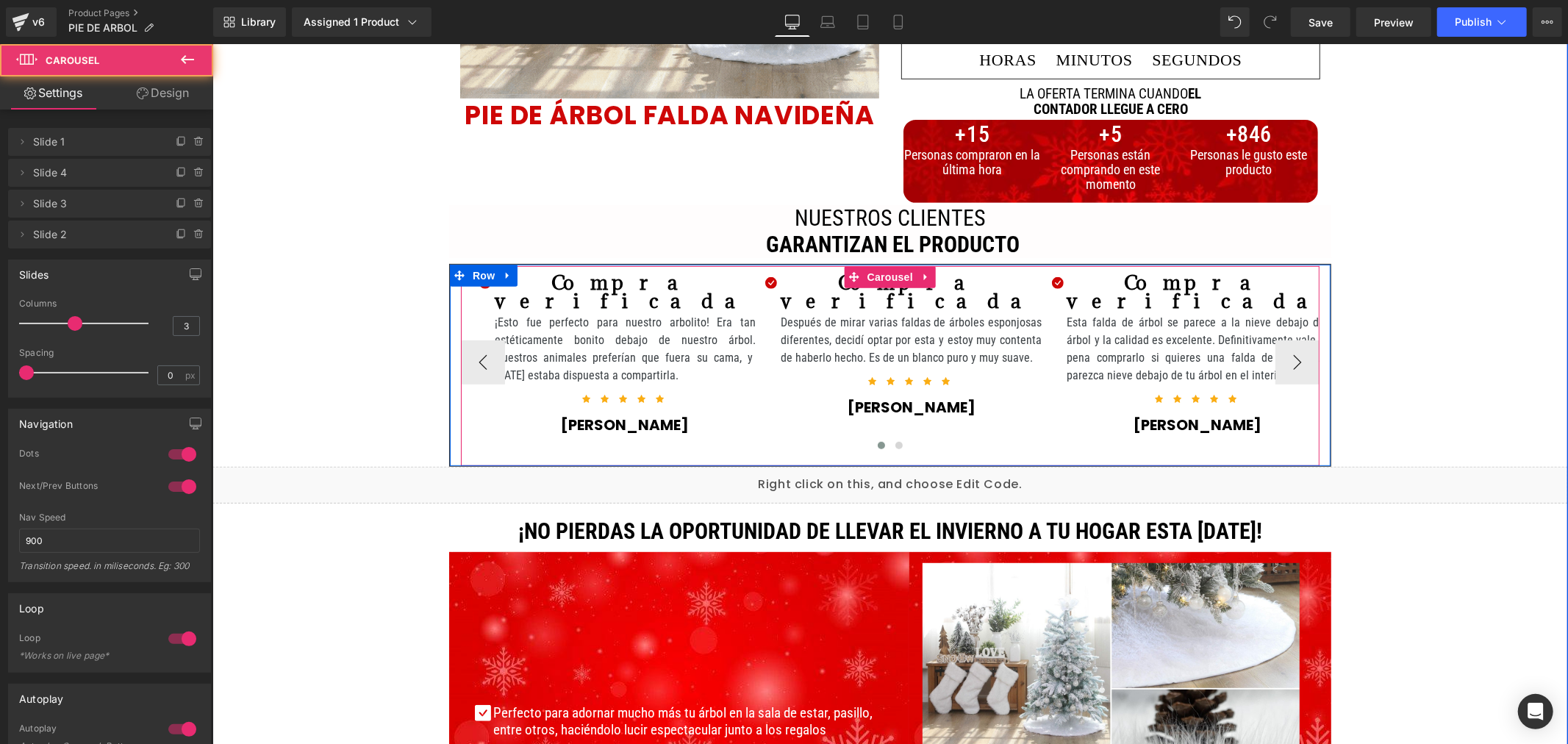
click at [1130, 438] on div at bounding box center [889, 448] width 859 height 22
click at [1164, 438] on div at bounding box center [889, 448] width 859 height 22
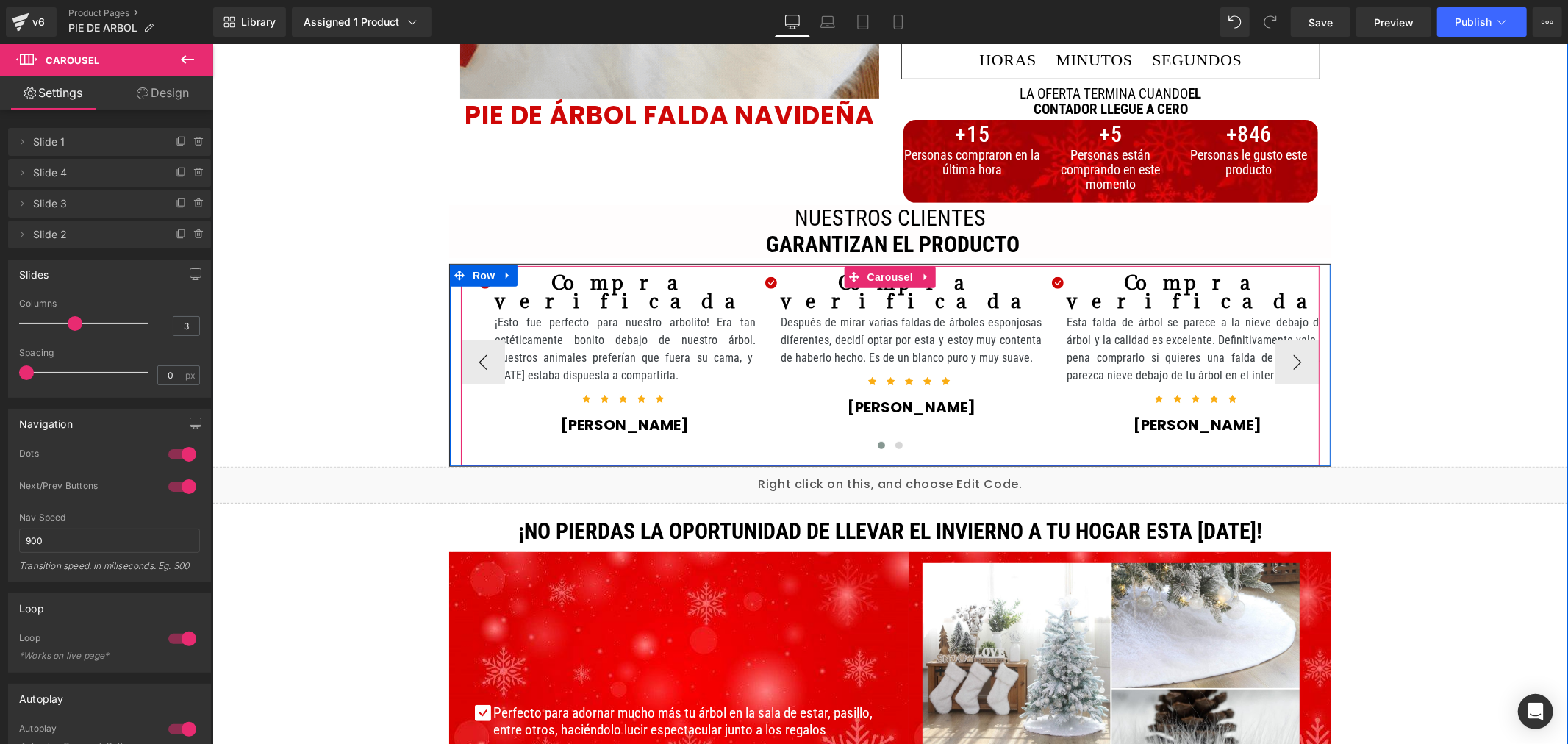
click at [1164, 438] on div at bounding box center [889, 448] width 859 height 22
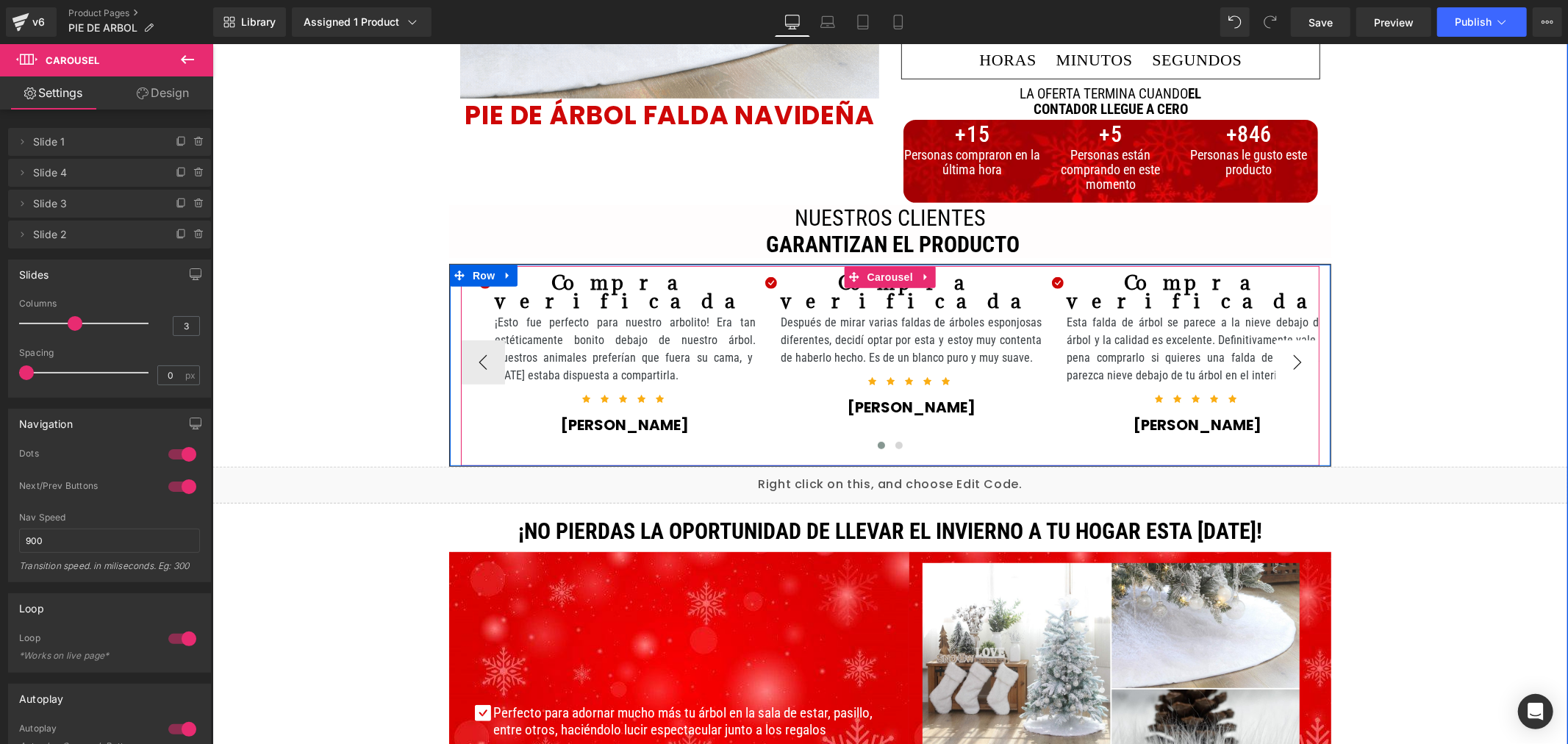
click at [1289, 362] on button "›" at bounding box center [1296, 362] width 44 height 44
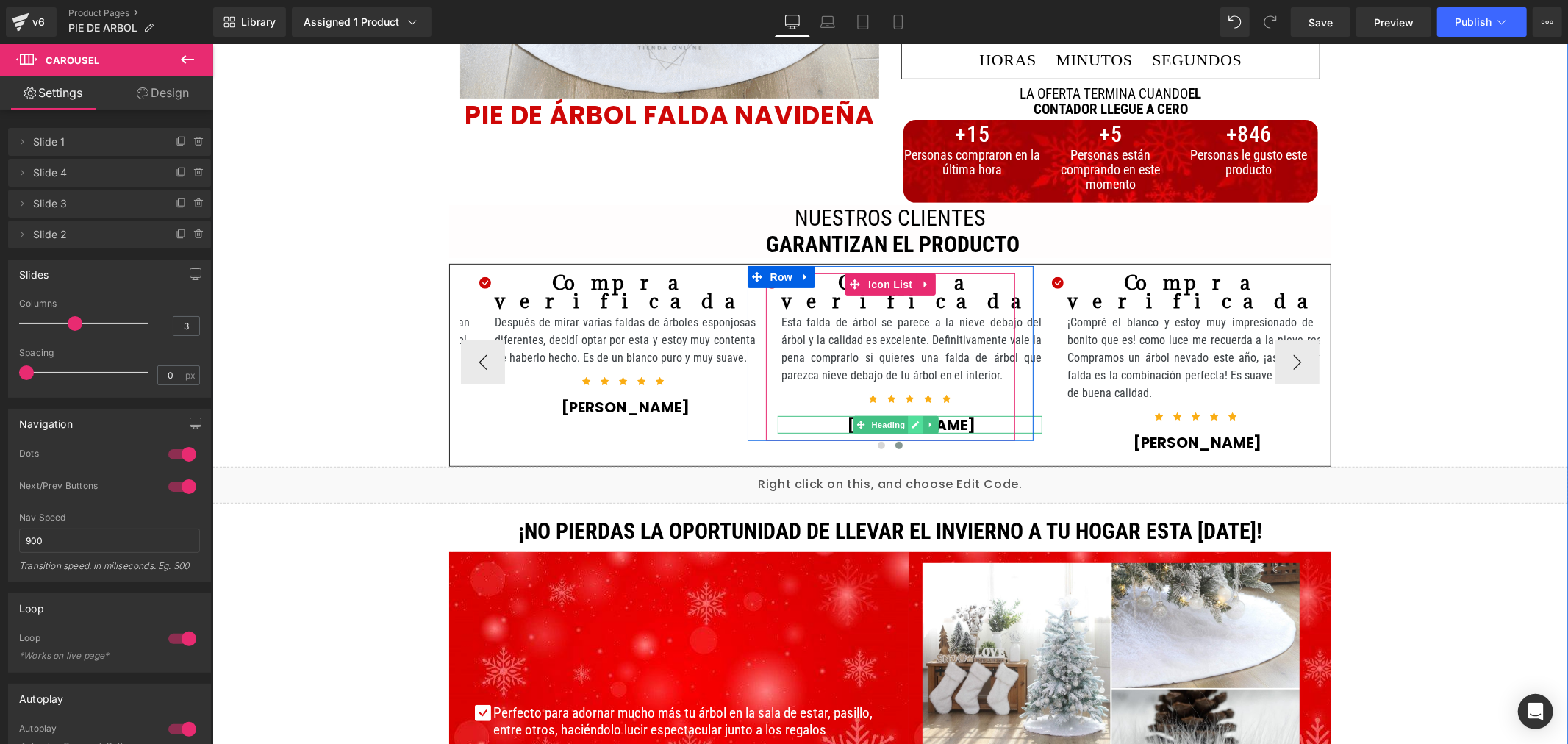
click at [912, 417] on link at bounding box center [916, 424] width 16 height 18
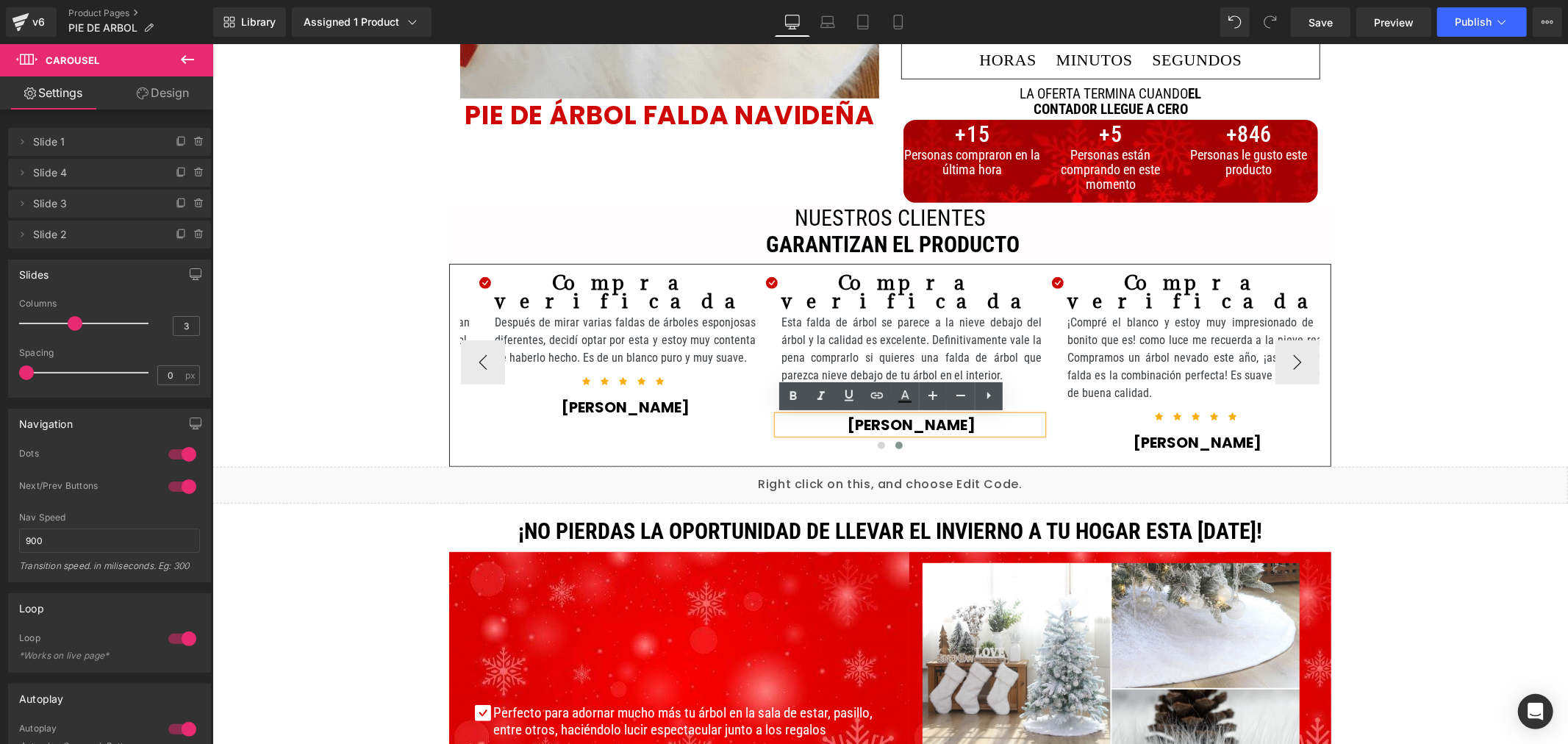
click at [911, 417] on strong "Maria Perez" at bounding box center [911, 424] width 128 height 21
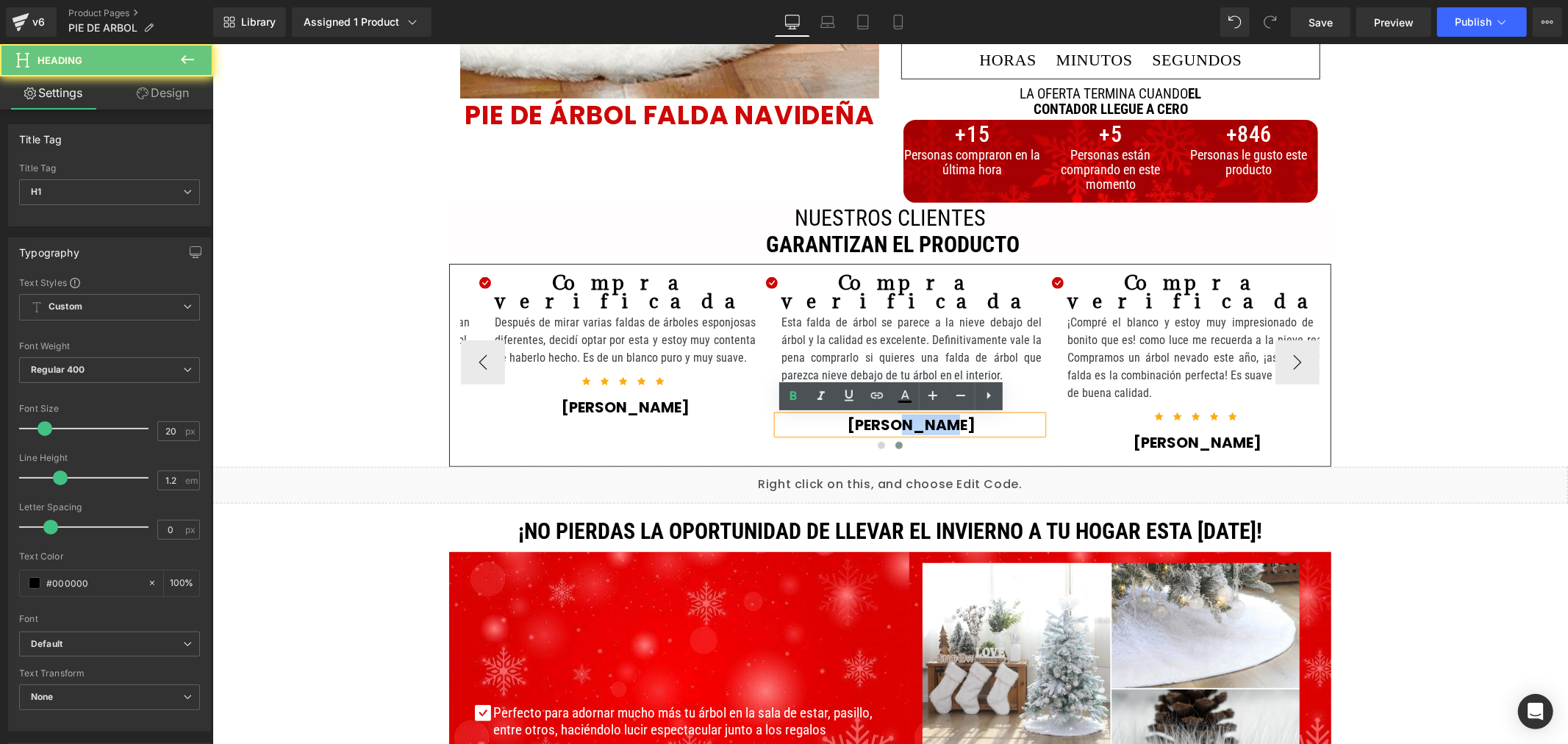
click at [911, 417] on strong "Maria Perez" at bounding box center [911, 424] width 128 height 21
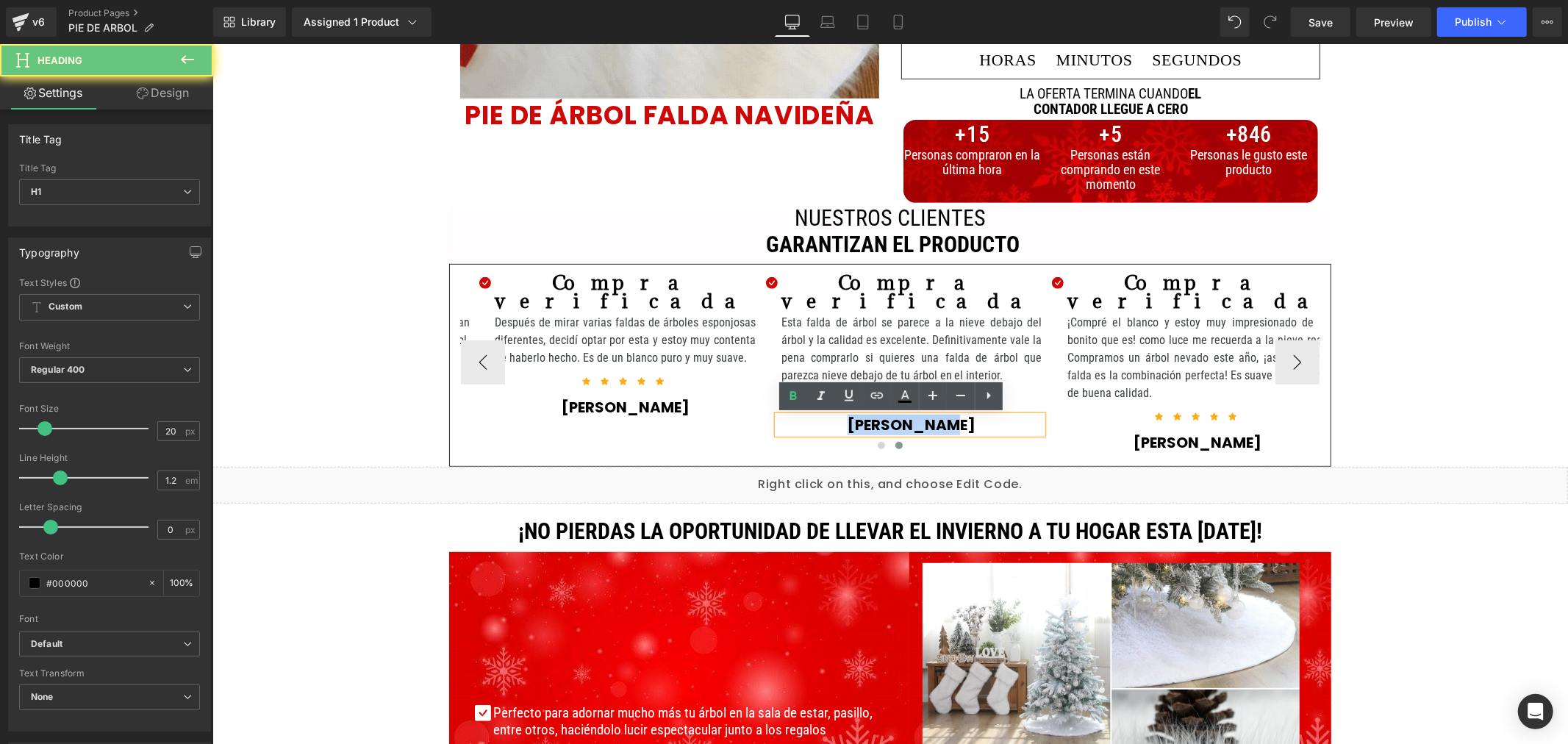
click at [911, 417] on strong "Maria Perez" at bounding box center [911, 424] width 128 height 21
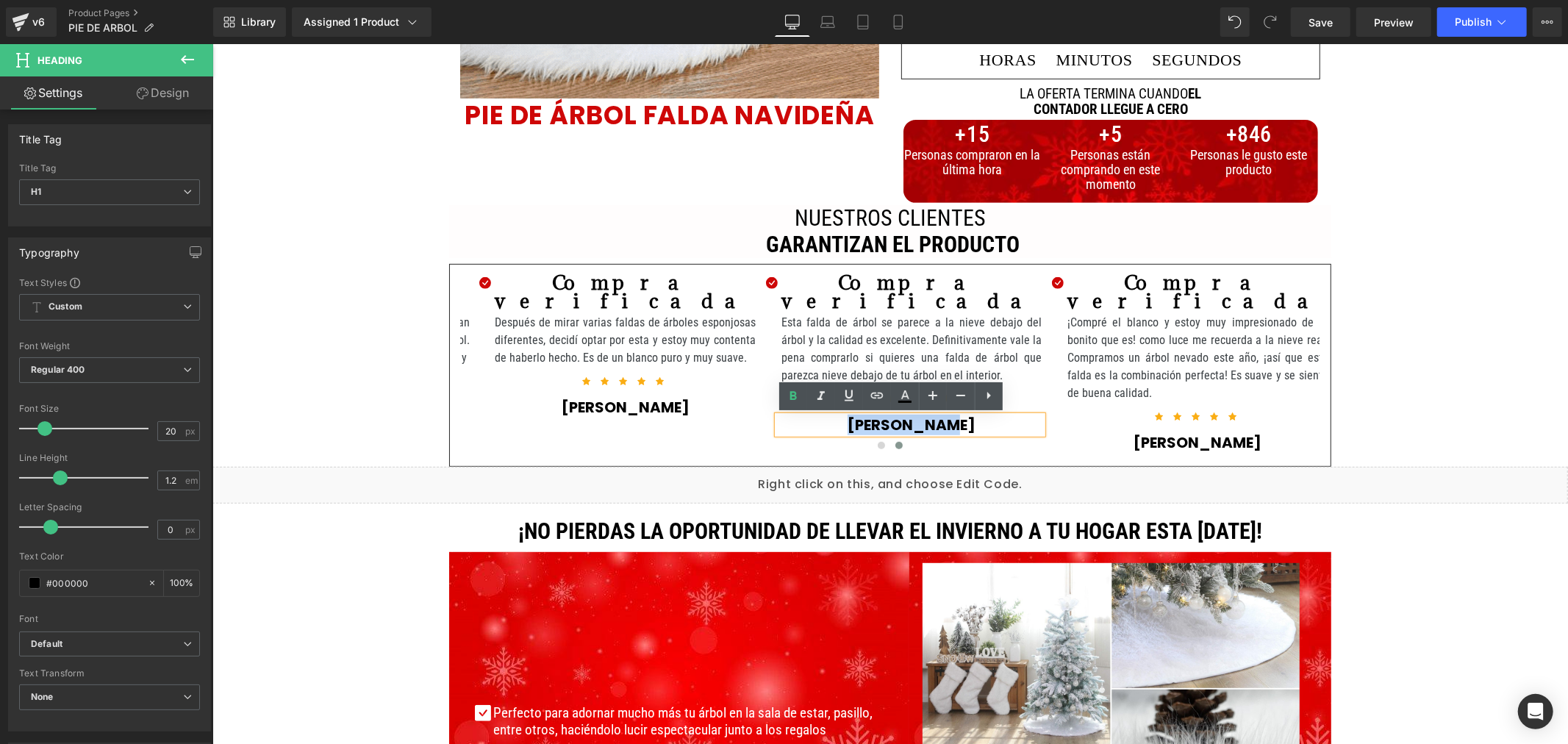
copy strong "Maria Perez"
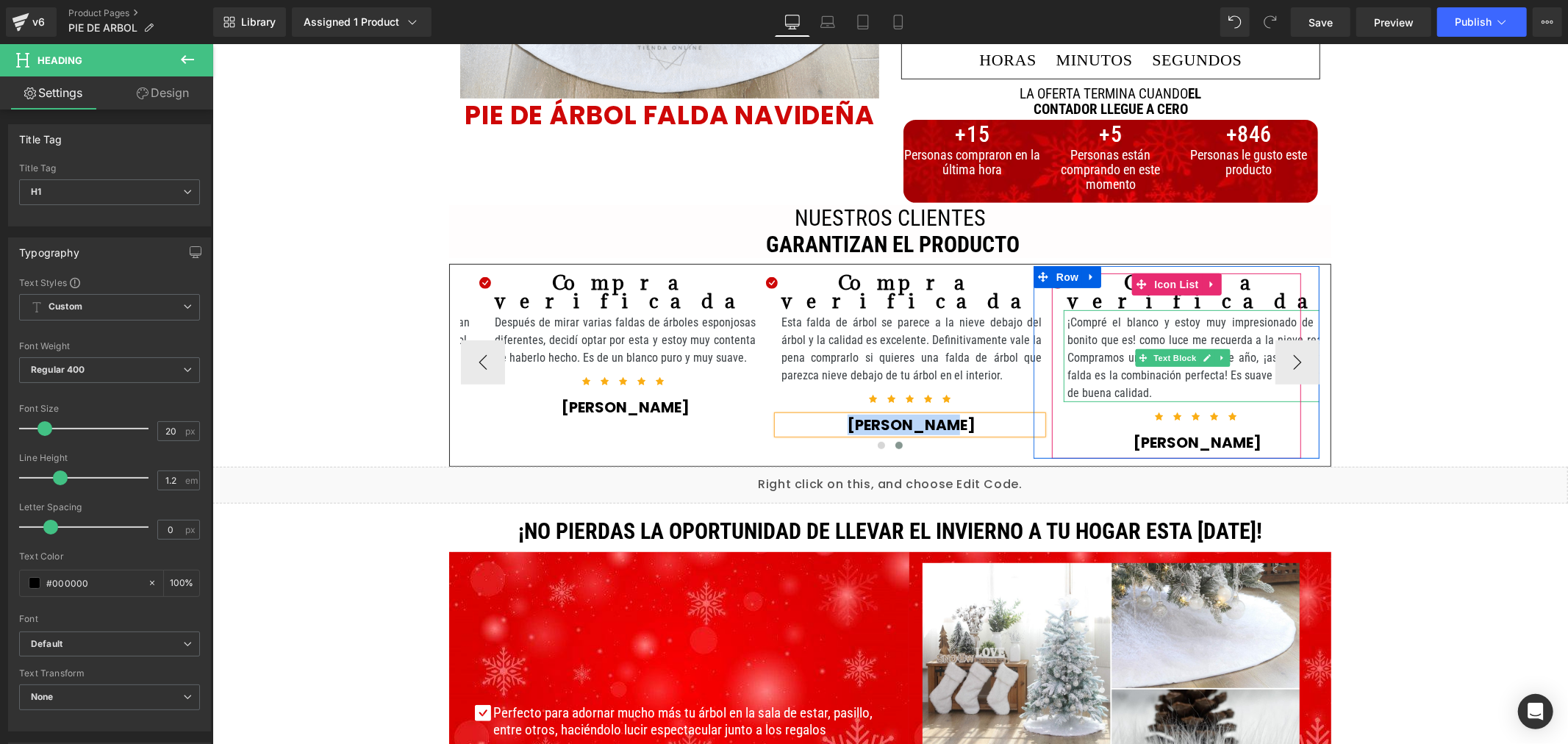
click at [1096, 337] on p "¡Compré el blanco y estoy muy impresionado de lo bonito que es! como luce me re…" at bounding box center [1197, 358] width 261 height 88
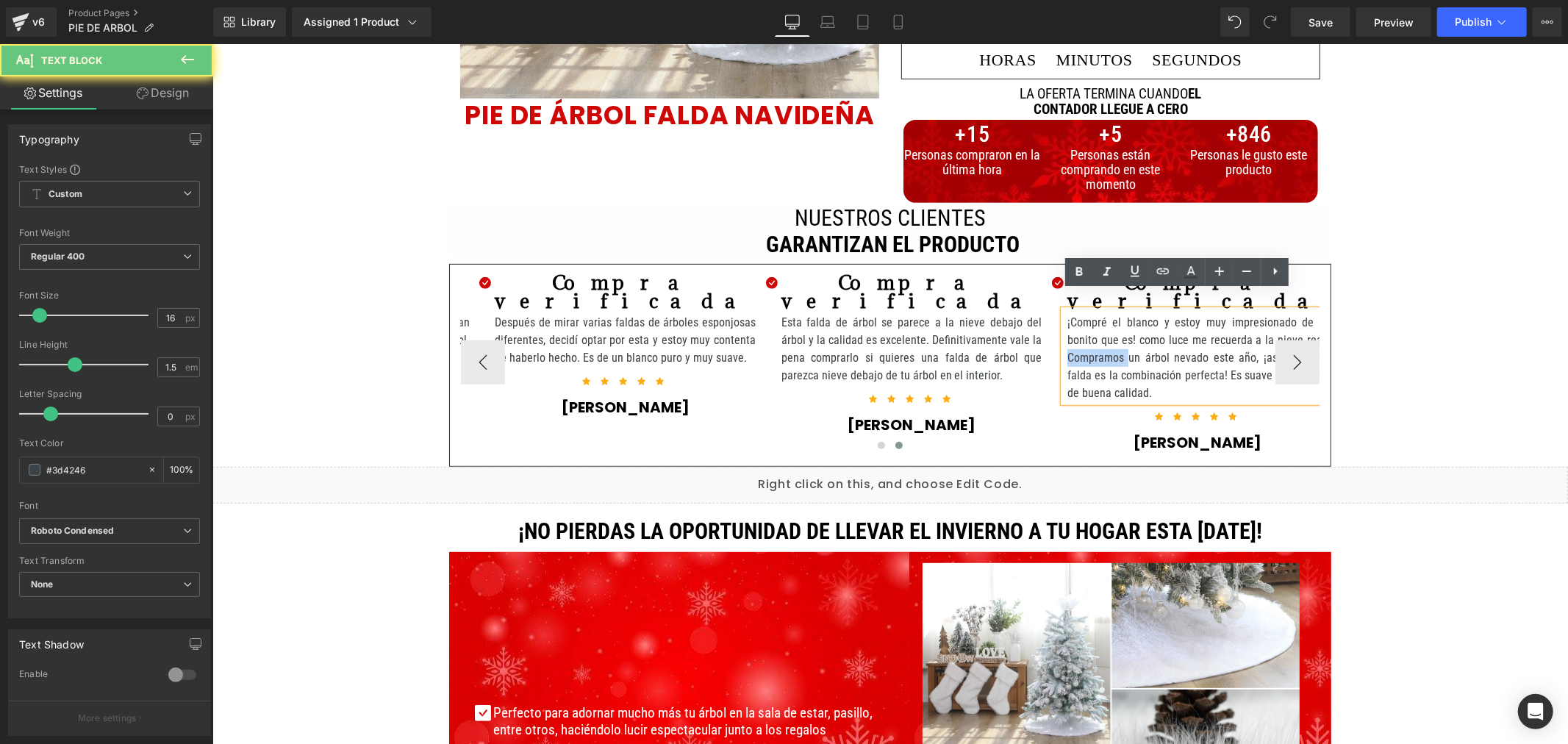
click at [1096, 337] on p "¡Compré el blanco y estoy muy impresionado de lo bonito que es! como luce me re…" at bounding box center [1197, 358] width 261 height 88
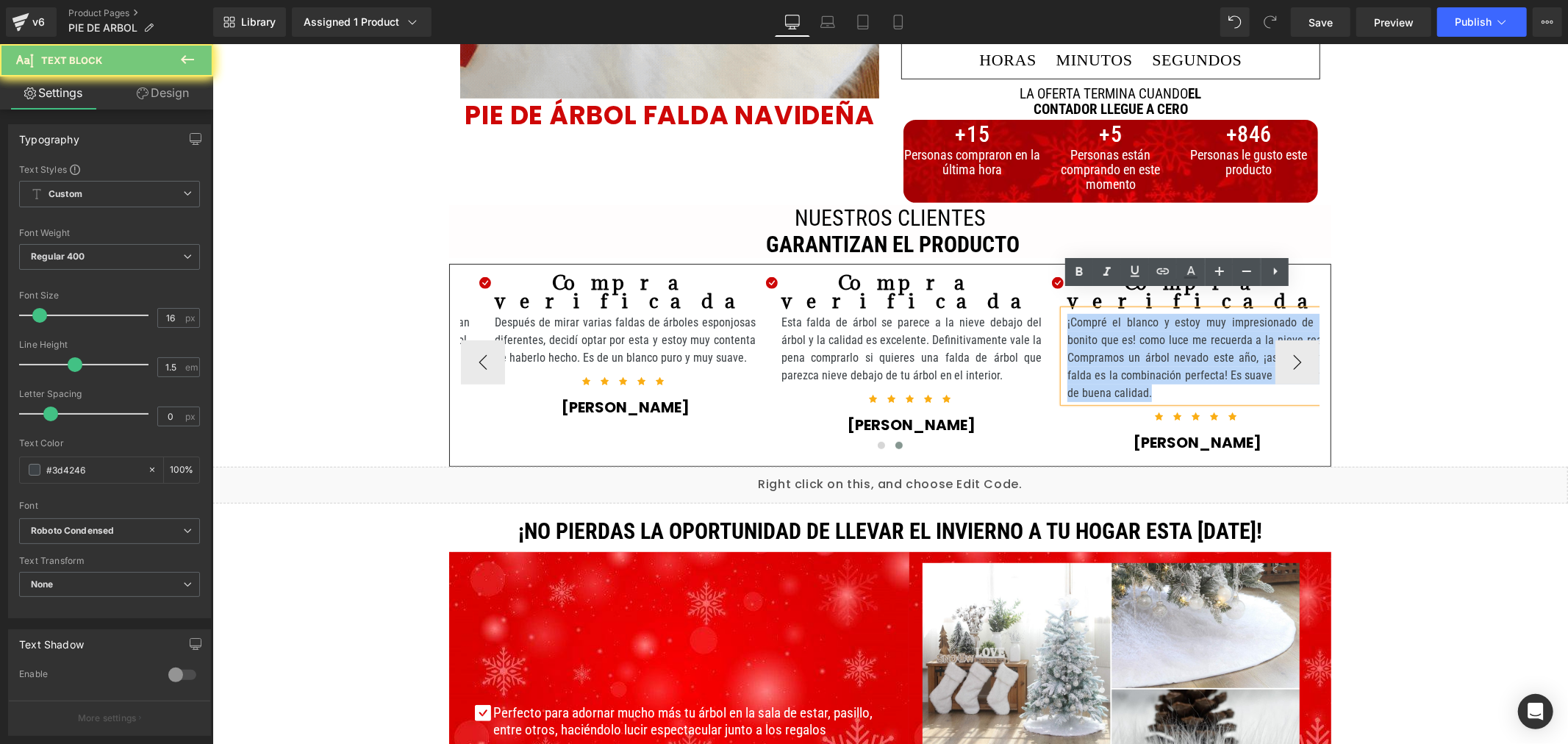
click at [1096, 337] on p "¡Compré el blanco y estoy muy impresionado de lo bonito que es! como luce me re…" at bounding box center [1197, 358] width 261 height 88
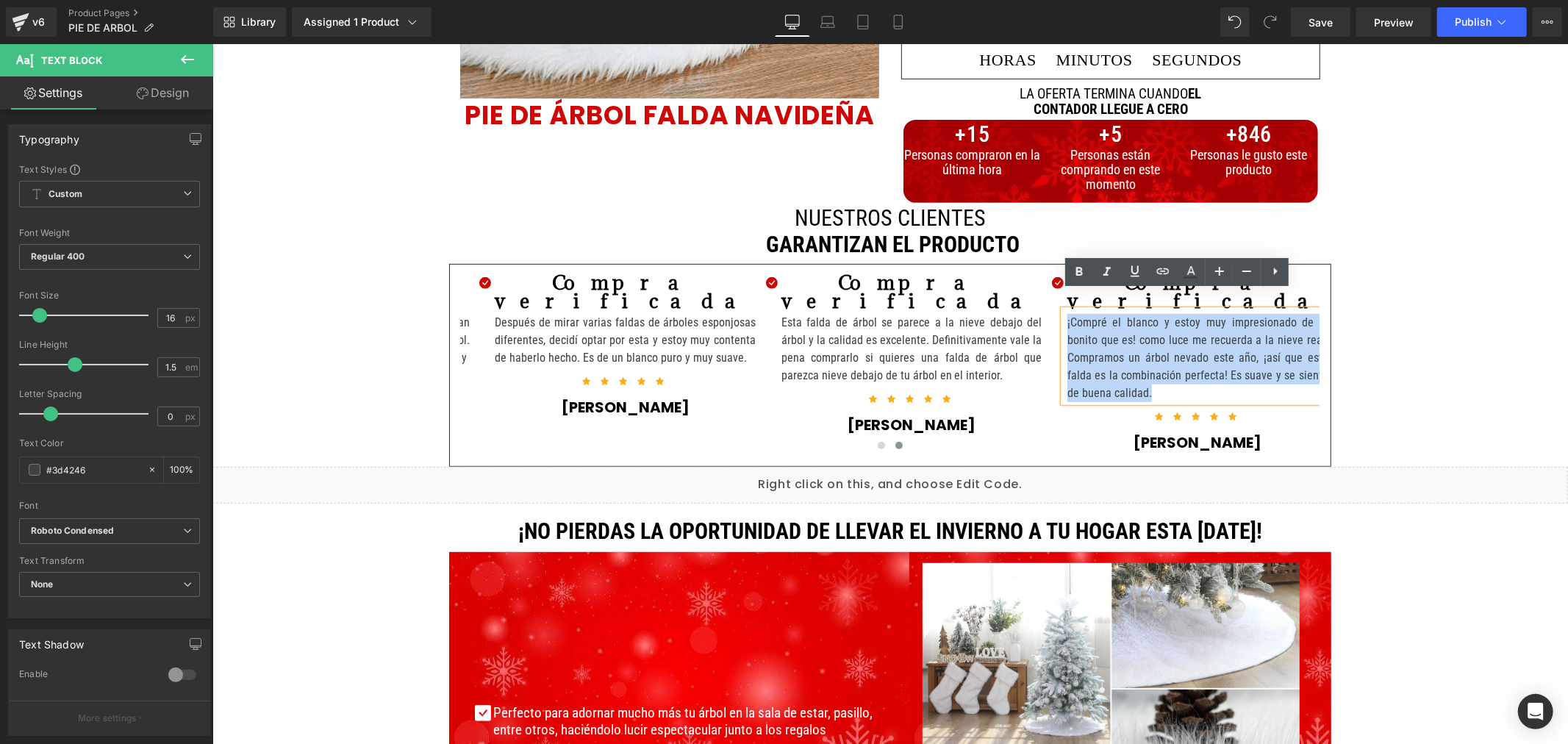
copy p "¡Compré el blanco y estoy muy impresionado de lo bonito que es! como luce me re…"
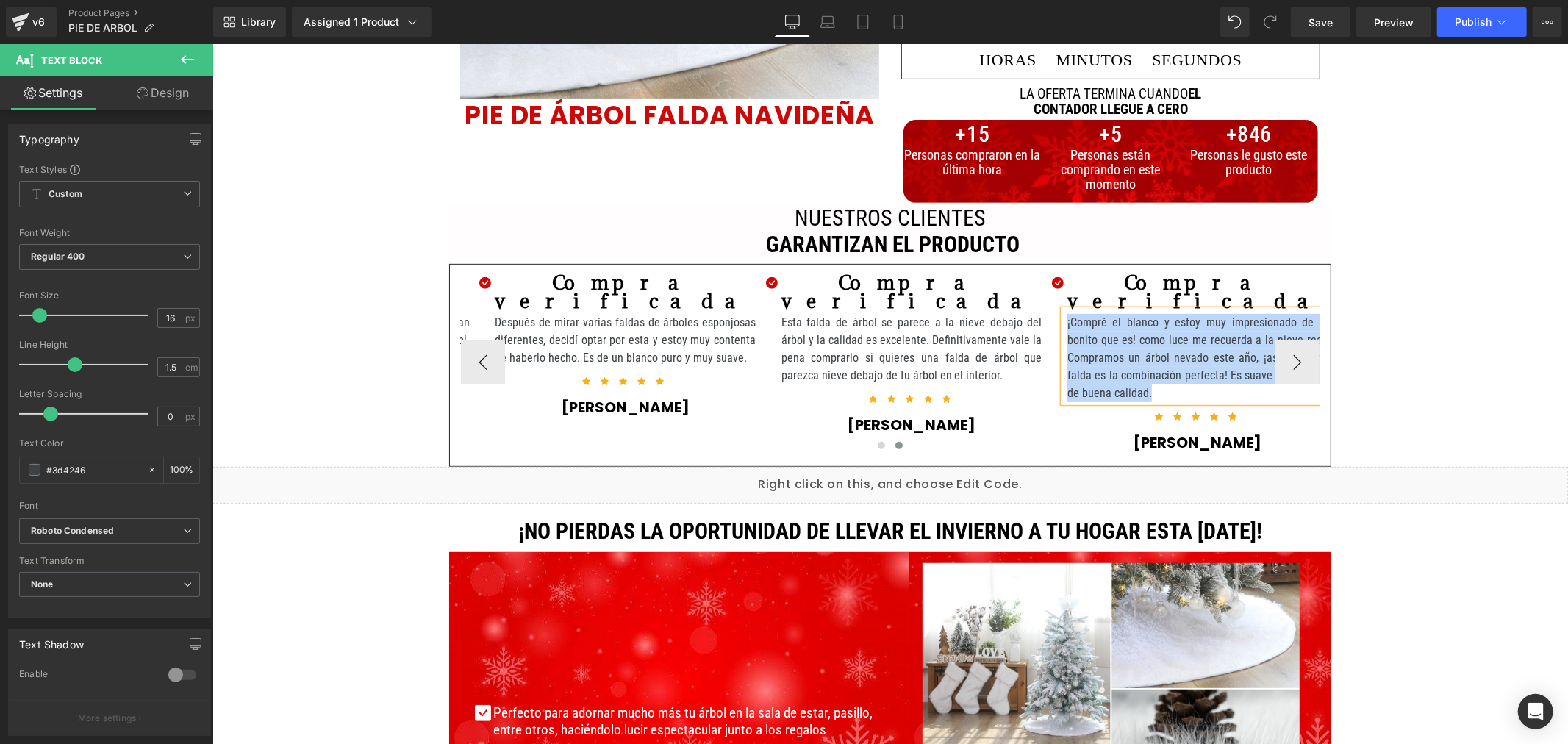
click at [1160, 438] on div at bounding box center [889, 448] width 859 height 22
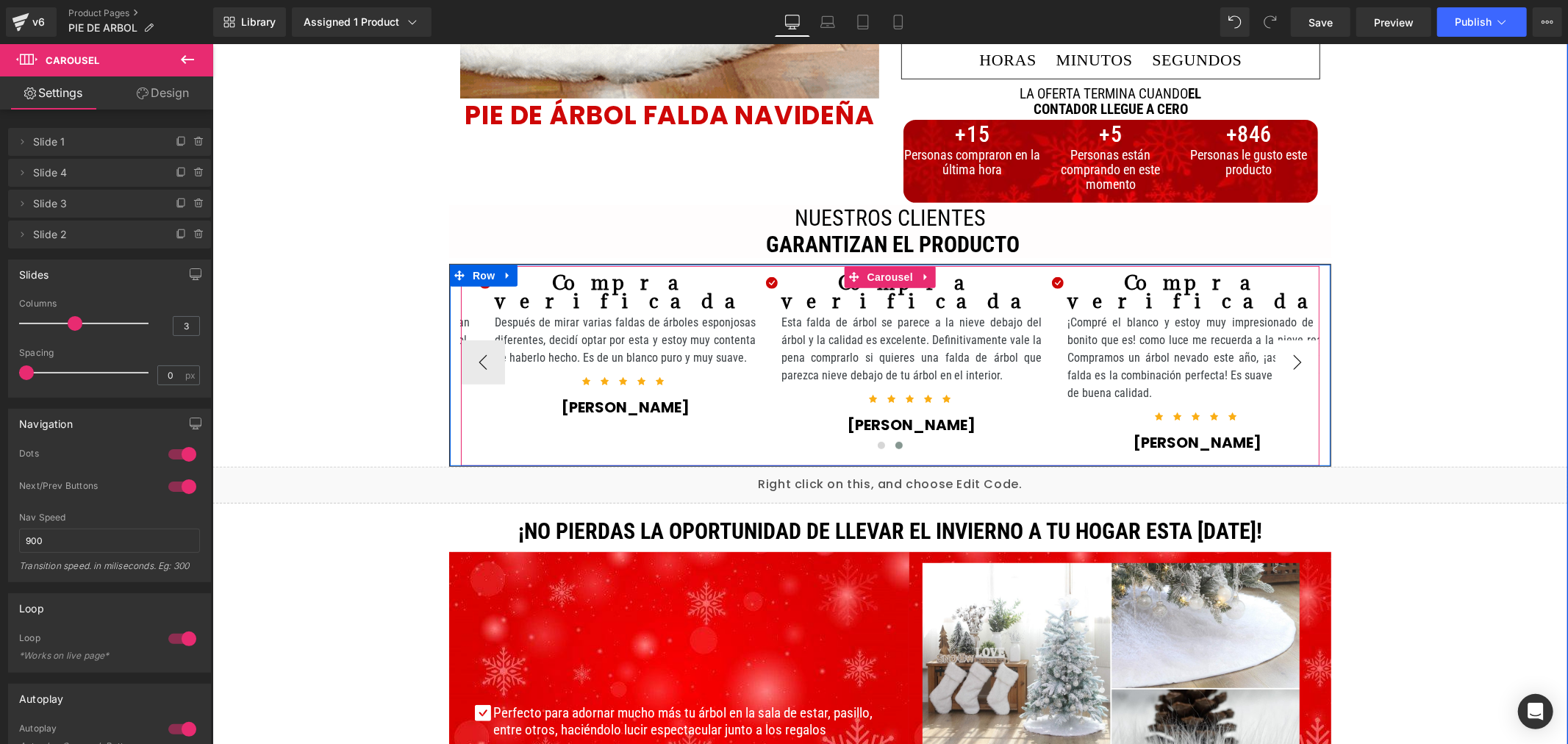
click at [1282, 351] on button "›" at bounding box center [1296, 362] width 44 height 44
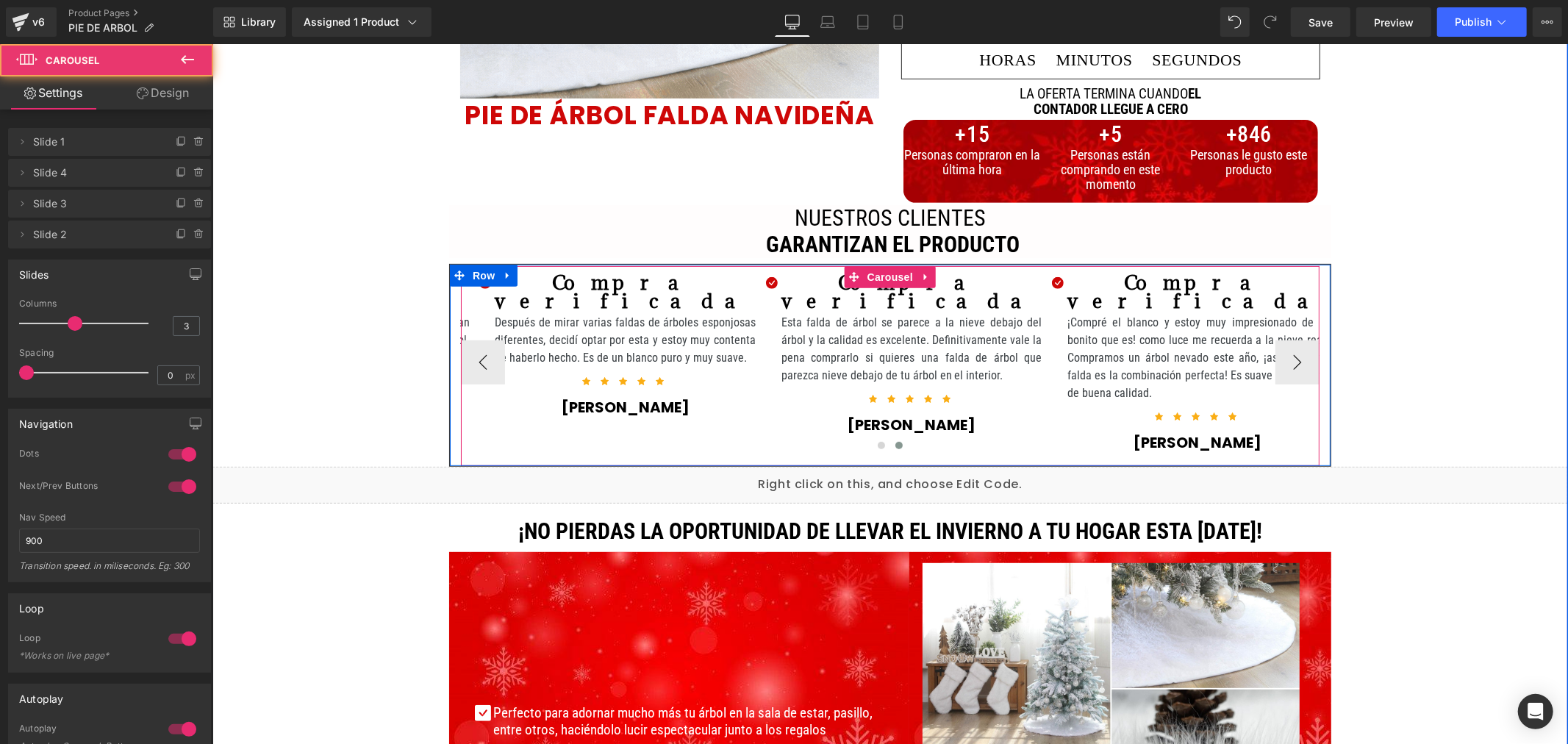
click at [1173, 438] on div at bounding box center [889, 448] width 859 height 22
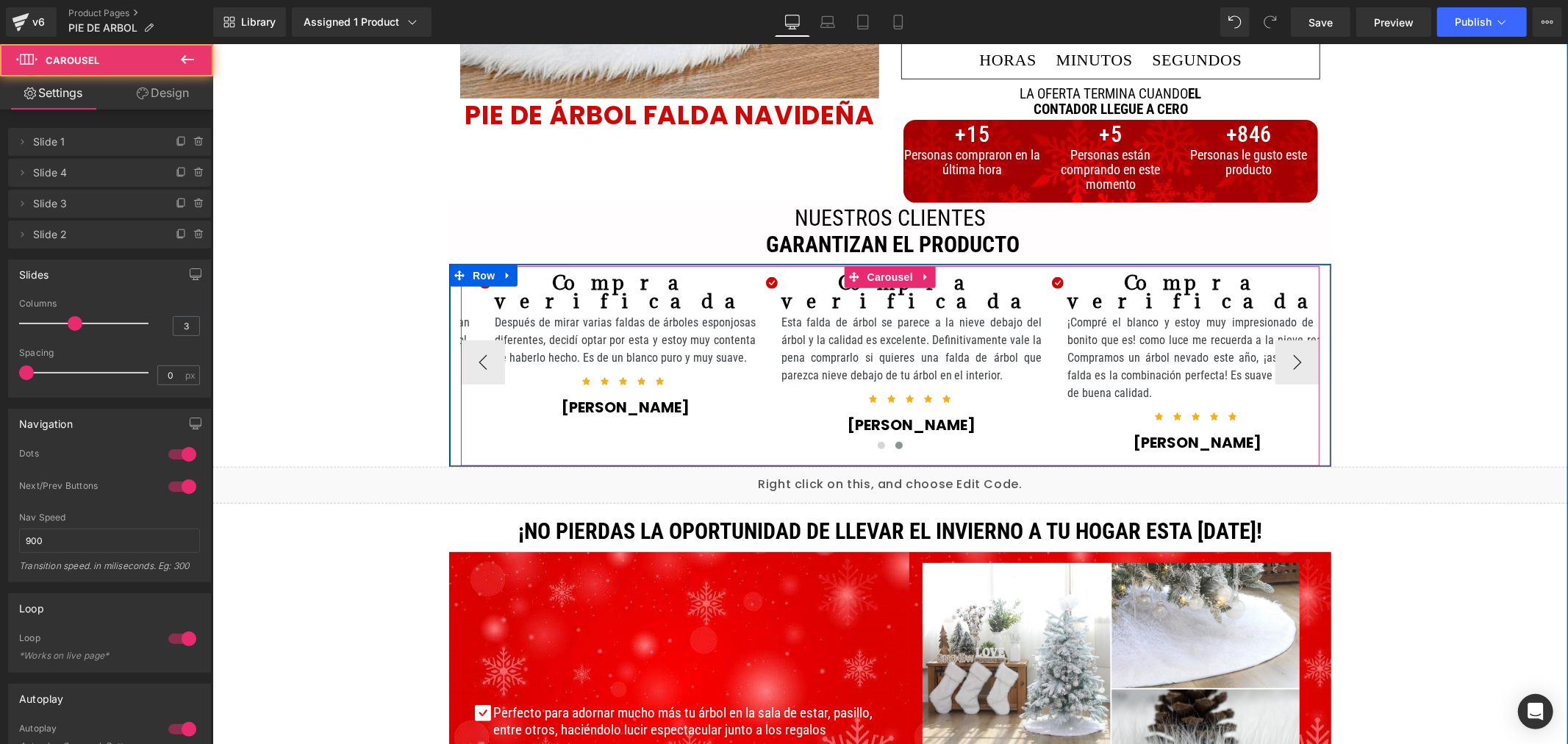
click at [1173, 438] on div at bounding box center [889, 448] width 859 height 22
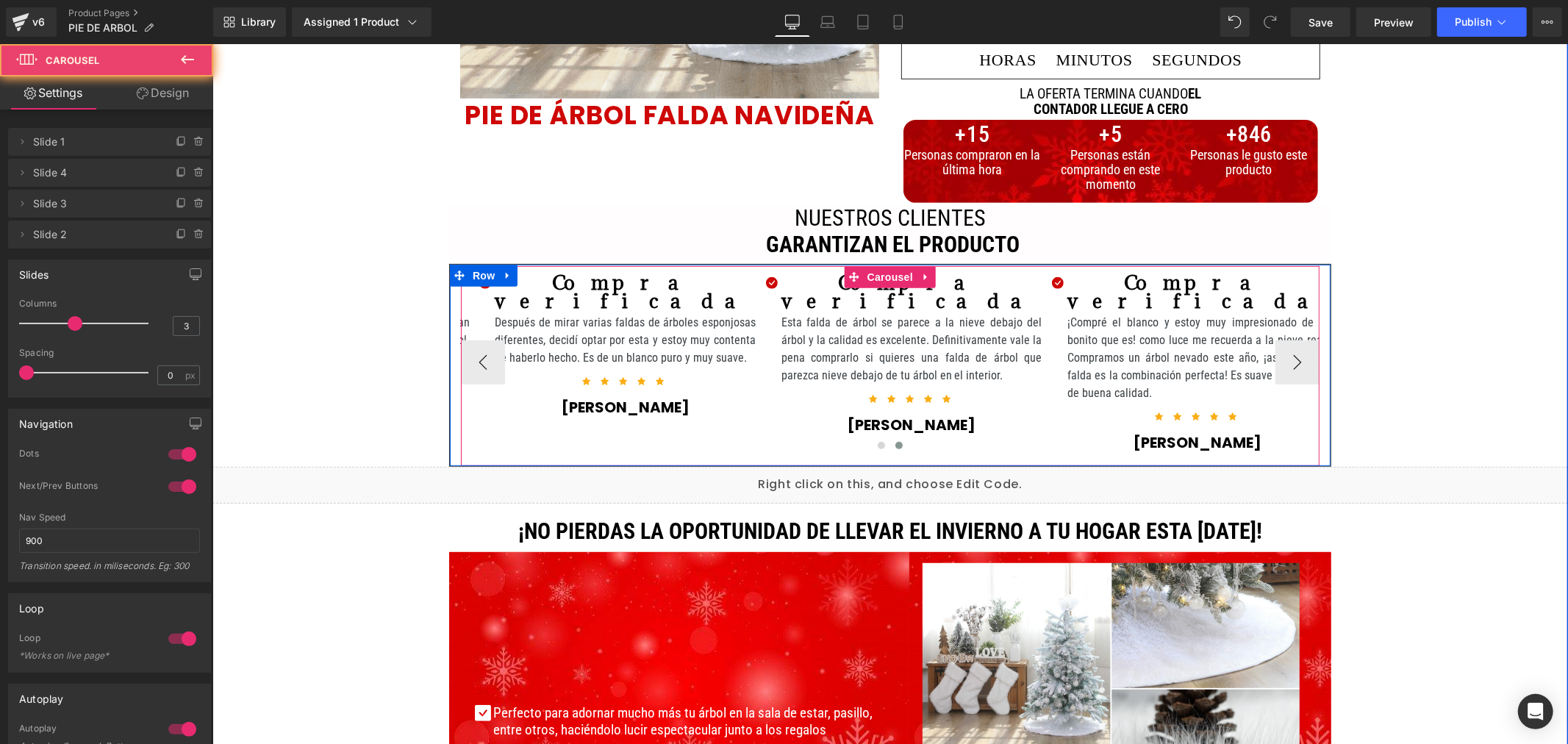
click at [1173, 438] on div at bounding box center [889, 448] width 859 height 22
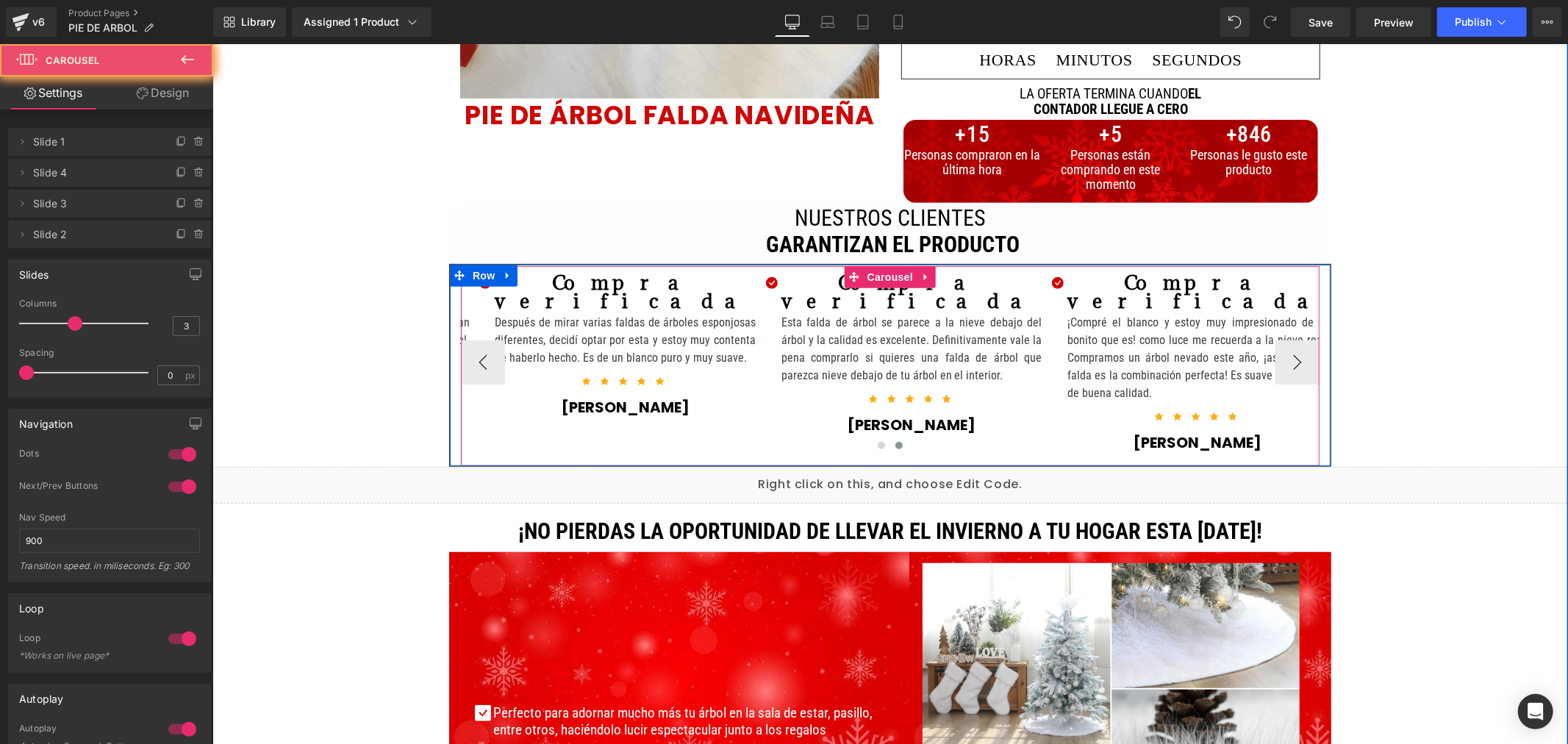
click at [1152, 438] on div at bounding box center [889, 448] width 859 height 22
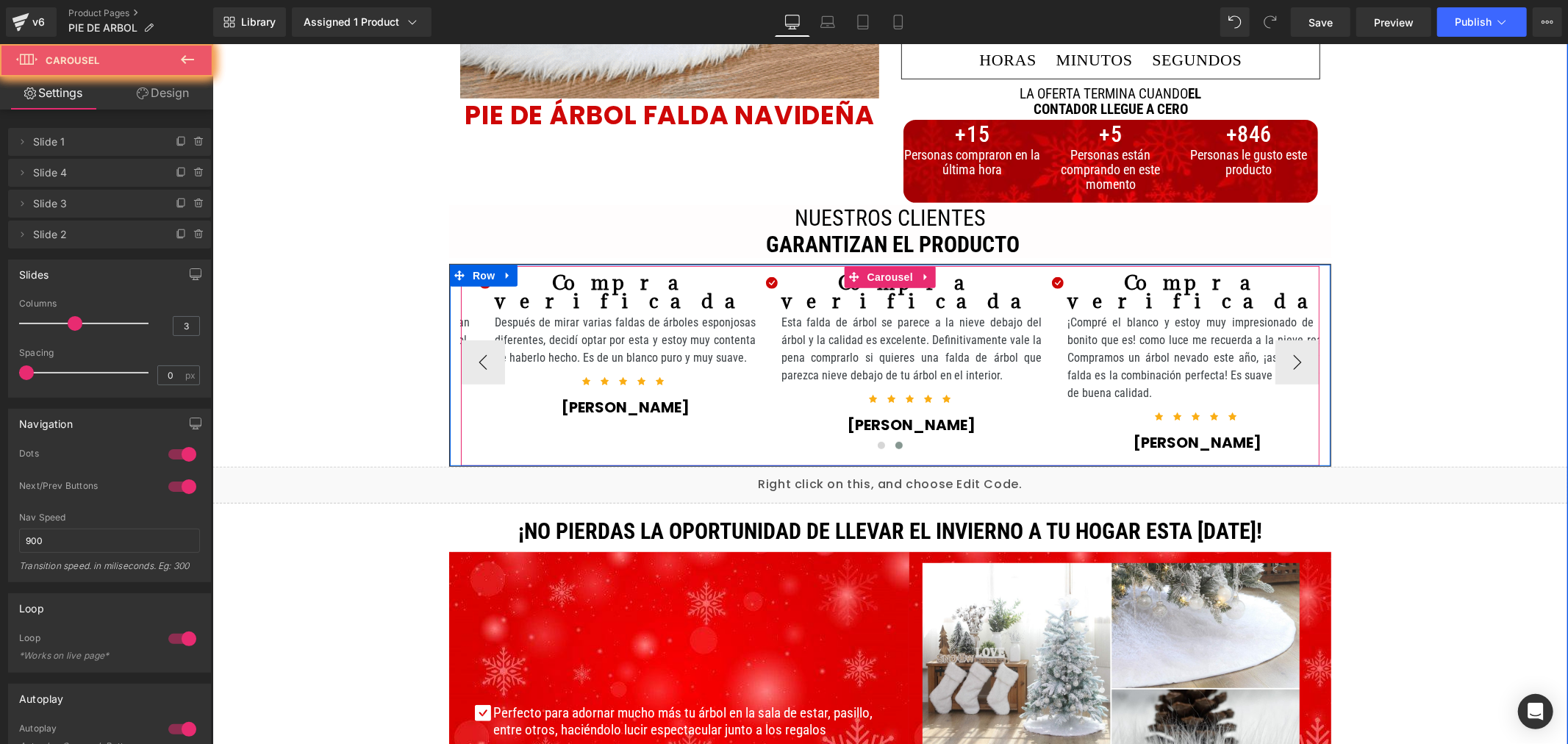
click at [1152, 438] on div at bounding box center [889, 448] width 859 height 22
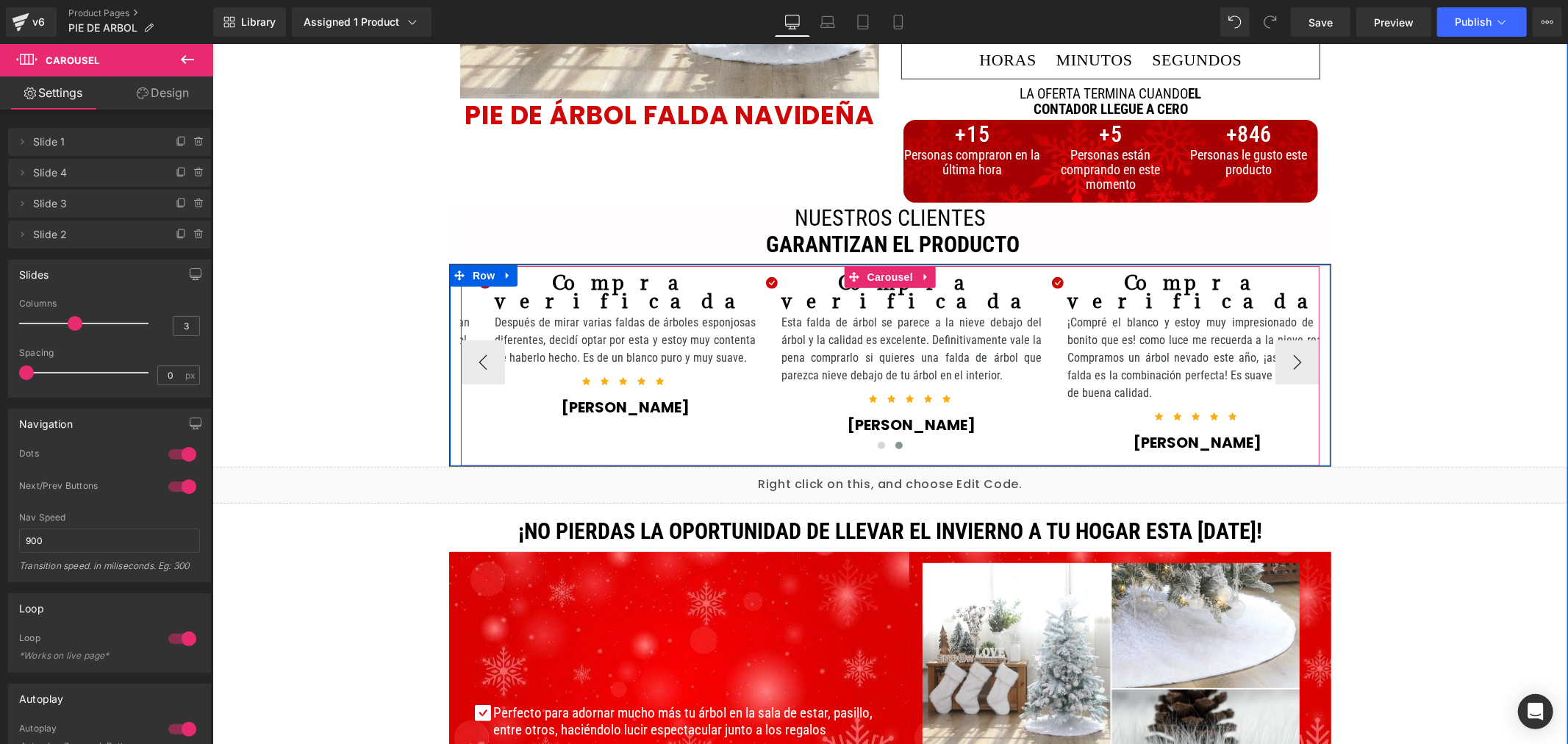
click at [1152, 438] on div at bounding box center [889, 448] width 859 height 22
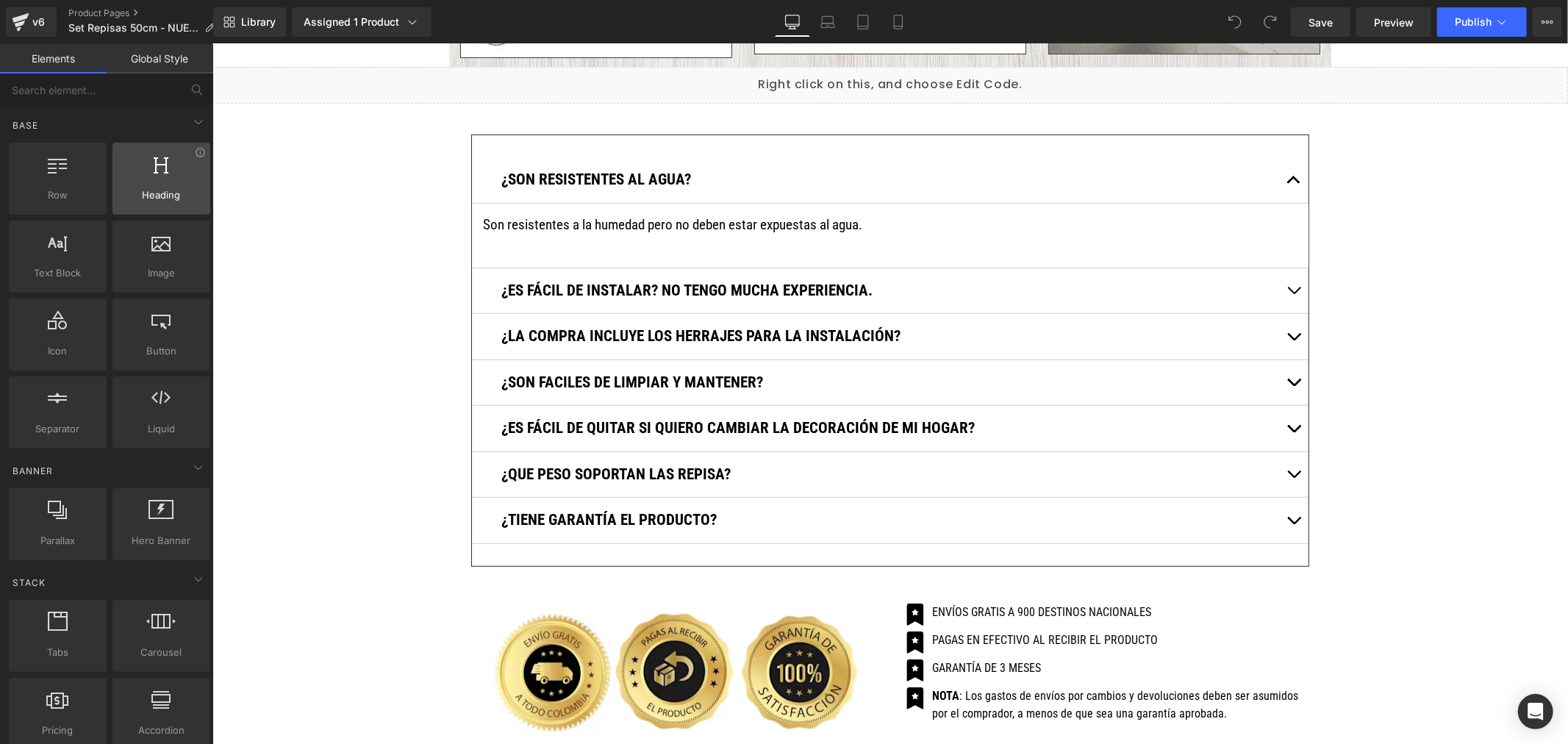
scroll to position [5077, 0]
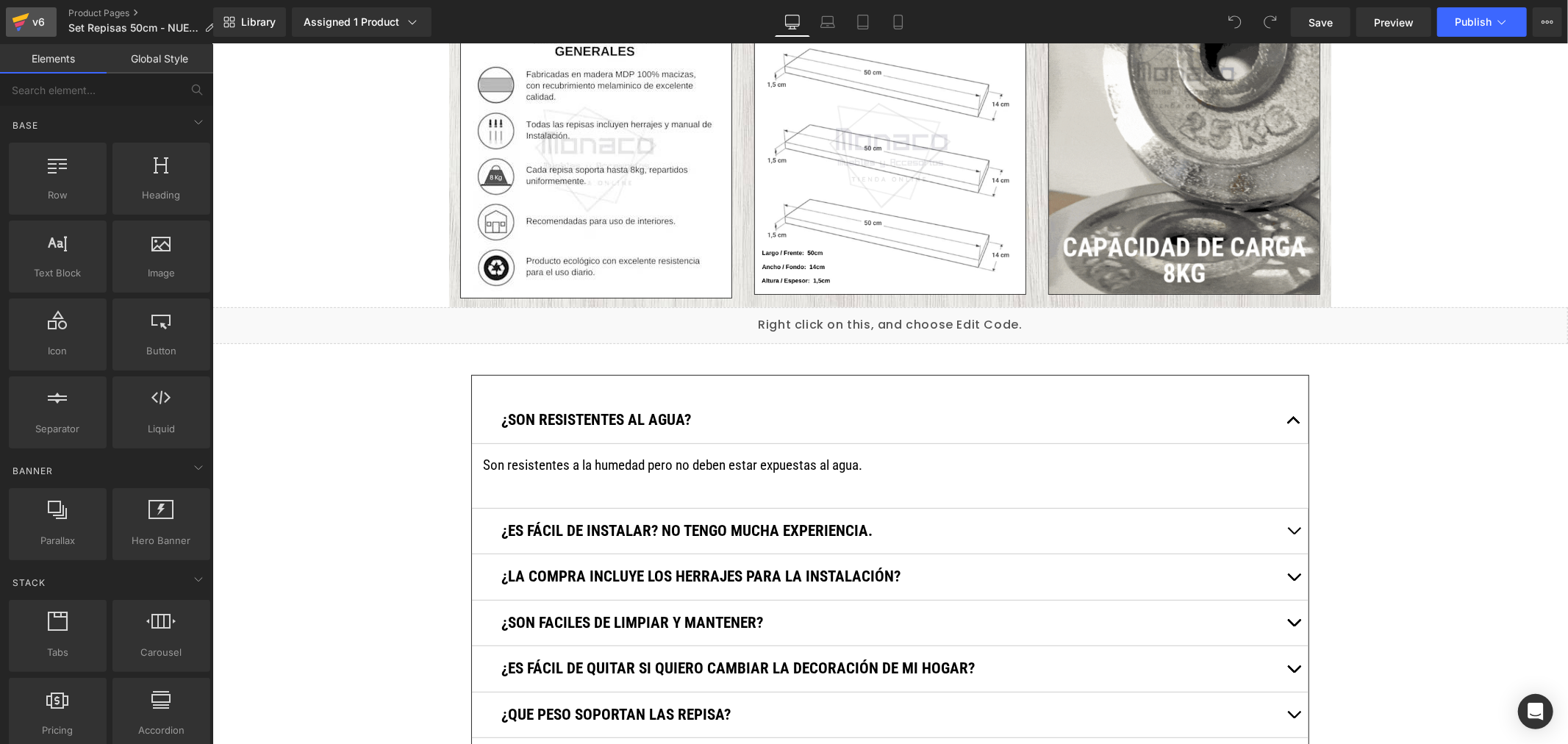
click at [31, 19] on div "v6" at bounding box center [39, 22] width 19 height 19
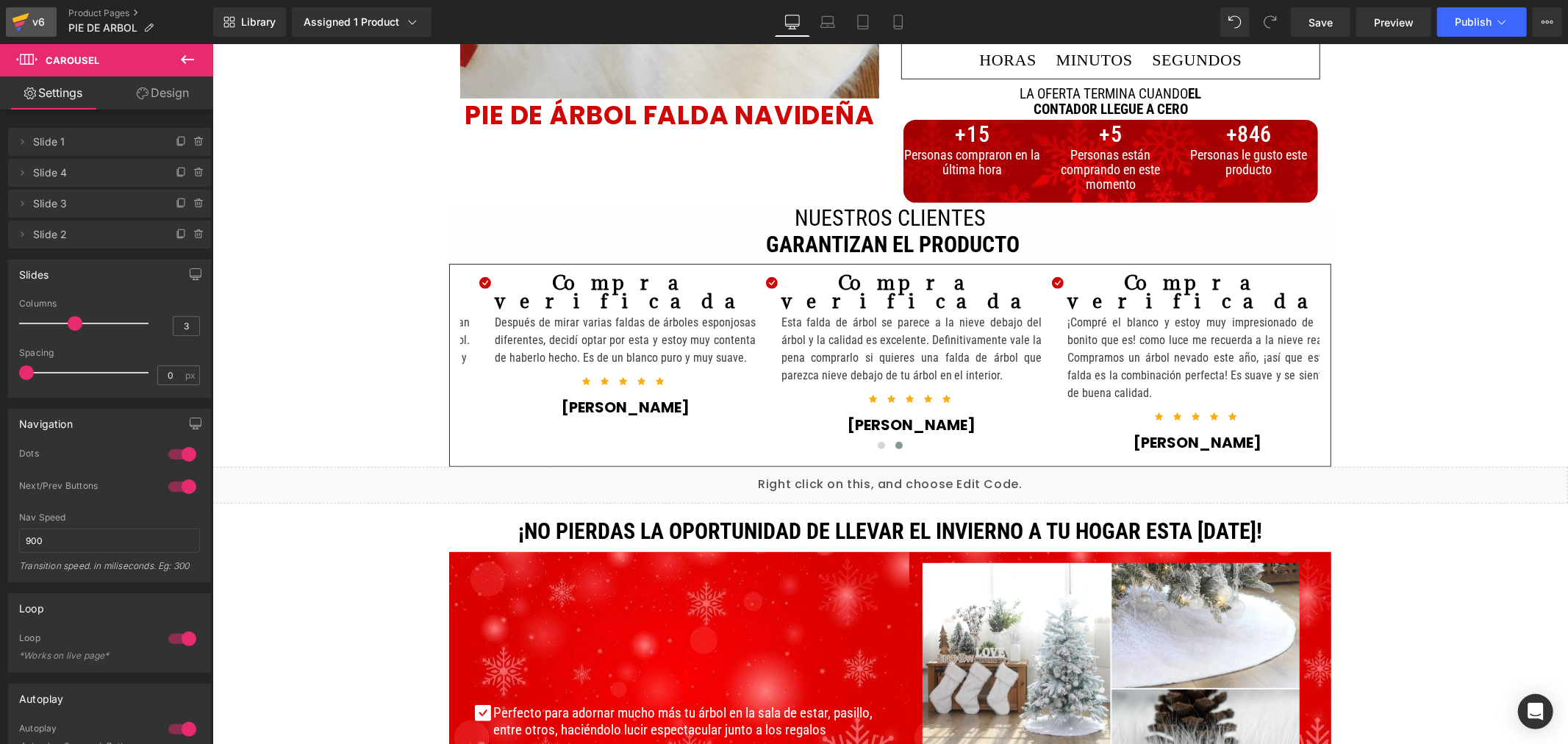
click at [20, 16] on icon at bounding box center [21, 18] width 17 height 9
